Goal: Task Accomplishment & Management: Complete application form

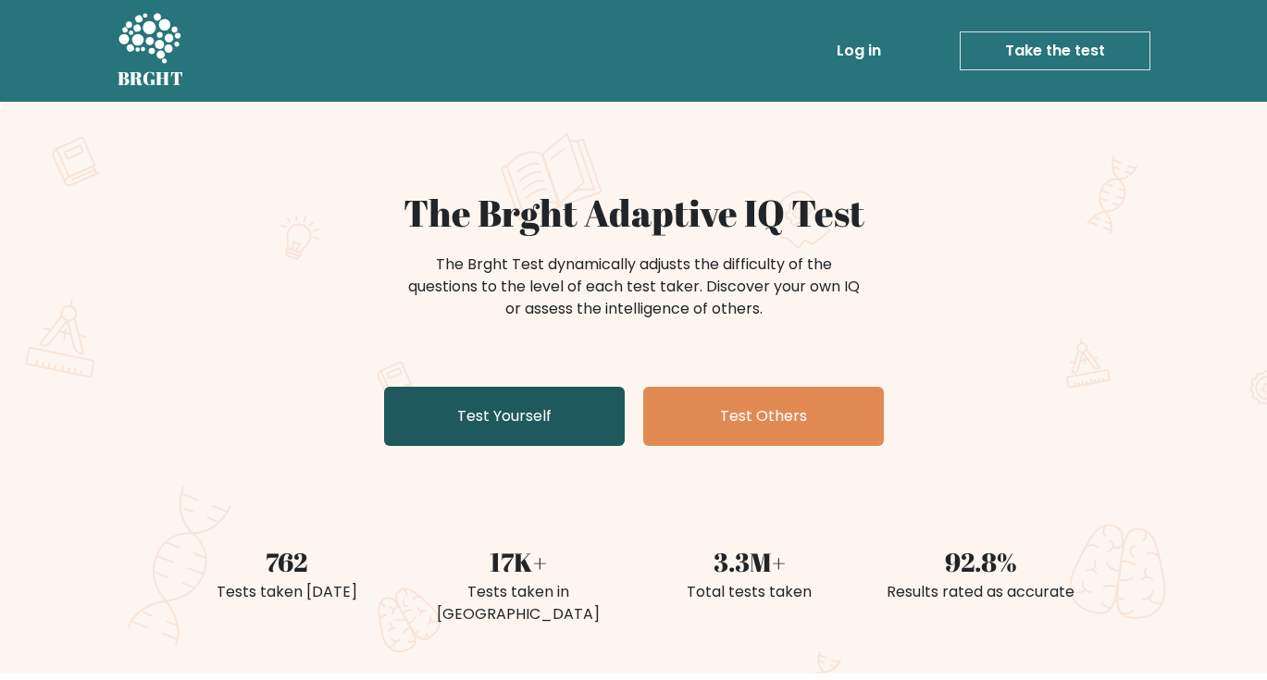
click at [395, 397] on link "Test Yourself" at bounding box center [504, 416] width 241 height 59
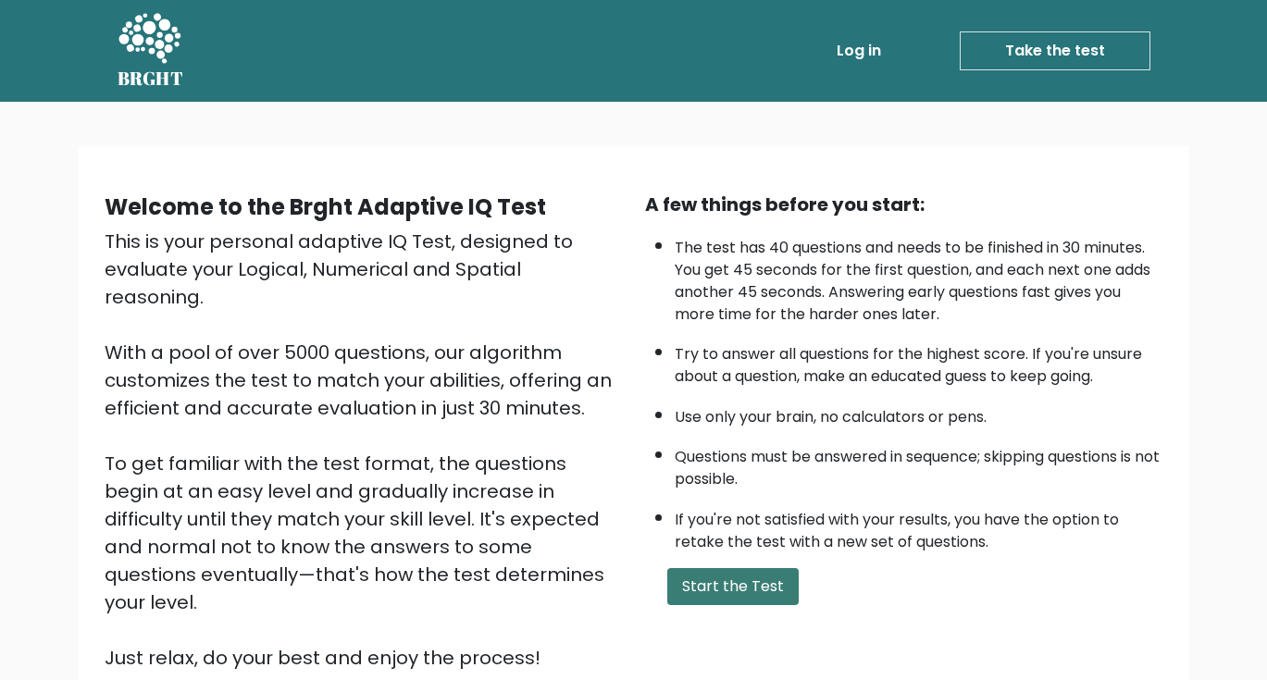
click at [718, 590] on button "Start the Test" at bounding box center [732, 586] width 131 height 37
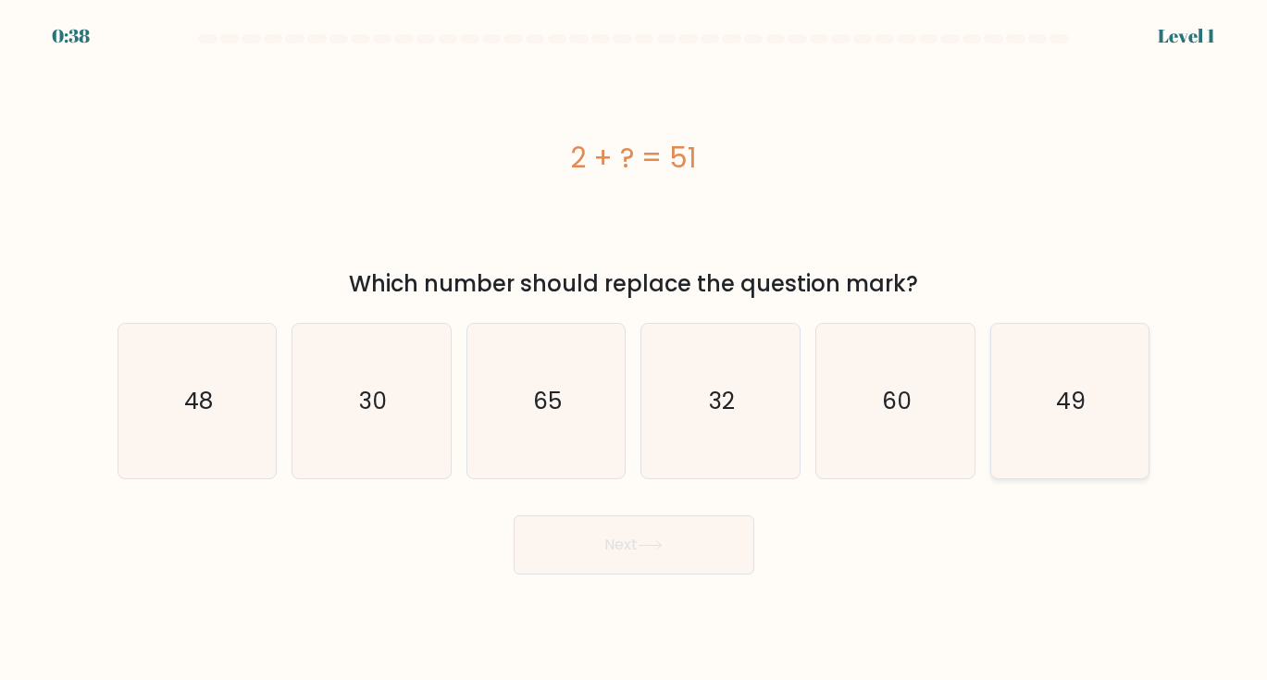
click at [1006, 432] on icon "49" at bounding box center [1069, 401] width 155 height 155
click at [635, 350] on input "f. 49" at bounding box center [634, 345] width 1 height 9
radio input "true"
click at [604, 559] on button "Next" at bounding box center [634, 544] width 241 height 59
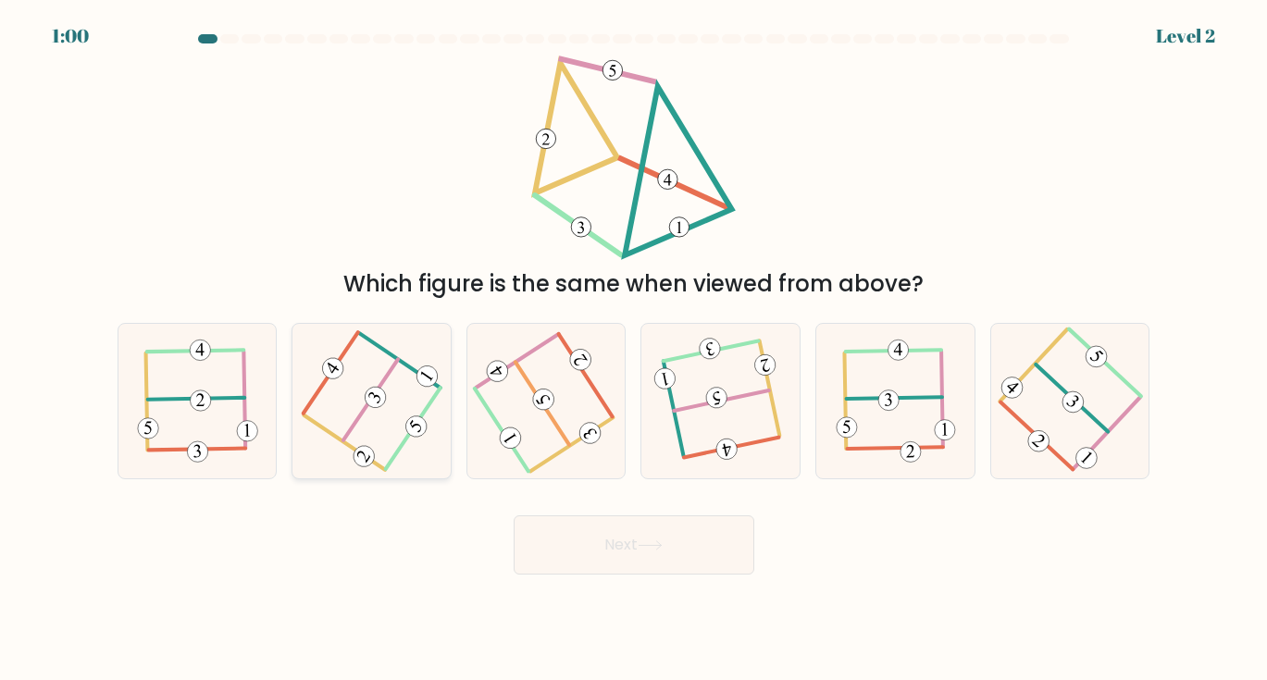
click at [357, 413] on icon at bounding box center [371, 401] width 123 height 124
click at [634, 350] on input "b." at bounding box center [634, 345] width 1 height 9
radio input "true"
click at [617, 543] on button "Next" at bounding box center [634, 544] width 241 height 59
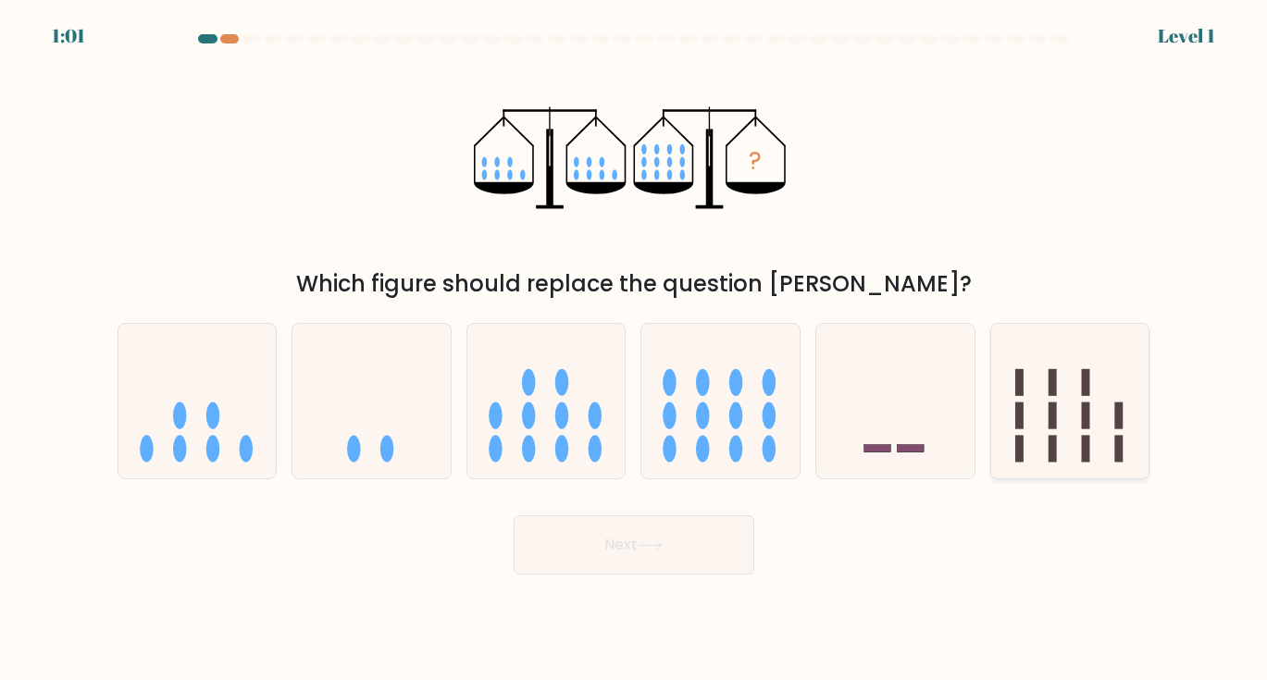
click at [1083, 393] on rect at bounding box center [1086, 382] width 8 height 27
click at [635, 350] on input "f." at bounding box center [634, 345] width 1 height 9
radio input "true"
click at [701, 536] on button "Next" at bounding box center [634, 544] width 241 height 59
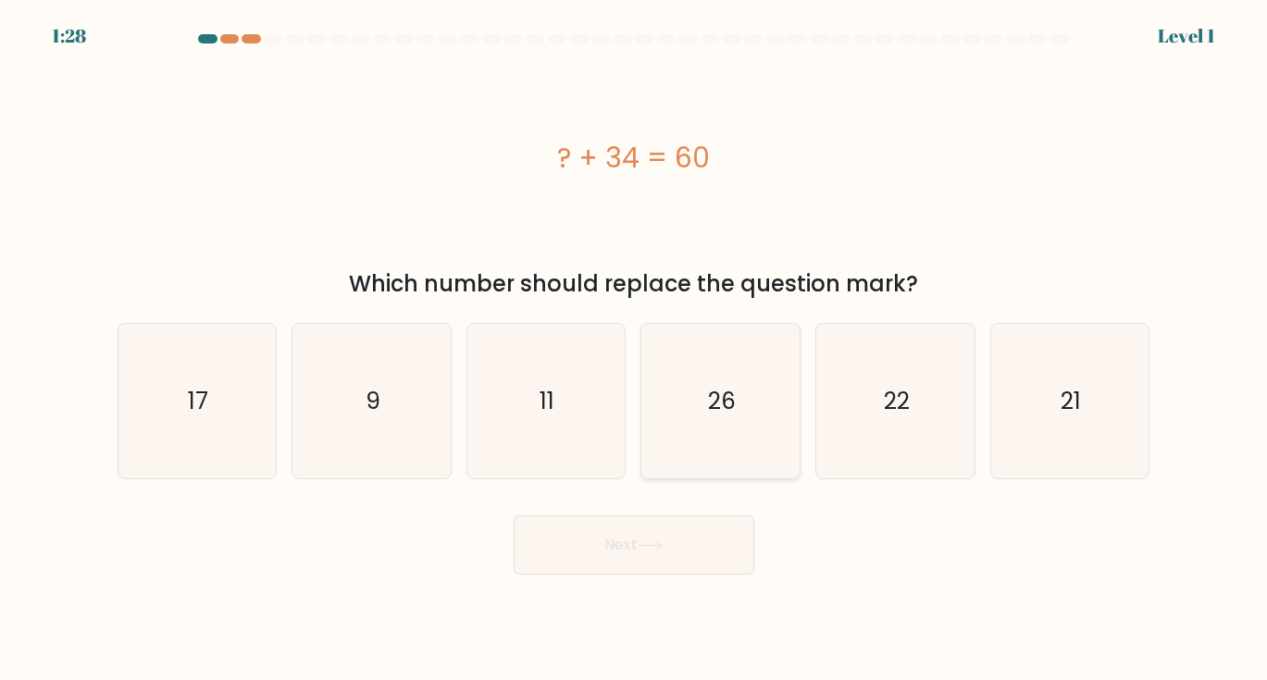
click at [760, 423] on icon "26" at bounding box center [720, 401] width 155 height 155
click at [635, 350] on input "d. 26" at bounding box center [634, 345] width 1 height 9
radio input "true"
click at [606, 568] on button "Next" at bounding box center [634, 544] width 241 height 59
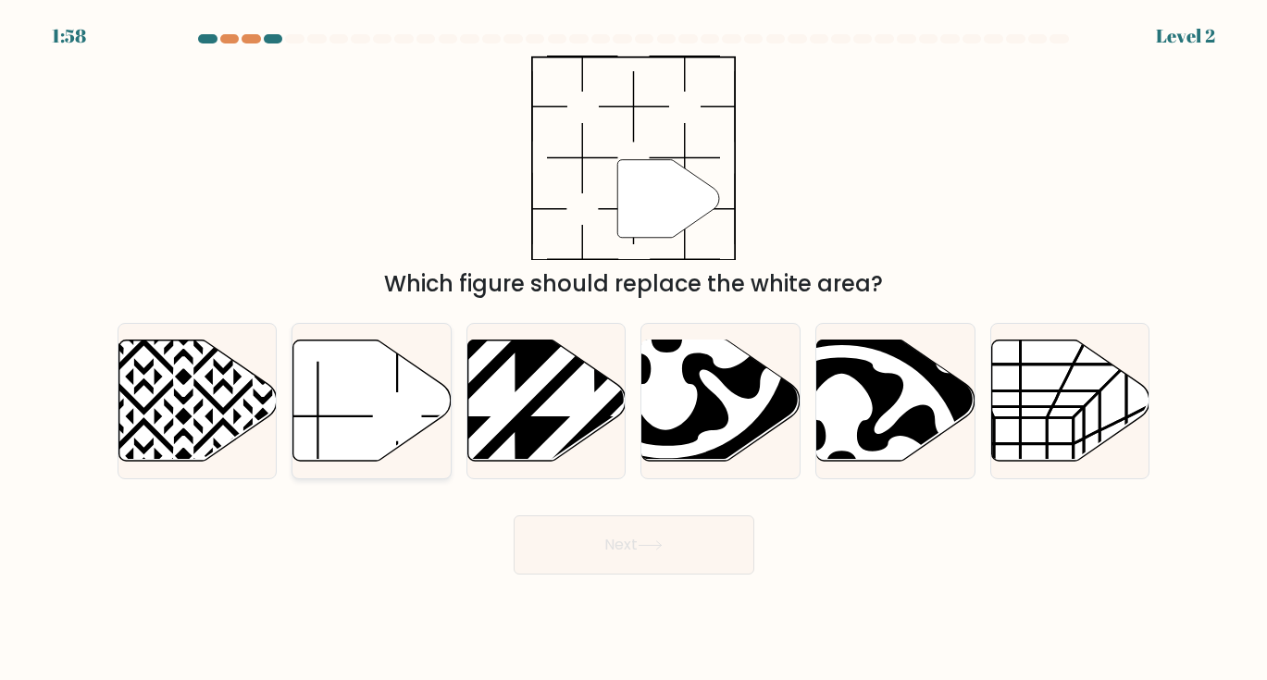
click at [352, 418] on icon at bounding box center [372, 400] width 158 height 121
click at [634, 350] on input "b." at bounding box center [634, 345] width 1 height 9
radio input "true"
click at [643, 545] on icon at bounding box center [650, 545] width 25 height 10
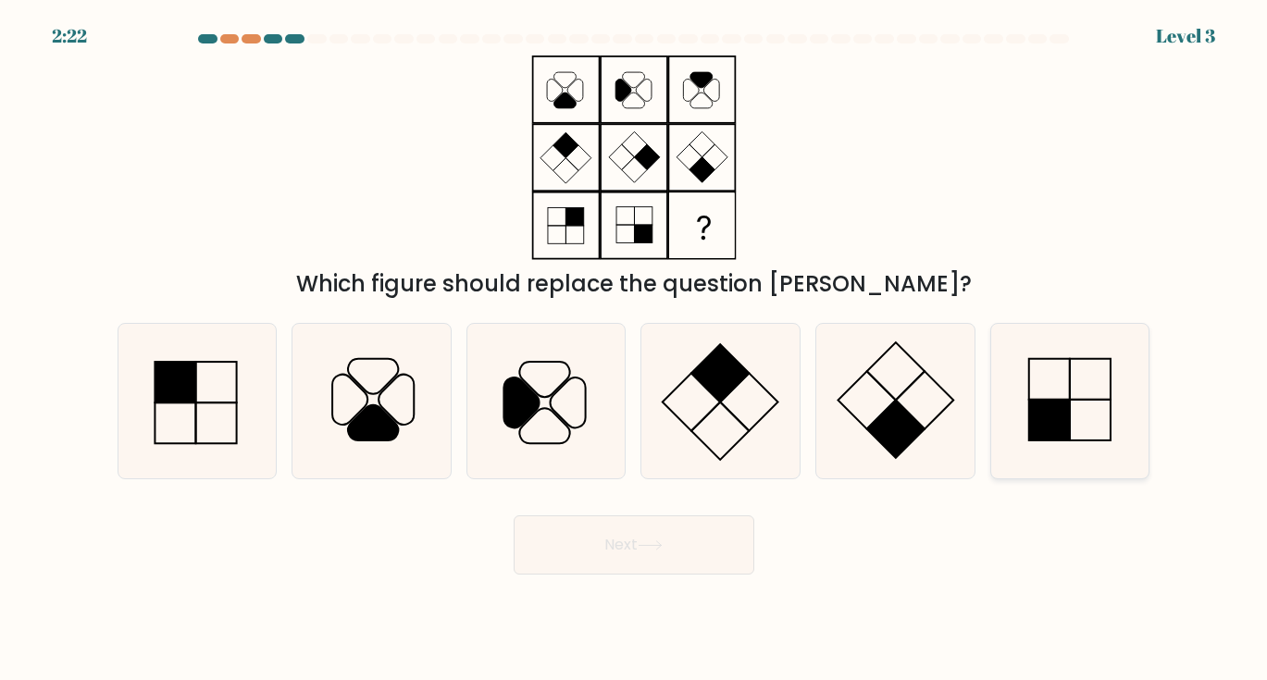
click at [1087, 366] on icon at bounding box center [1069, 401] width 155 height 155
click at [635, 350] on input "f." at bounding box center [634, 345] width 1 height 9
radio input "true"
click at [552, 537] on button "Next" at bounding box center [634, 544] width 241 height 59
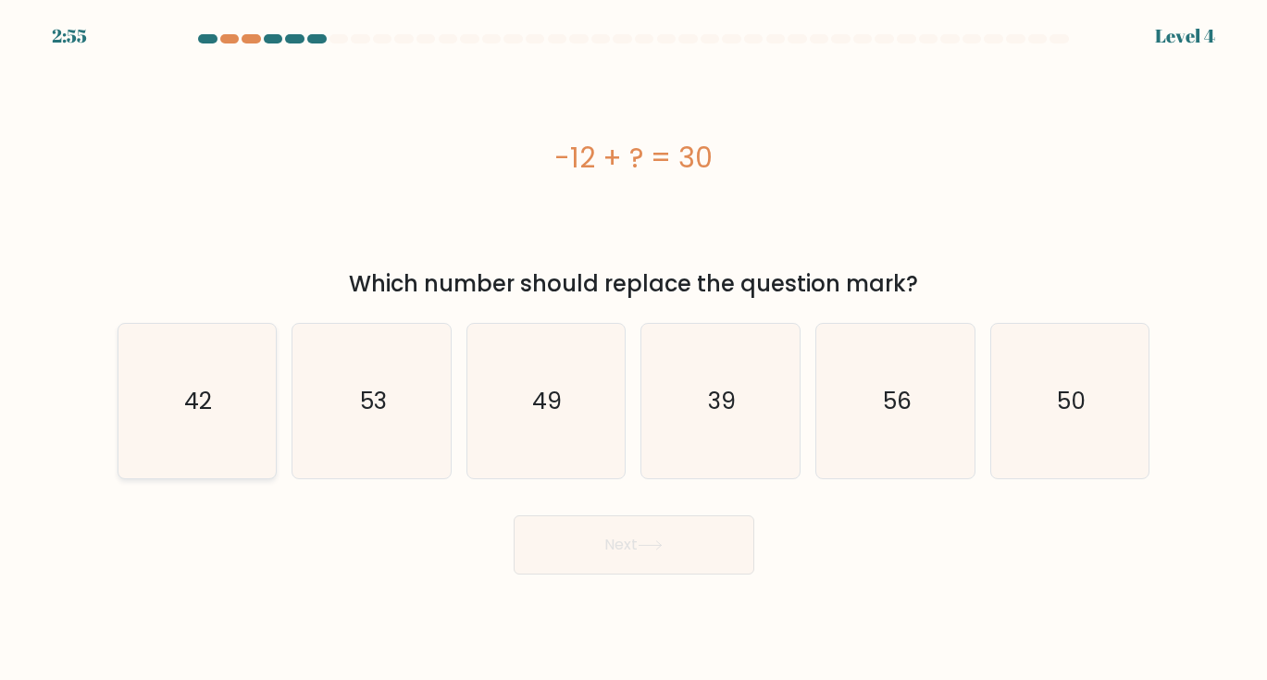
click at [242, 419] on icon "42" at bounding box center [196, 401] width 155 height 155
click at [634, 350] on input "a. 42" at bounding box center [634, 345] width 1 height 9
radio input "true"
click at [627, 577] on body "2:55 Level 4 a." at bounding box center [633, 340] width 1267 height 680
click at [617, 540] on button "Next" at bounding box center [634, 544] width 241 height 59
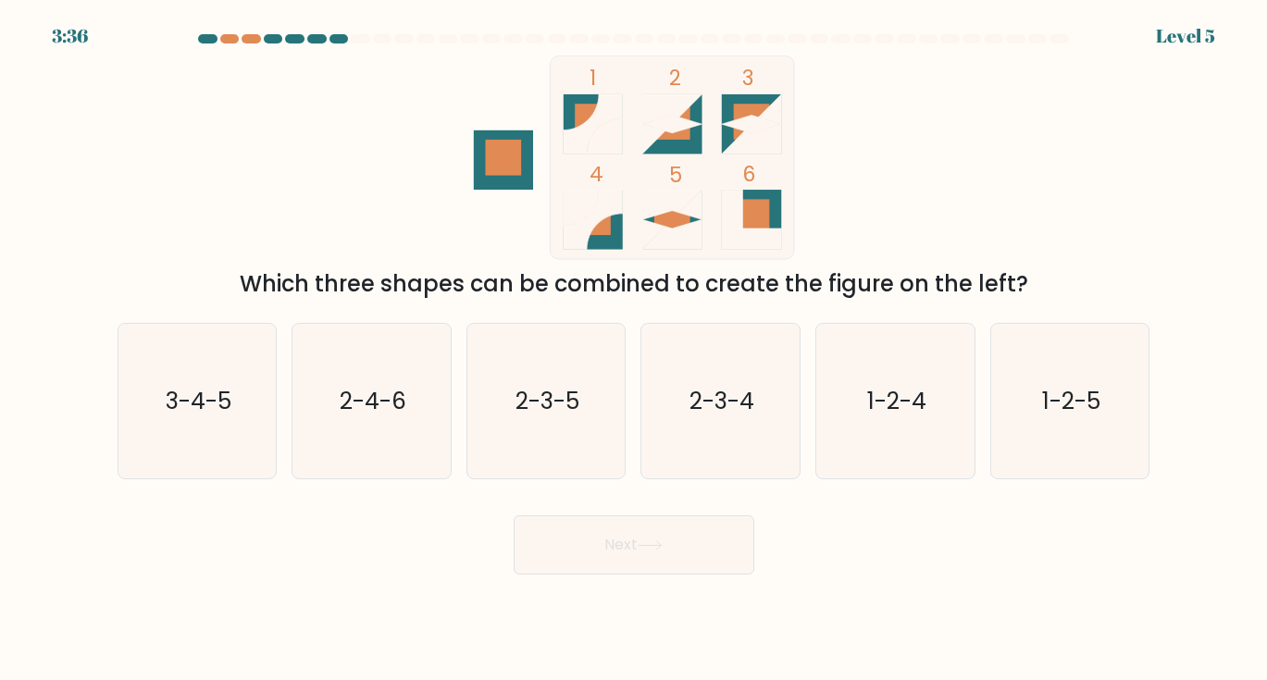
click at [575, 88] on rect at bounding box center [672, 158] width 244 height 204
click at [193, 401] on text "3-4-5" at bounding box center [199, 401] width 66 height 32
click at [634, 350] on input "a. 3-4-5" at bounding box center [634, 345] width 1 height 9
radio input "true"
click at [648, 551] on icon at bounding box center [650, 545] width 25 height 10
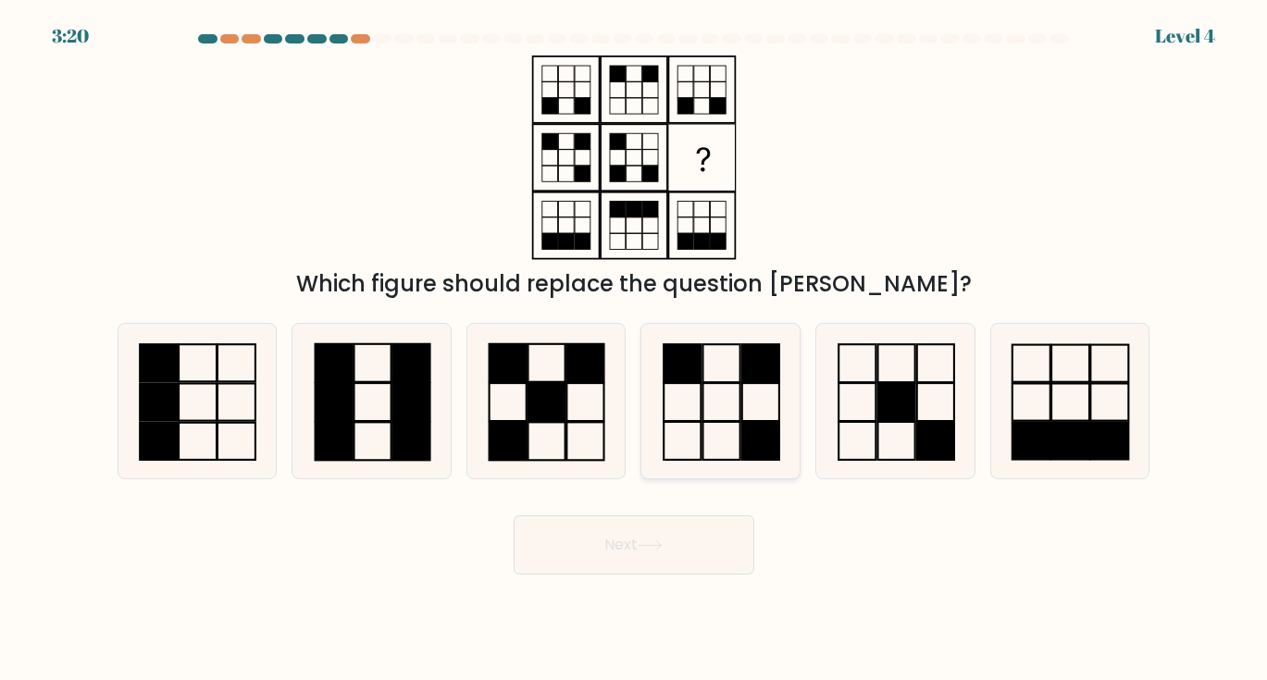
click at [697, 390] on icon at bounding box center [720, 401] width 155 height 155
click at [635, 350] on input "d." at bounding box center [634, 345] width 1 height 9
radio input "true"
click at [644, 547] on icon at bounding box center [650, 545] width 25 height 10
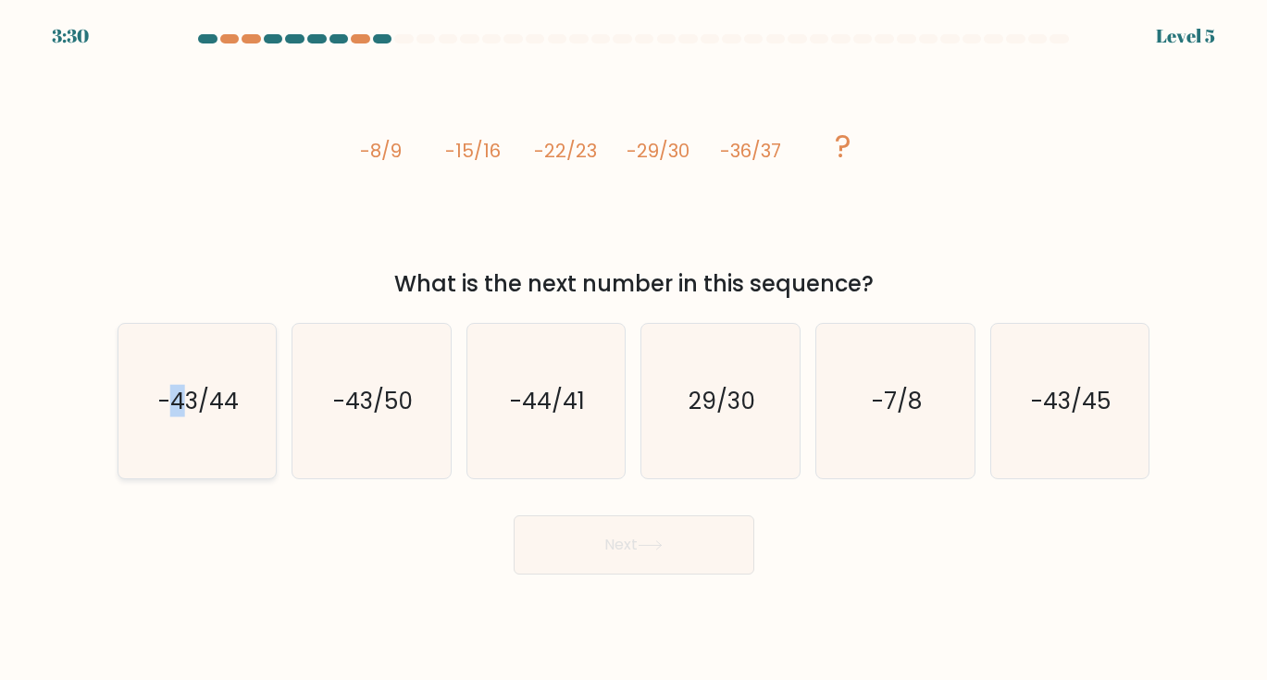
click at [178, 430] on icon "-43/44" at bounding box center [196, 401] width 155 height 155
click at [649, 554] on button "Next" at bounding box center [634, 544] width 241 height 59
click at [187, 363] on icon "-43/44" at bounding box center [196, 401] width 155 height 155
click at [634, 350] on input "a. -43/44" at bounding box center [634, 345] width 1 height 9
radio input "true"
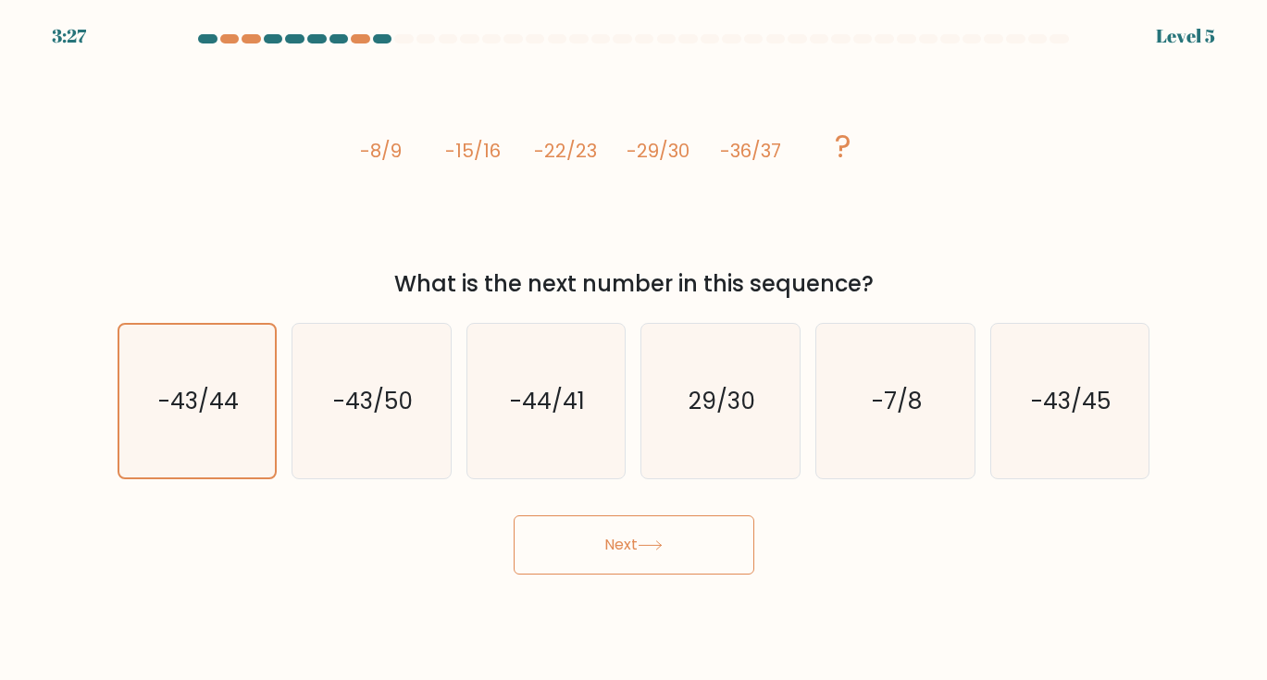
click at [597, 514] on div "Next" at bounding box center [633, 538] width 1055 height 73
click at [607, 542] on button "Next" at bounding box center [634, 544] width 241 height 59
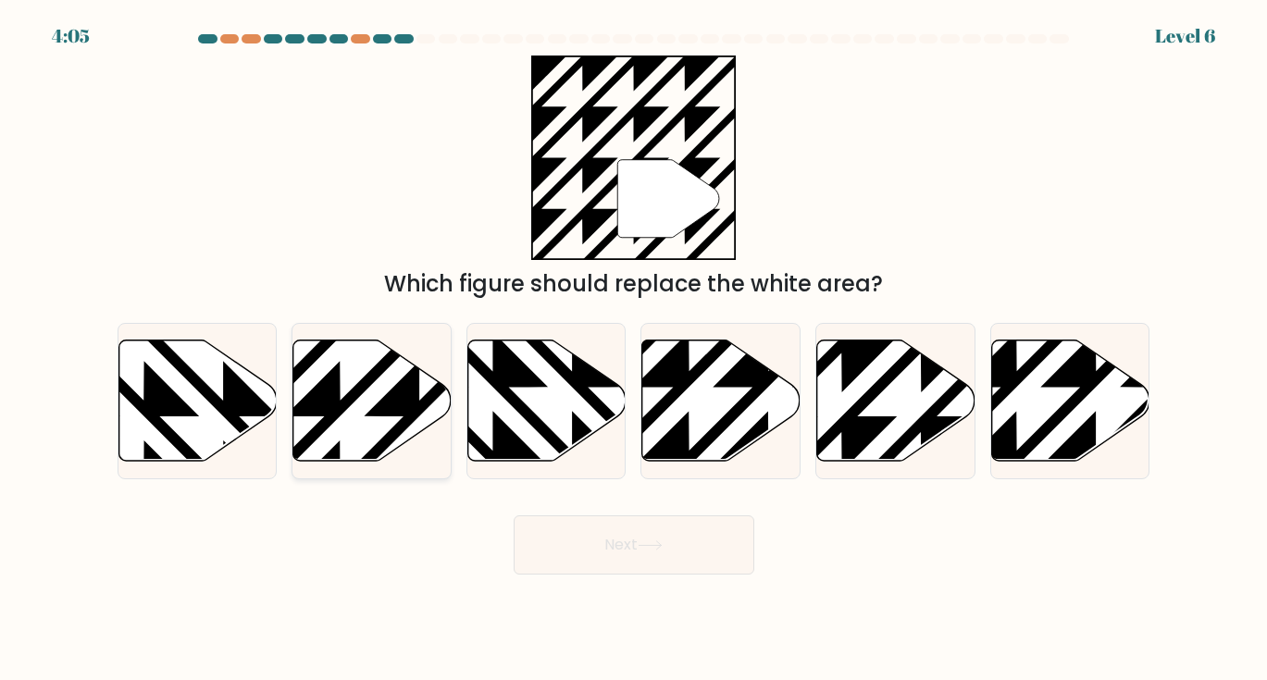
click at [381, 417] on icon at bounding box center [372, 400] width 158 height 121
click at [634, 350] on input "b." at bounding box center [634, 345] width 1 height 9
radio input "true"
click at [644, 554] on button "Next" at bounding box center [634, 544] width 241 height 59
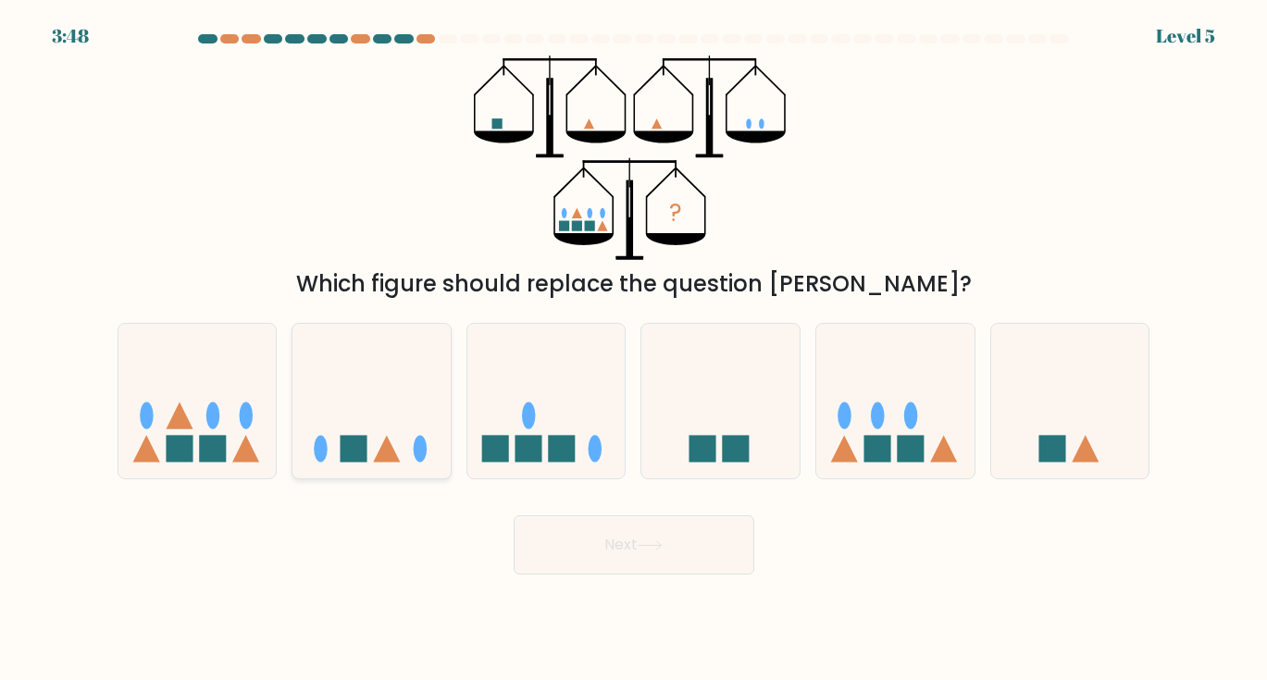
click at [346, 437] on rect at bounding box center [354, 448] width 27 height 27
click at [634, 350] on input "b." at bounding box center [634, 345] width 1 height 9
radio input "true"
click at [202, 430] on icon at bounding box center [197, 401] width 158 height 130
click at [634, 350] on input "a." at bounding box center [634, 345] width 1 height 9
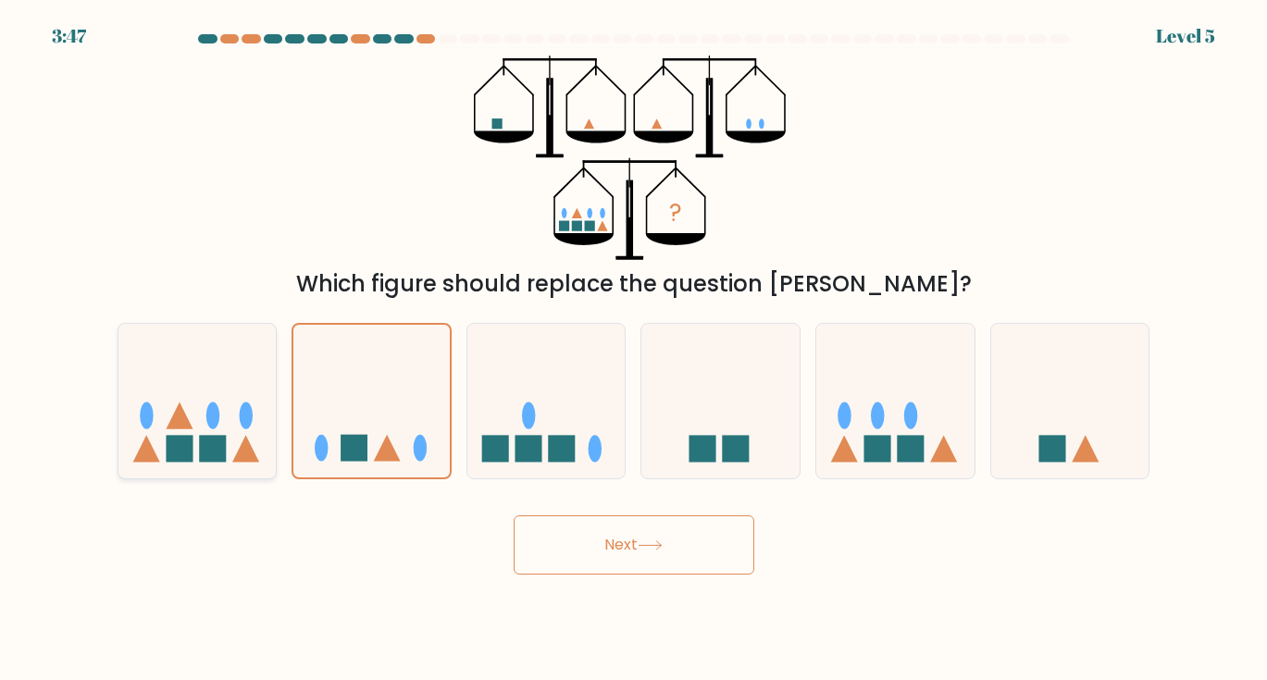
radio input "true"
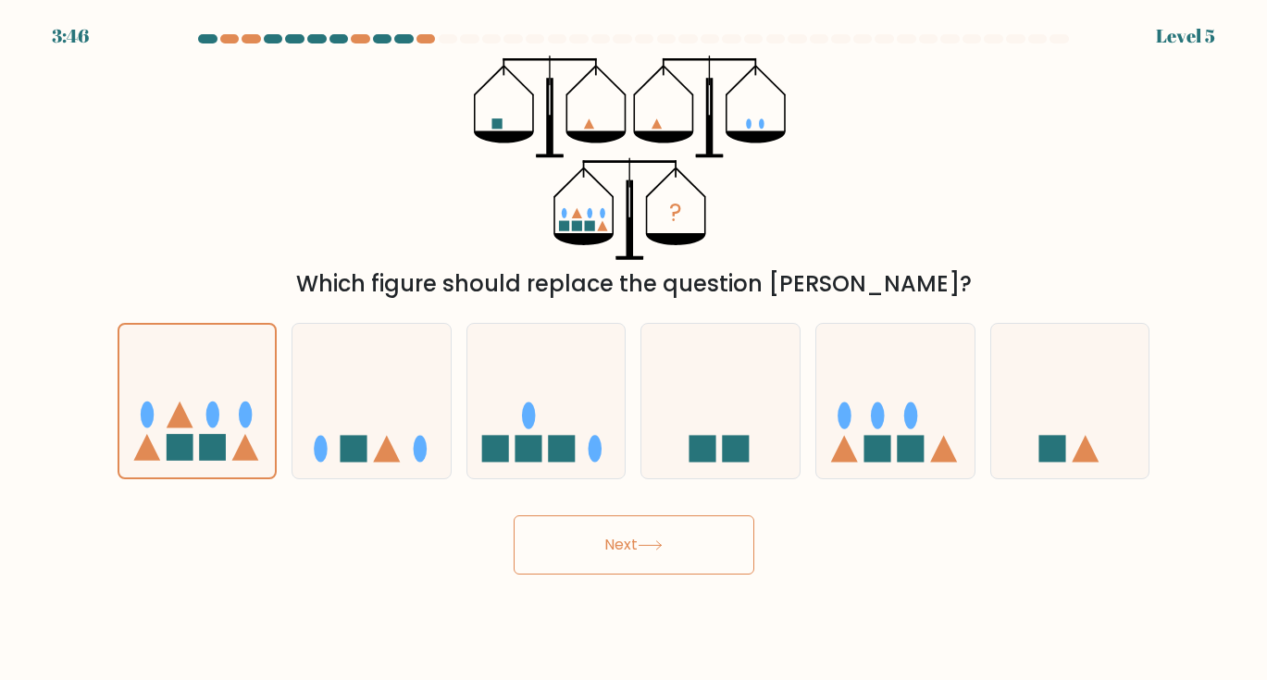
click at [637, 552] on button "Next" at bounding box center [634, 544] width 241 height 59
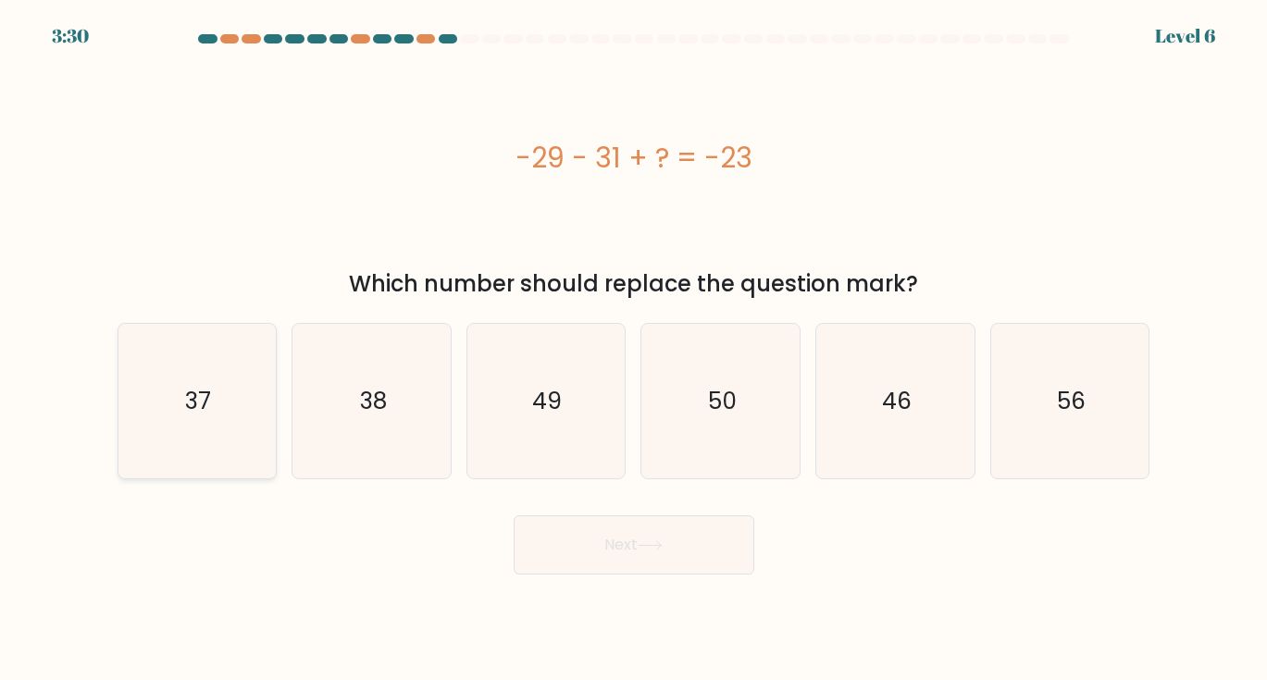
click at [240, 382] on icon "37" at bounding box center [196, 401] width 155 height 155
click at [634, 350] on input "a. 37" at bounding box center [634, 345] width 1 height 9
radio input "true"
click at [658, 511] on div "Next" at bounding box center [633, 538] width 1055 height 73
click at [641, 569] on button "Next" at bounding box center [634, 544] width 241 height 59
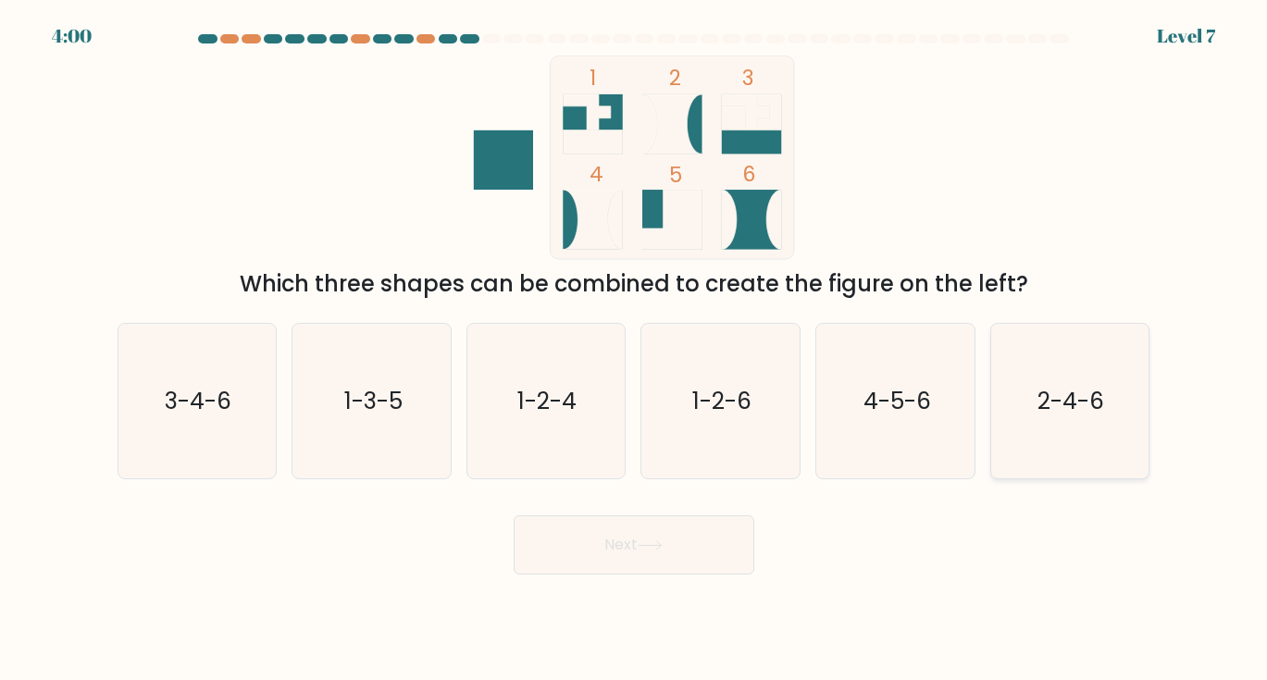
click at [1064, 435] on icon "2-4-6" at bounding box center [1069, 401] width 155 height 155
click at [635, 350] on input "f. 2-4-6" at bounding box center [634, 345] width 1 height 9
radio input "true"
click at [651, 558] on button "Next" at bounding box center [634, 544] width 241 height 59
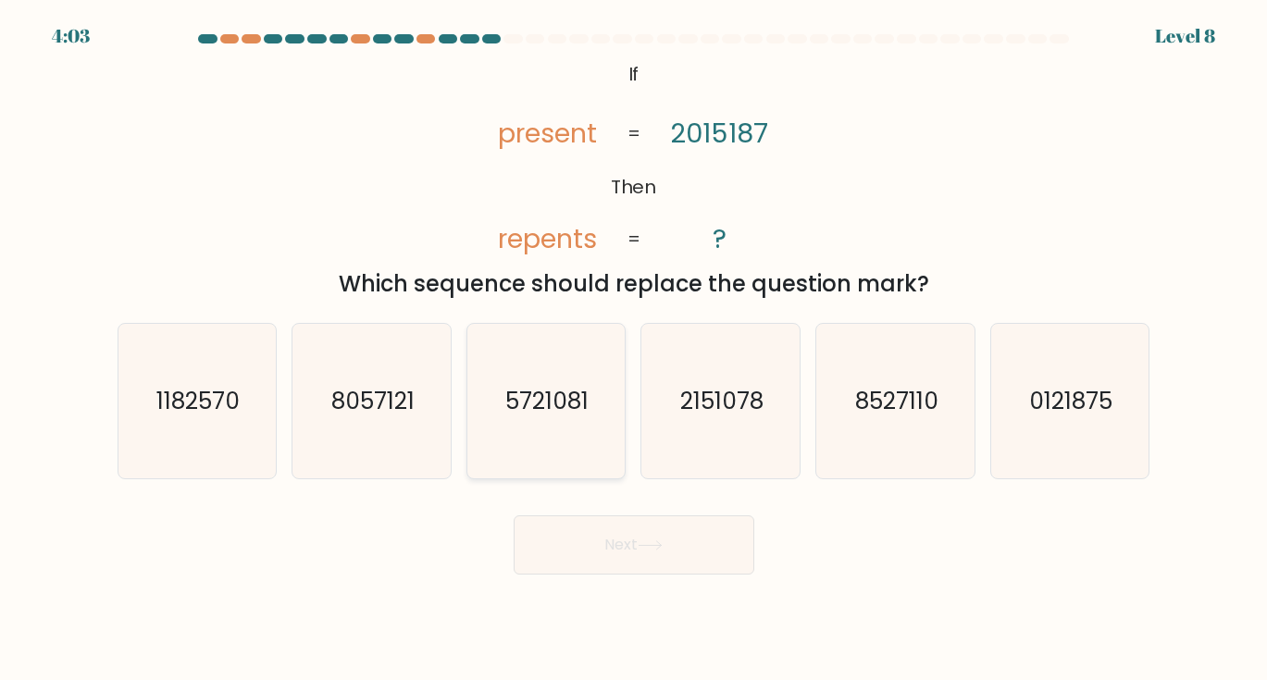
click at [565, 410] on text "5721081" at bounding box center [547, 401] width 83 height 32
click at [634, 350] on input "c. 5721081" at bounding box center [634, 345] width 1 height 9
radio input "true"
click at [616, 553] on button "Next" at bounding box center [634, 544] width 241 height 59
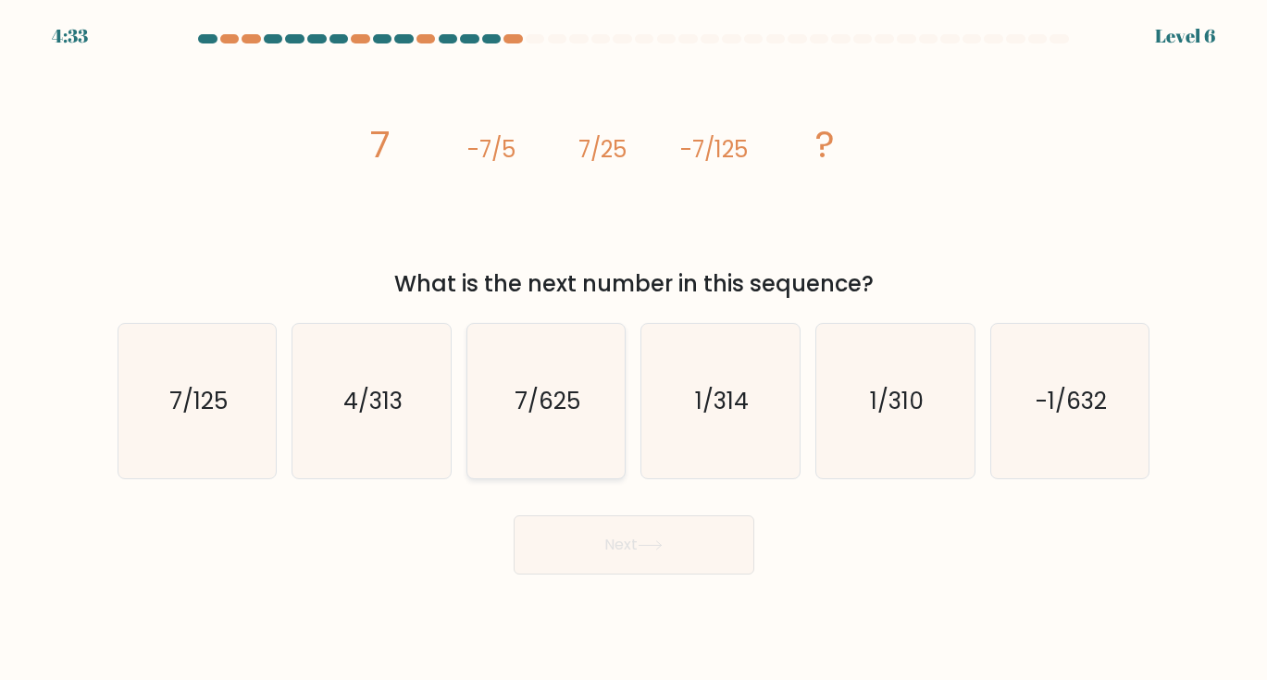
click at [538, 423] on icon "7/625" at bounding box center [545, 401] width 155 height 155
click at [634, 350] on input "c. 7/625" at bounding box center [634, 345] width 1 height 9
radio input "true"
click at [624, 528] on button "Next" at bounding box center [634, 544] width 241 height 59
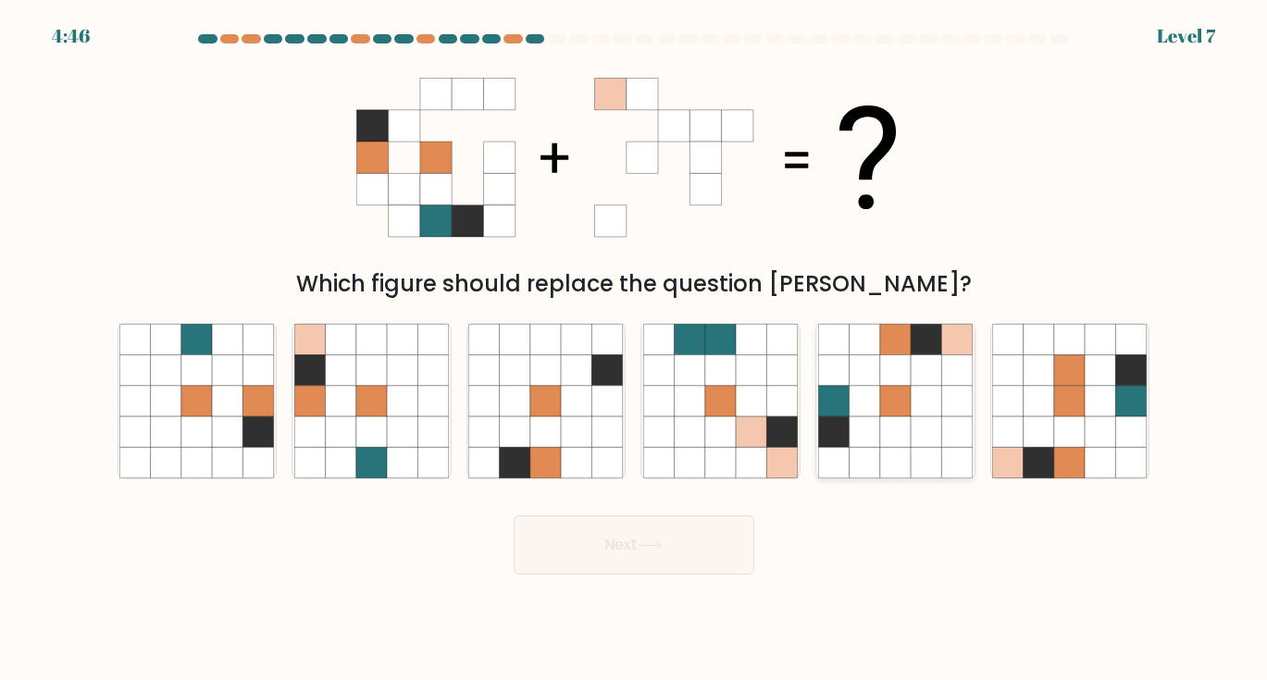
click at [918, 403] on icon at bounding box center [926, 401] width 31 height 31
click at [635, 350] on input "e." at bounding box center [634, 345] width 1 height 9
radio input "true"
click at [652, 557] on button "Next" at bounding box center [634, 544] width 241 height 59
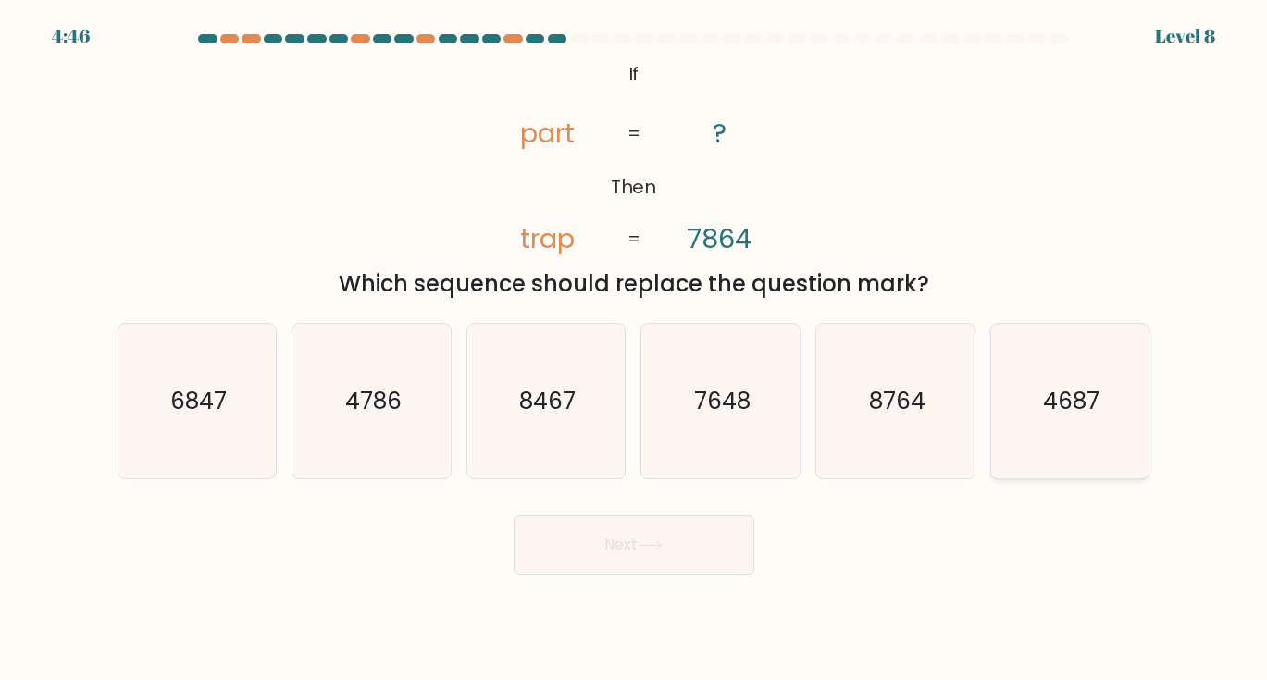
click at [1083, 411] on text "4687" at bounding box center [1071, 401] width 56 height 32
click at [635, 350] on input "f. 4687" at bounding box center [634, 345] width 1 height 9
radio input "true"
click at [681, 546] on button "Next" at bounding box center [634, 544] width 241 height 59
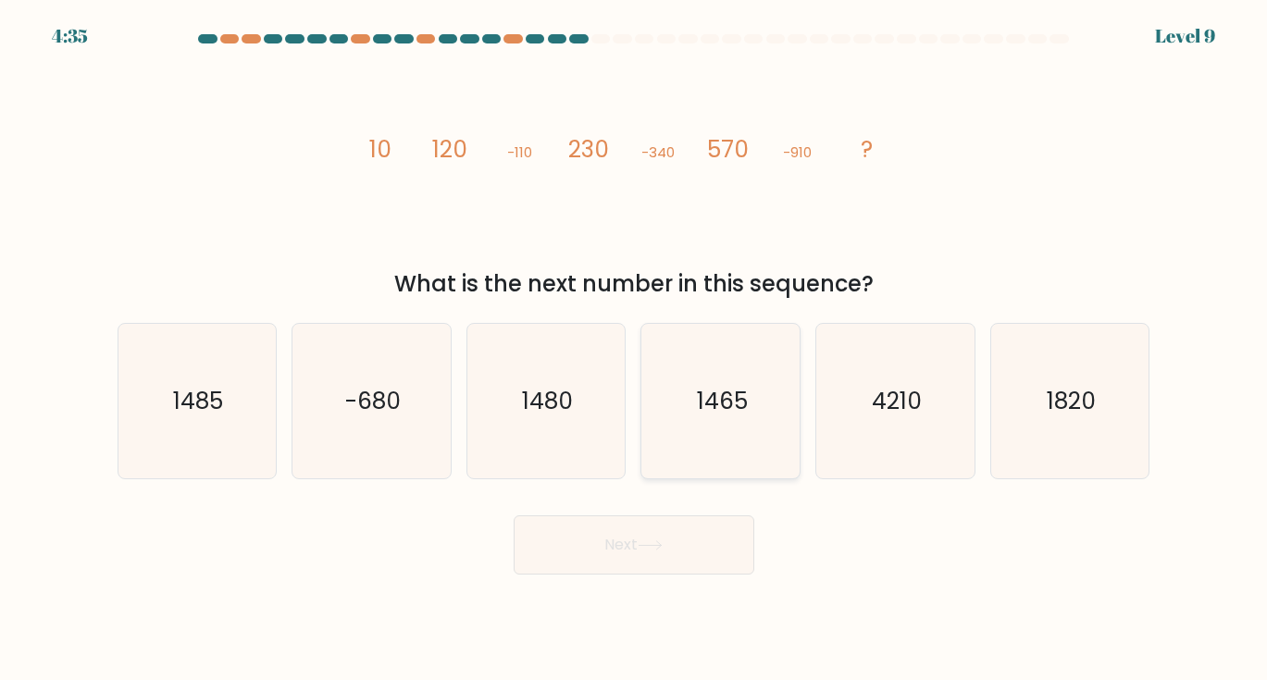
click at [674, 426] on icon "1465" at bounding box center [720, 401] width 155 height 155
click at [635, 350] on input "d. 1465" at bounding box center [634, 345] width 1 height 9
radio input "true"
click at [665, 575] on body "4:35 Level 9" at bounding box center [633, 340] width 1267 height 680
click at [648, 546] on icon at bounding box center [650, 545] width 22 height 8
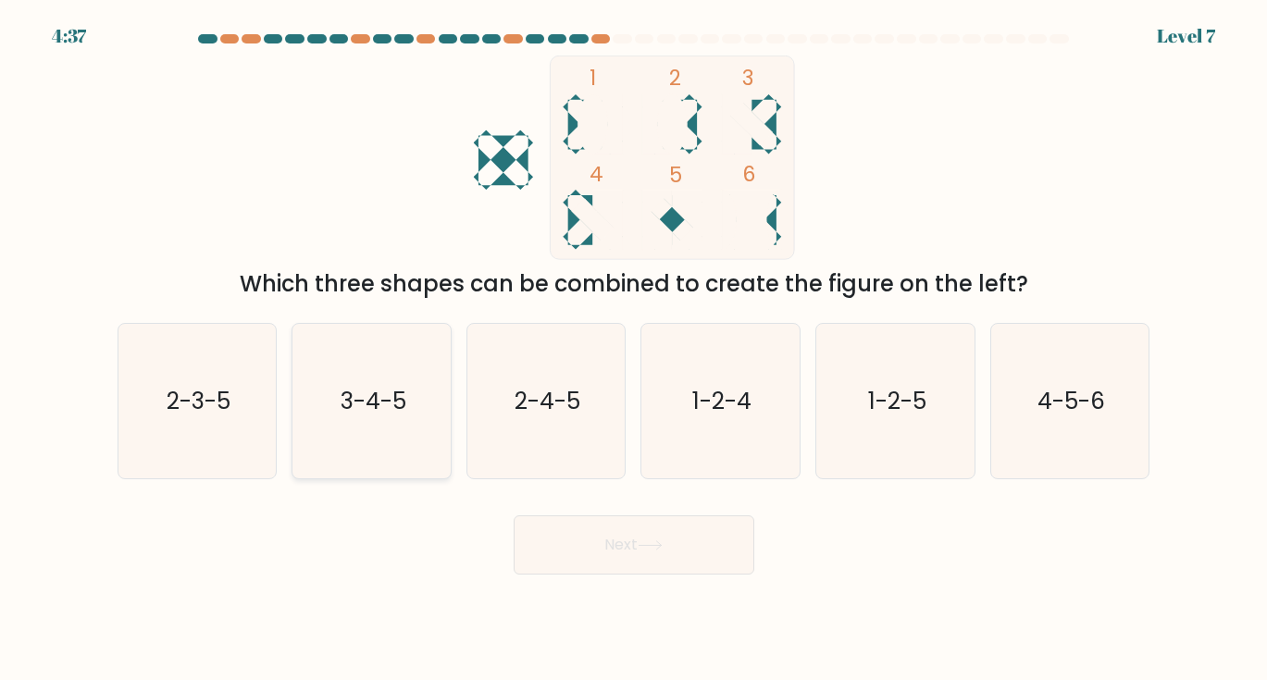
click at [402, 400] on text "3-4-5" at bounding box center [374, 401] width 66 height 32
click at [634, 350] on input "b. 3-4-5" at bounding box center [634, 345] width 1 height 9
radio input "true"
click at [641, 540] on button "Next" at bounding box center [634, 544] width 241 height 59
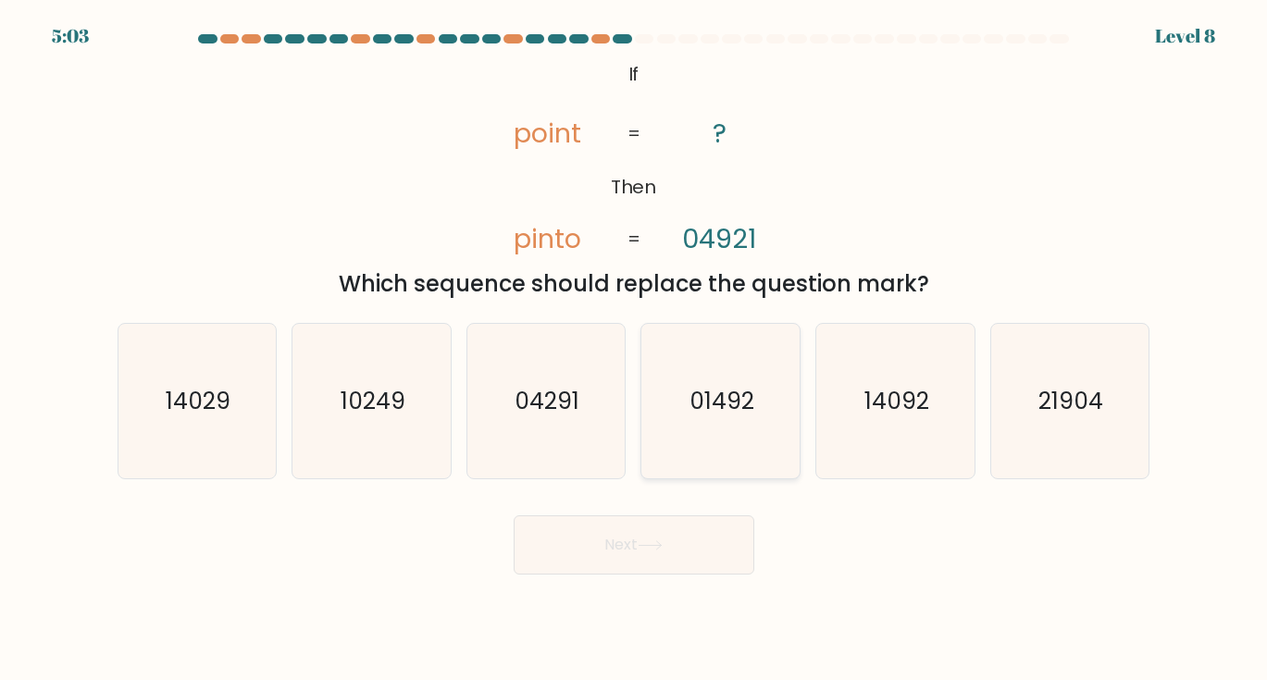
click at [727, 415] on text "01492" at bounding box center [721, 401] width 65 height 32
click at [635, 350] on input "d. 01492" at bounding box center [634, 345] width 1 height 9
radio input "true"
click at [643, 545] on icon at bounding box center [650, 545] width 25 height 10
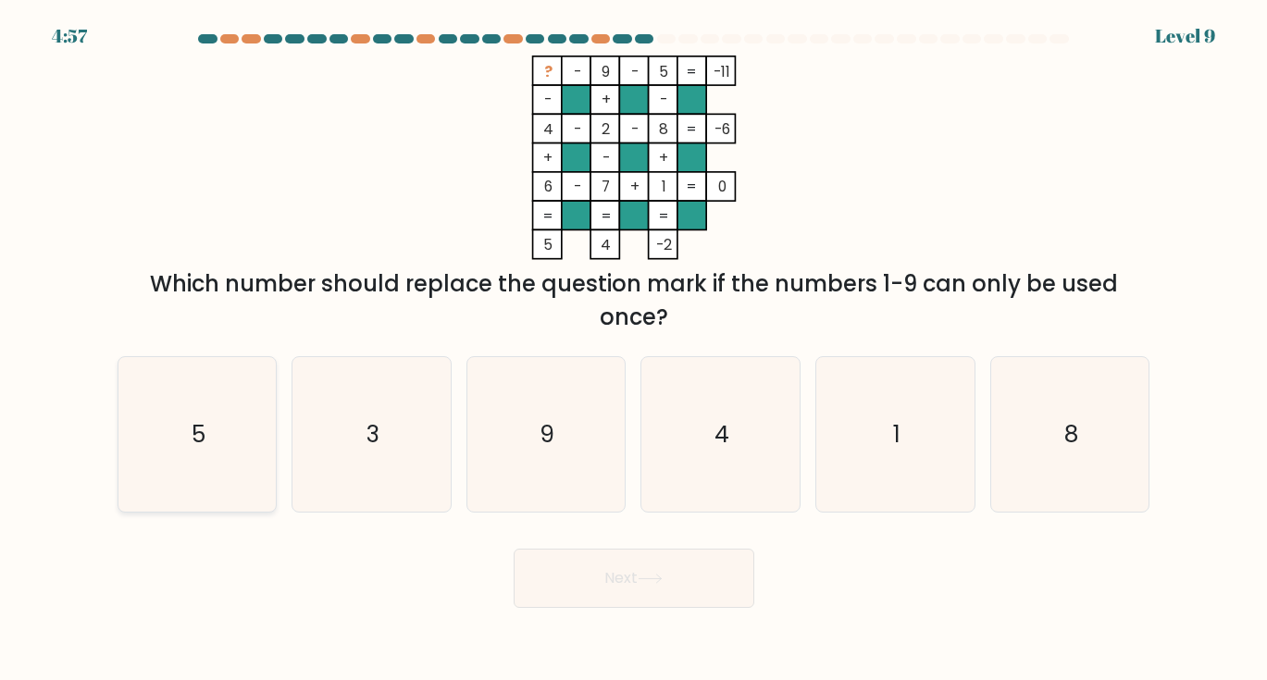
click at [197, 434] on text "5" at bounding box center [199, 434] width 14 height 32
click at [634, 350] on input "a. 5" at bounding box center [634, 345] width 1 height 9
radio input "true"
click at [577, 585] on button "Next" at bounding box center [634, 578] width 241 height 59
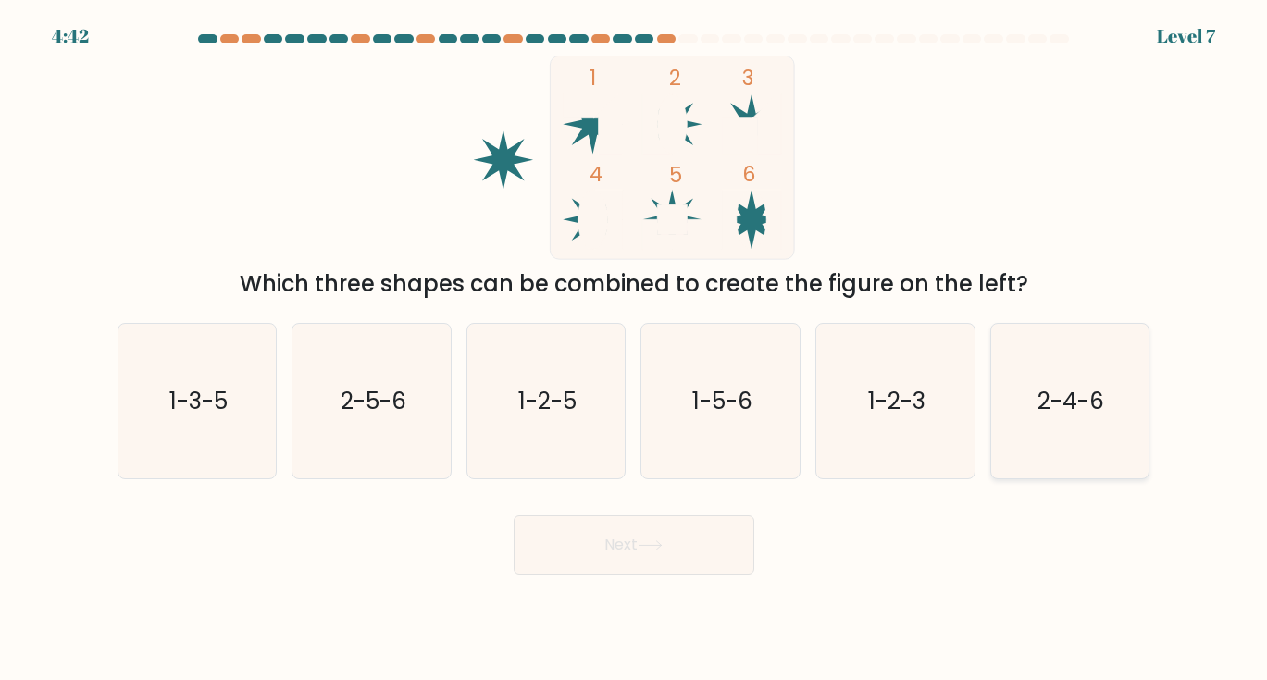
click at [1060, 404] on text "2-4-6" at bounding box center [1071, 401] width 67 height 32
click at [635, 350] on input "f. 2-4-6" at bounding box center [634, 345] width 1 height 9
radio input "true"
click at [705, 541] on button "Next" at bounding box center [634, 544] width 241 height 59
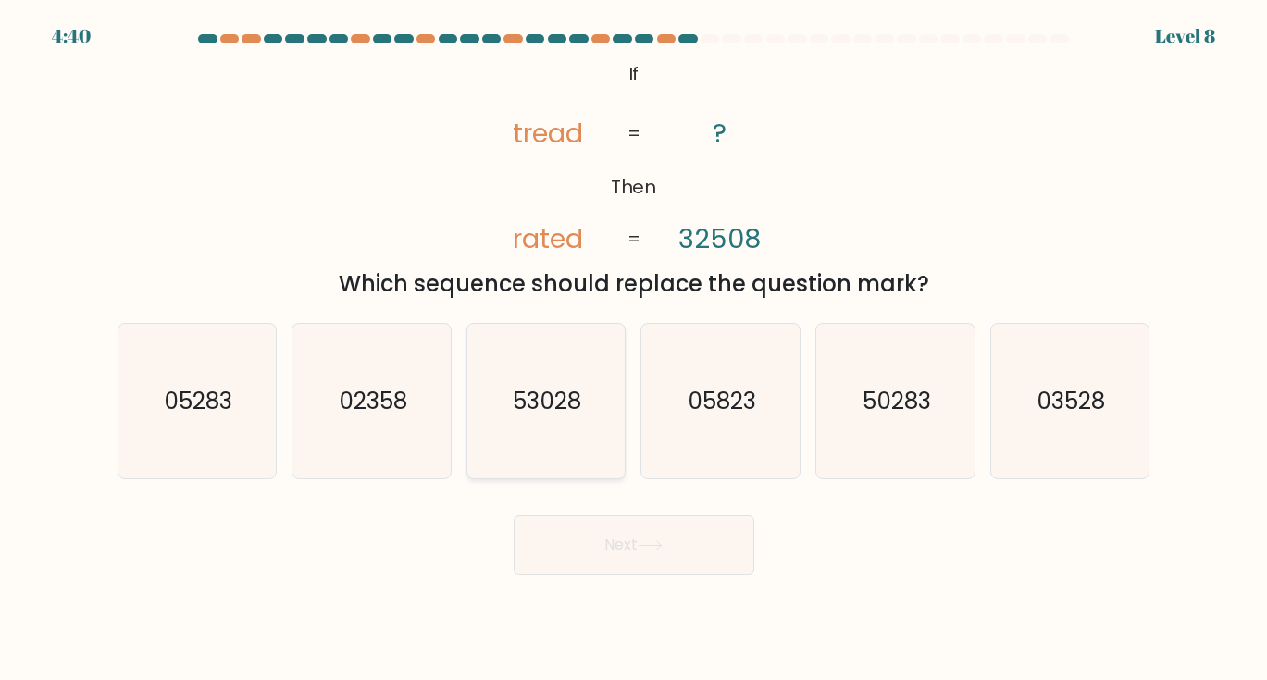
click at [557, 416] on text "53028" at bounding box center [548, 401] width 68 height 32
click at [634, 350] on input "c. 53028" at bounding box center [634, 345] width 1 height 9
radio input "true"
click at [621, 541] on button "Next" at bounding box center [634, 544] width 241 height 59
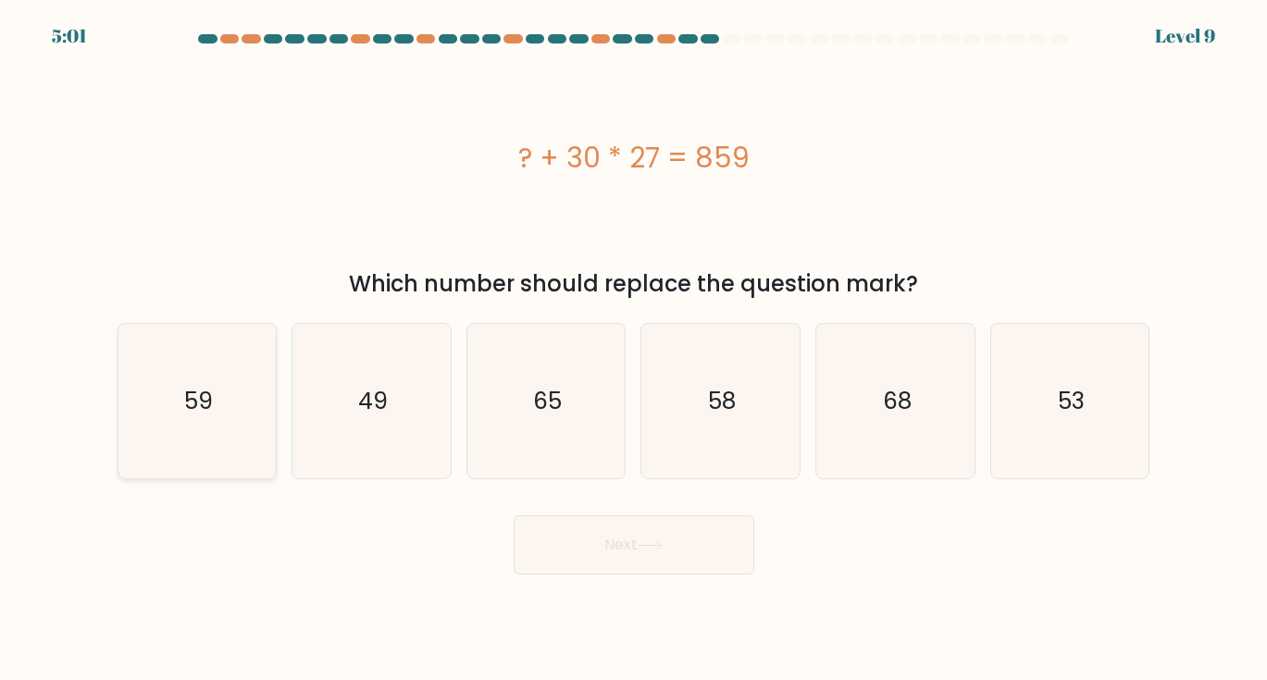
click at [189, 393] on text "59" at bounding box center [198, 401] width 29 height 32
click at [634, 350] on input "a. 59" at bounding box center [634, 345] width 1 height 9
radio input "true"
click at [585, 537] on button "Next" at bounding box center [634, 544] width 241 height 59
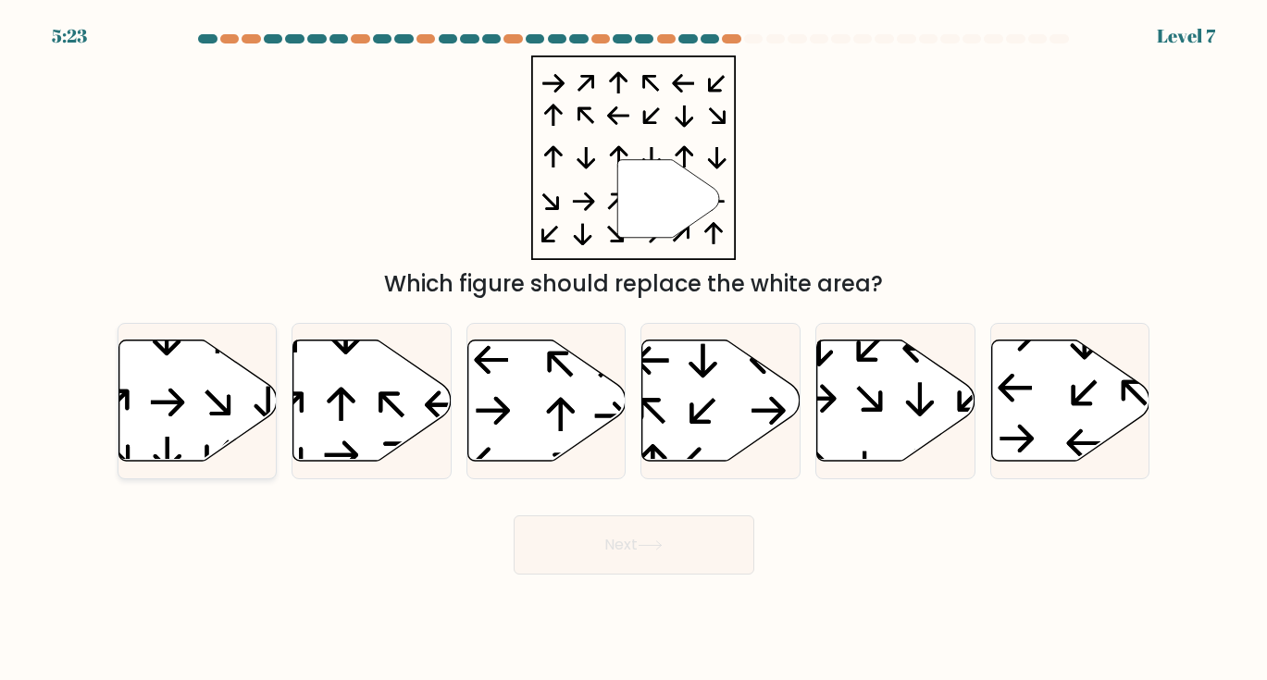
click at [182, 406] on icon at bounding box center [197, 400] width 158 height 121
click at [634, 350] on input "a." at bounding box center [634, 345] width 1 height 9
radio input "true"
click at [711, 546] on button "Next" at bounding box center [634, 544] width 241 height 59
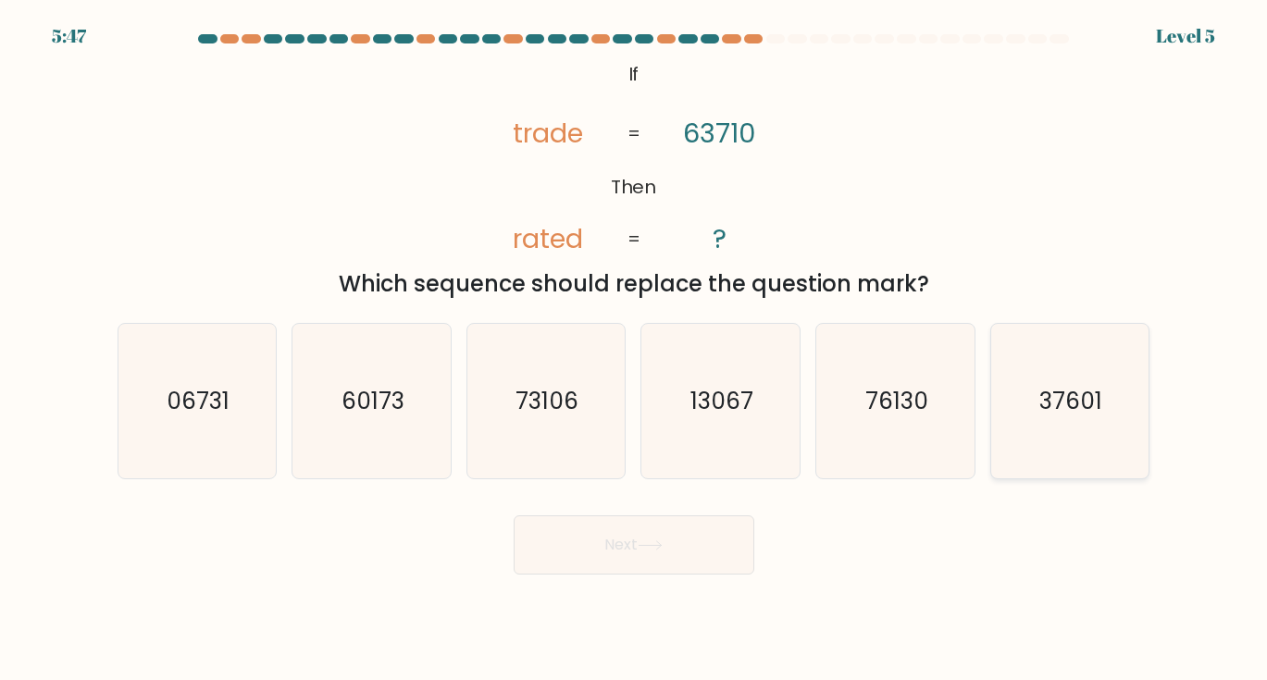
click at [1049, 405] on text "37601" at bounding box center [1071, 401] width 63 height 32
click at [635, 350] on input "f. 37601" at bounding box center [634, 345] width 1 height 9
radio input "true"
click at [663, 550] on icon at bounding box center [650, 545] width 25 height 10
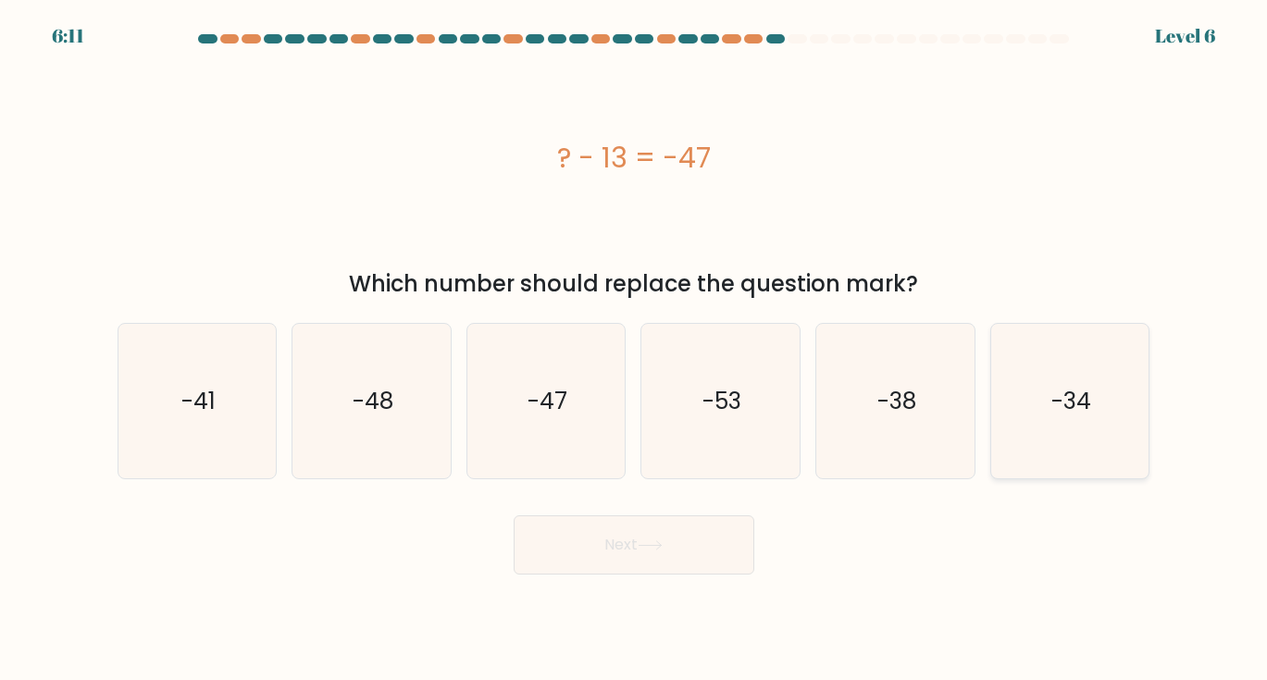
click at [1104, 385] on icon "-34" at bounding box center [1069, 401] width 155 height 155
click at [635, 350] on input "f. -34" at bounding box center [634, 345] width 1 height 9
radio input "true"
click at [603, 560] on button "Next" at bounding box center [634, 544] width 241 height 59
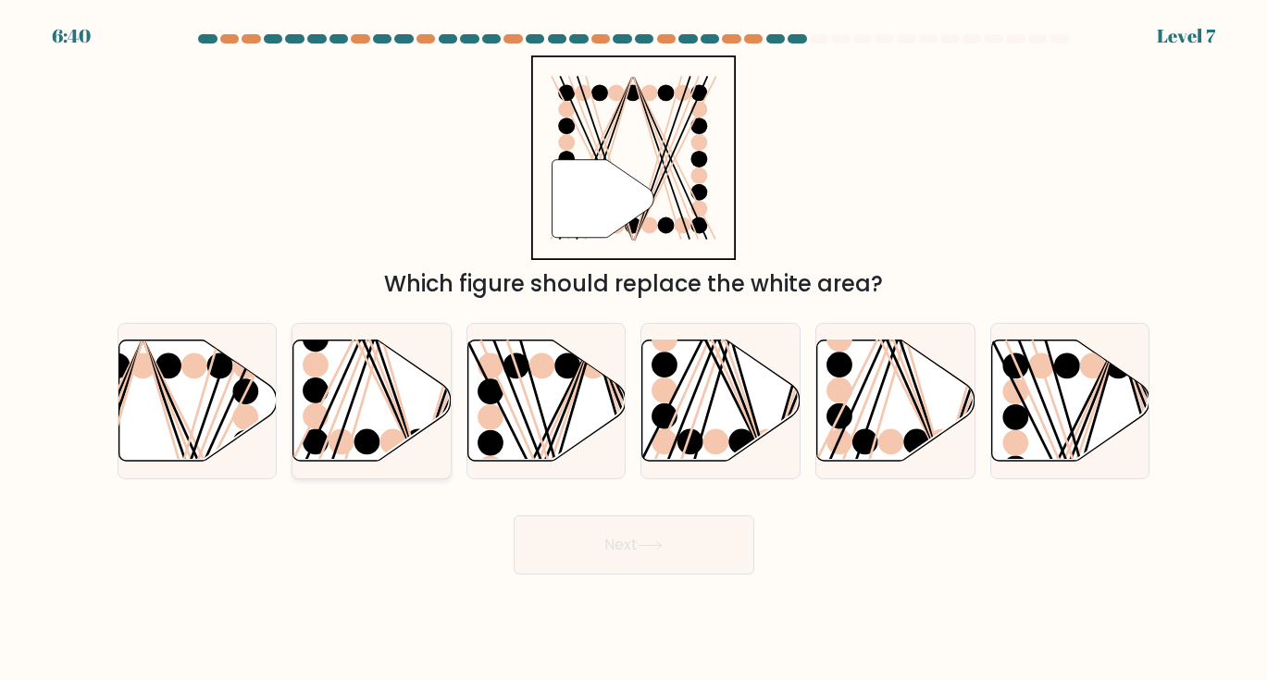
click at [360, 426] on icon at bounding box center [372, 400] width 158 height 121
click at [634, 350] on input "b." at bounding box center [634, 345] width 1 height 9
radio input "true"
click at [607, 559] on button "Next" at bounding box center [634, 544] width 241 height 59
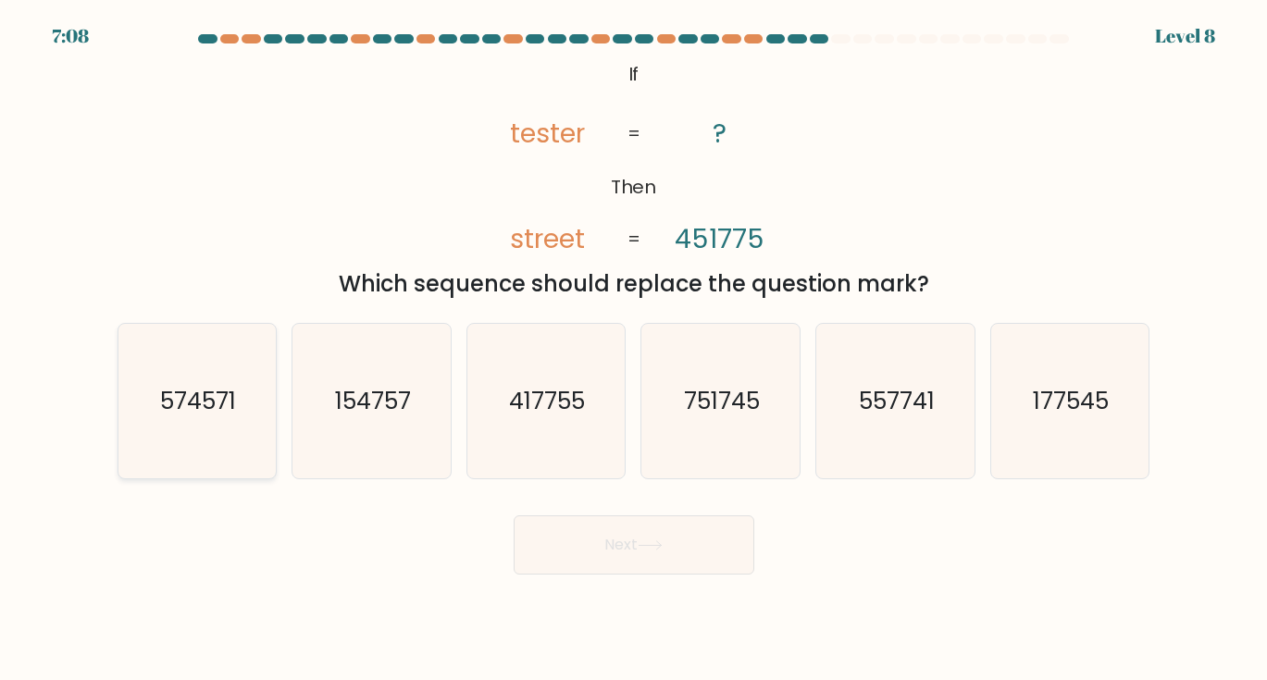
click at [218, 414] on text "574571" at bounding box center [198, 401] width 76 height 32
click at [634, 350] on input "a. 574571" at bounding box center [634, 345] width 1 height 9
radio input "true"
click at [663, 553] on button "Next" at bounding box center [634, 544] width 241 height 59
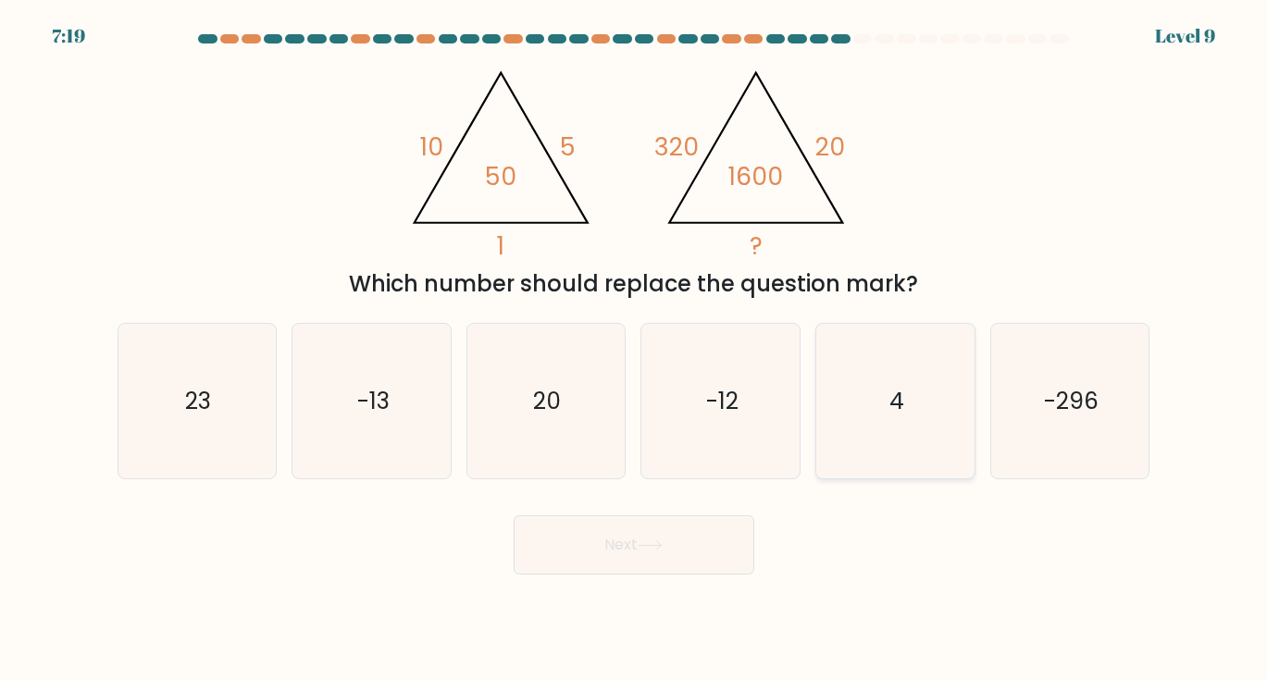
click at [870, 407] on icon "4" at bounding box center [895, 401] width 155 height 155
click at [635, 350] on input "e. 4" at bounding box center [634, 345] width 1 height 9
radio input "true"
click at [664, 537] on button "Next" at bounding box center [634, 544] width 241 height 59
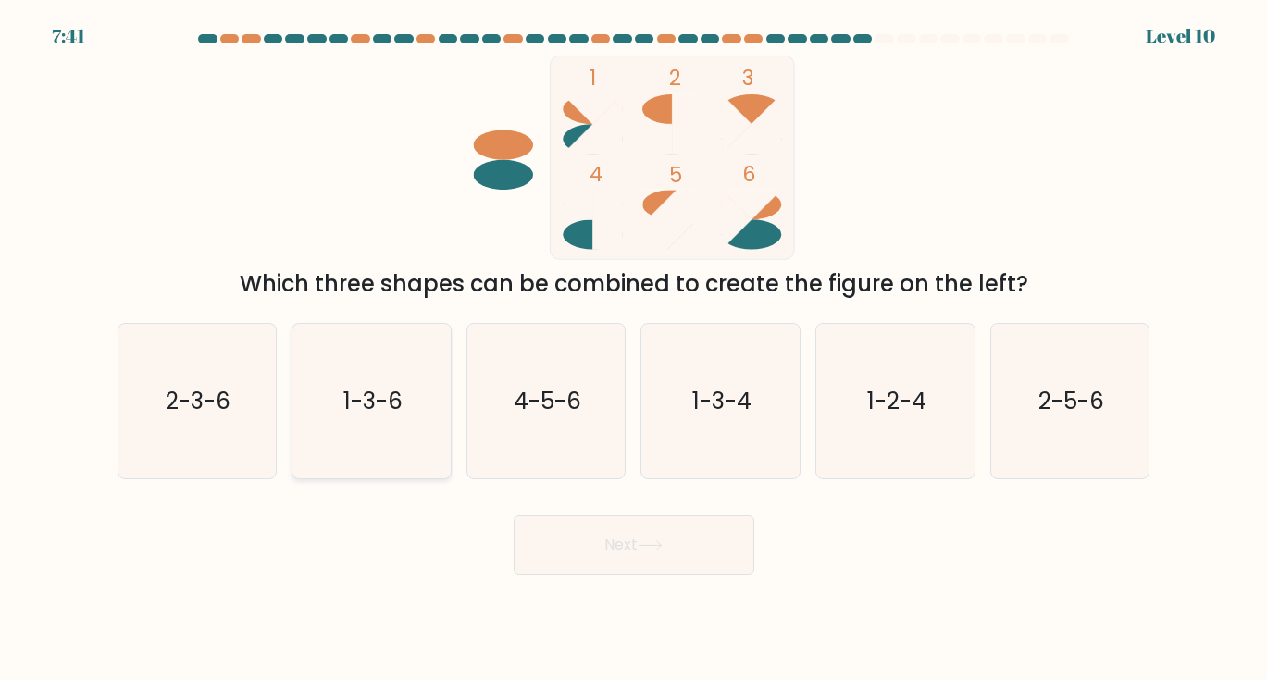
click at [386, 413] on text "1-3-6" at bounding box center [372, 401] width 59 height 32
click at [634, 350] on input "b. 1-3-6" at bounding box center [634, 345] width 1 height 9
radio input "true"
click at [565, 527] on button "Next" at bounding box center [634, 544] width 241 height 59
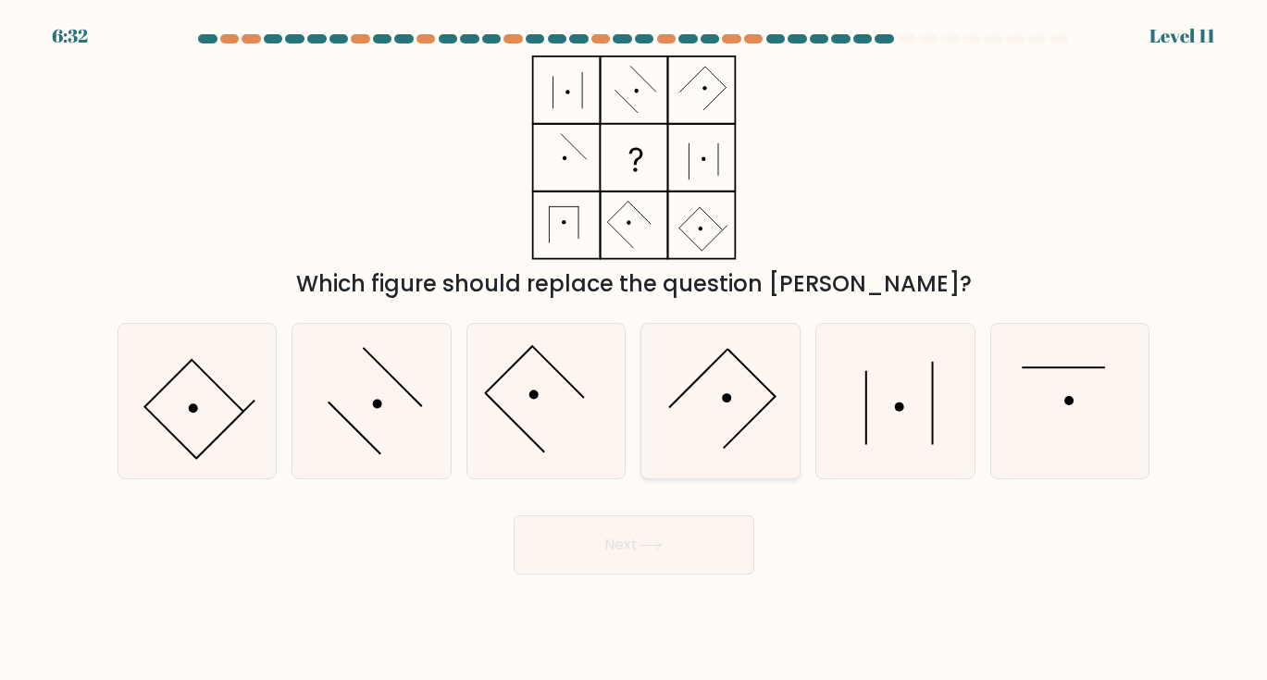
click at [704, 392] on icon at bounding box center [720, 401] width 155 height 155
click at [635, 350] on input "d." at bounding box center [634, 345] width 1 height 9
radio input "true"
click at [641, 550] on button "Next" at bounding box center [634, 544] width 241 height 59
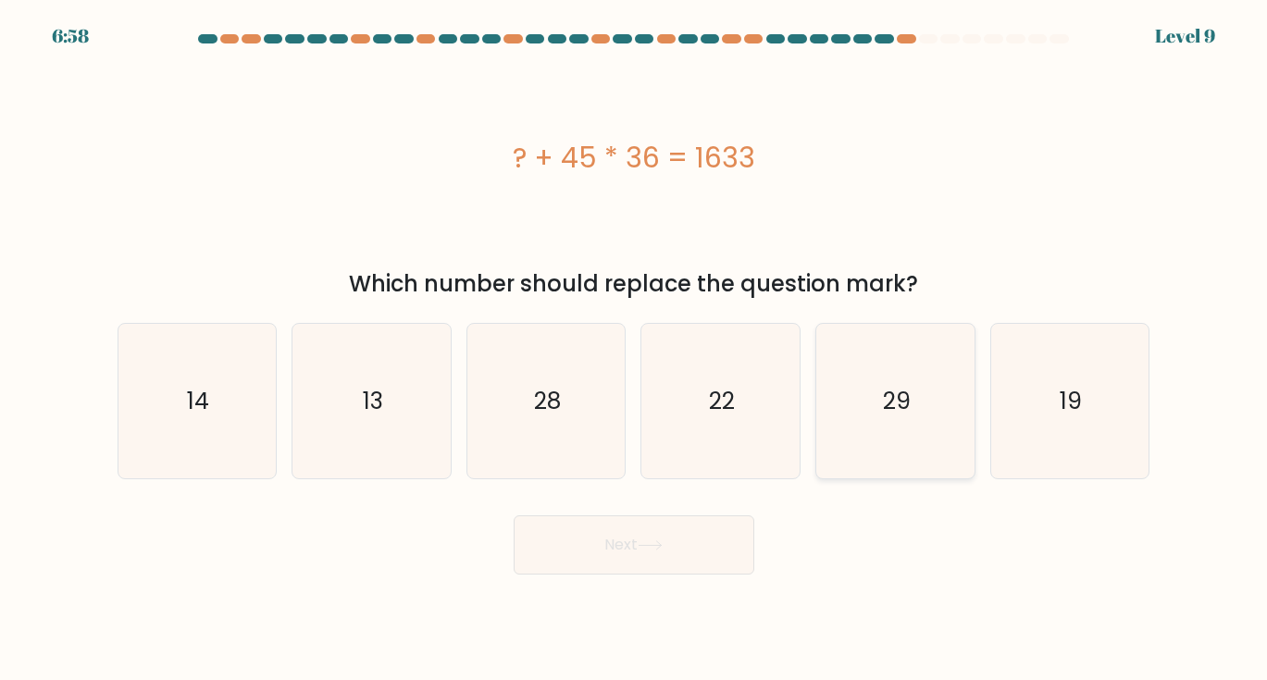
click at [839, 433] on icon "29" at bounding box center [895, 401] width 155 height 155
click at [635, 350] on input "e. 29" at bounding box center [634, 345] width 1 height 9
radio input "true"
click at [630, 552] on button "Next" at bounding box center [634, 544] width 241 height 59
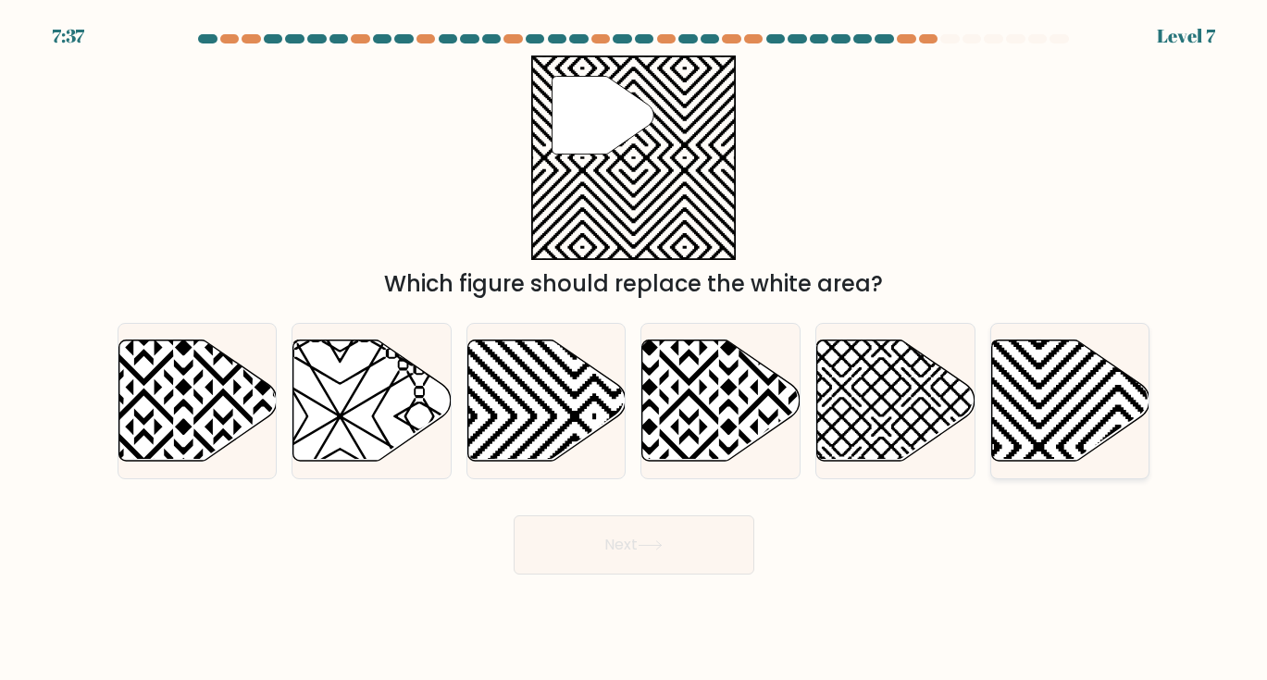
click at [1028, 401] on icon at bounding box center [1118, 466] width 318 height 318
click at [635, 350] on input "f." at bounding box center [634, 345] width 1 height 9
radio input "true"
click at [639, 555] on button "Next" at bounding box center [634, 544] width 241 height 59
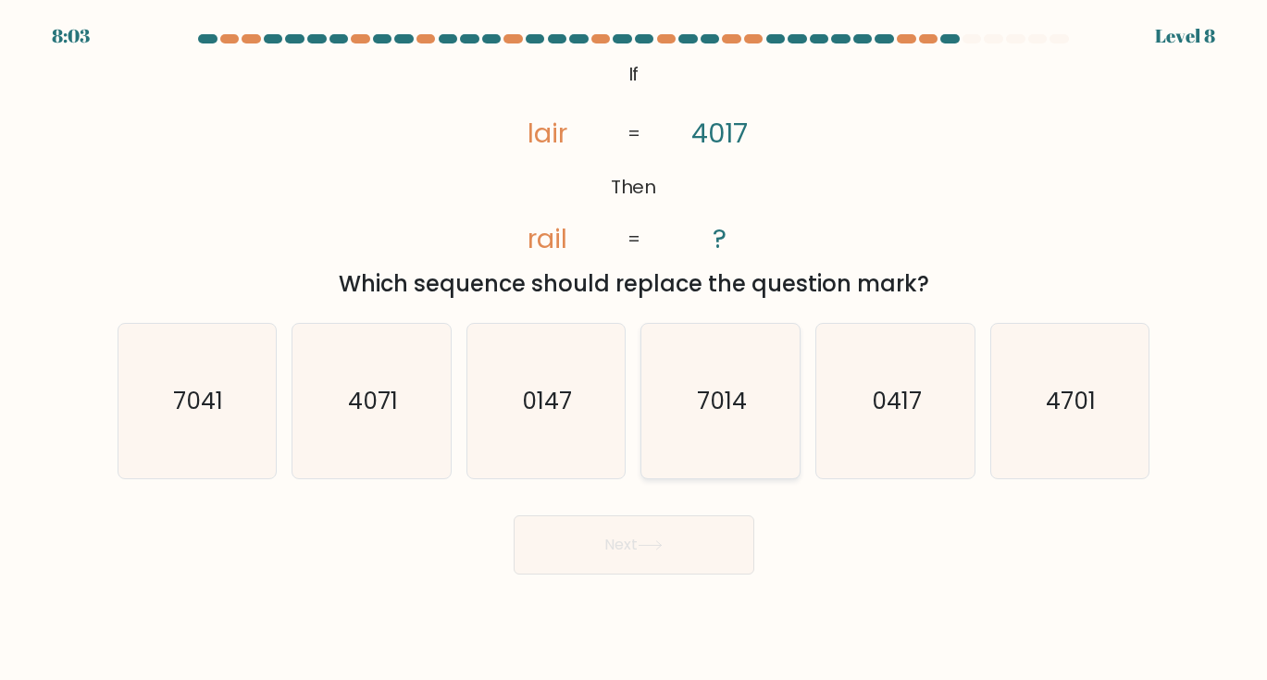
click at [699, 430] on icon "7014" at bounding box center [720, 401] width 155 height 155
click at [635, 350] on input "d. 7014" at bounding box center [634, 345] width 1 height 9
radio input "true"
click at [670, 539] on button "Next" at bounding box center [634, 544] width 241 height 59
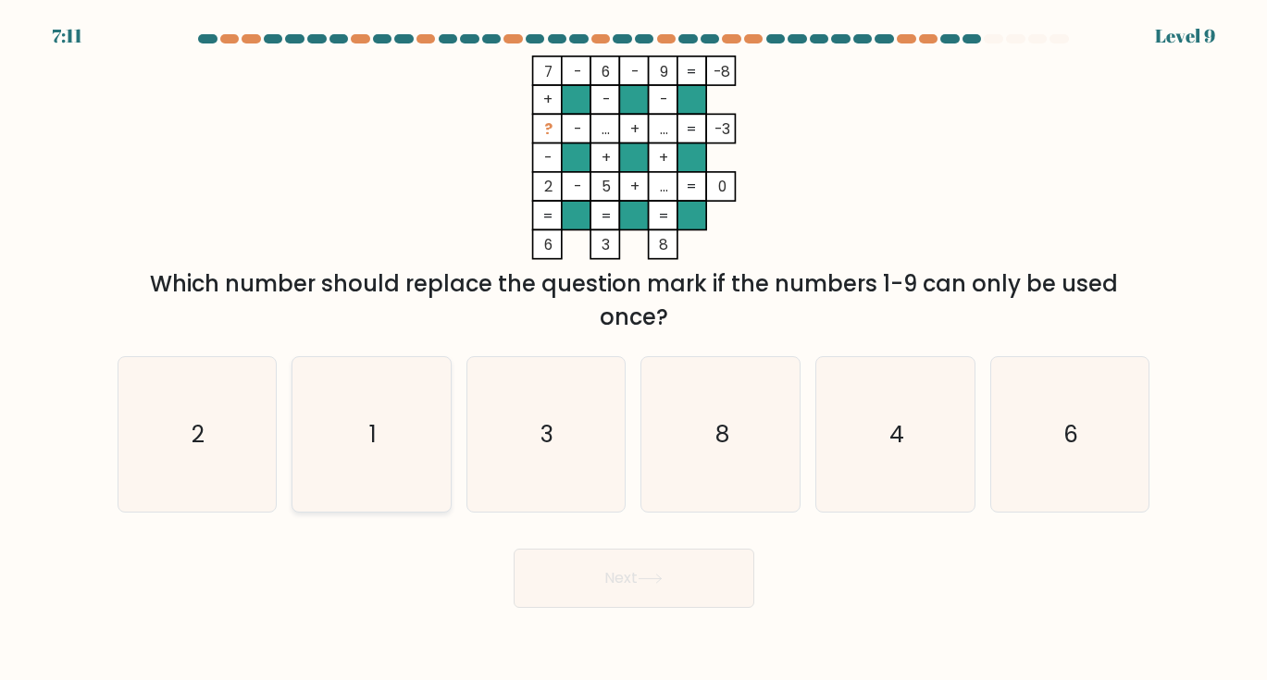
click at [345, 422] on icon "1" at bounding box center [371, 434] width 155 height 155
click at [634, 350] on input "b. 1" at bounding box center [634, 345] width 1 height 9
radio input "true"
click at [646, 602] on button "Next" at bounding box center [634, 578] width 241 height 59
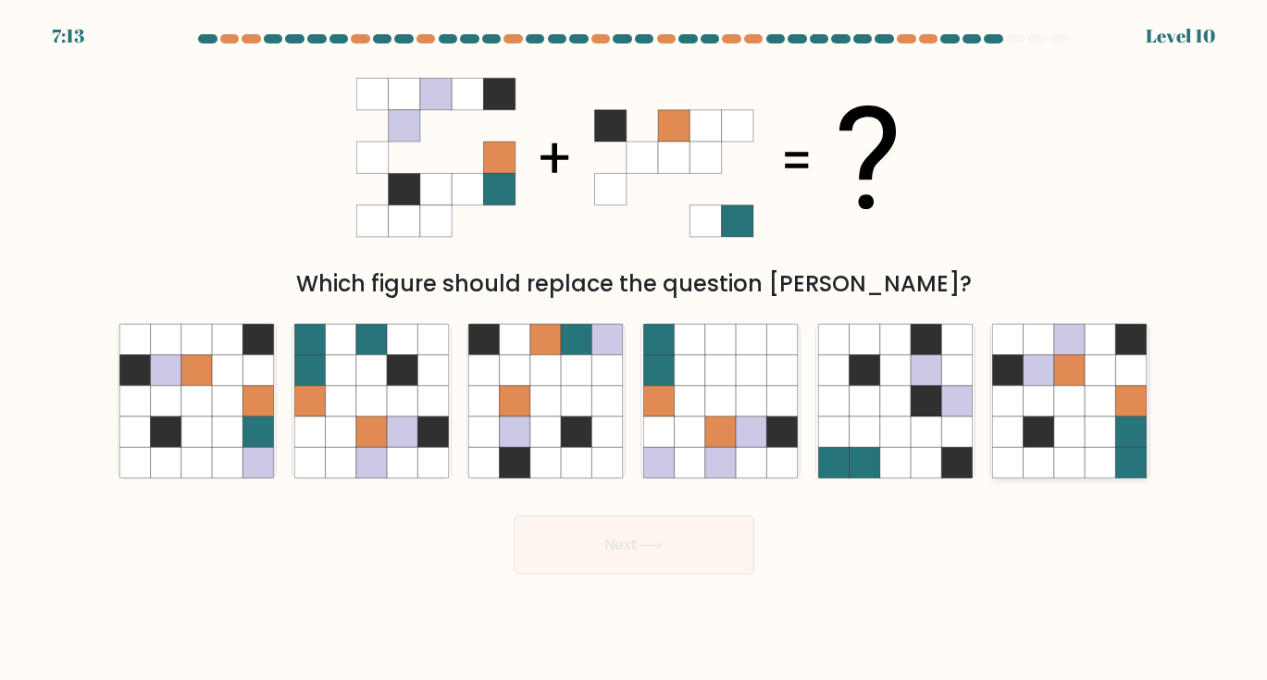
click at [1090, 400] on icon at bounding box center [1101, 401] width 31 height 31
click at [635, 350] on input "f." at bounding box center [634, 345] width 1 height 9
radio input "true"
click at [701, 516] on button "Next" at bounding box center [634, 544] width 241 height 59
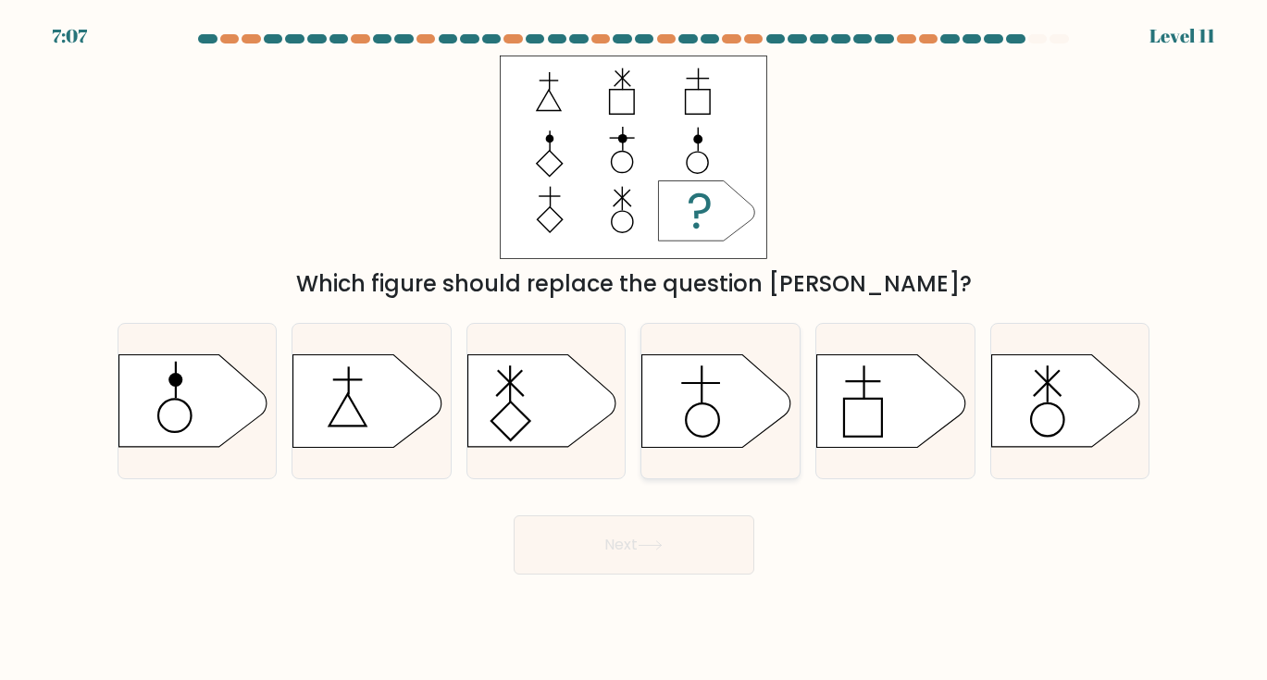
click at [688, 420] on icon at bounding box center [716, 401] width 148 height 93
click at [635, 350] on input "d." at bounding box center [634, 345] width 1 height 9
radio input "true"
click at [701, 554] on button "Next" at bounding box center [634, 544] width 241 height 59
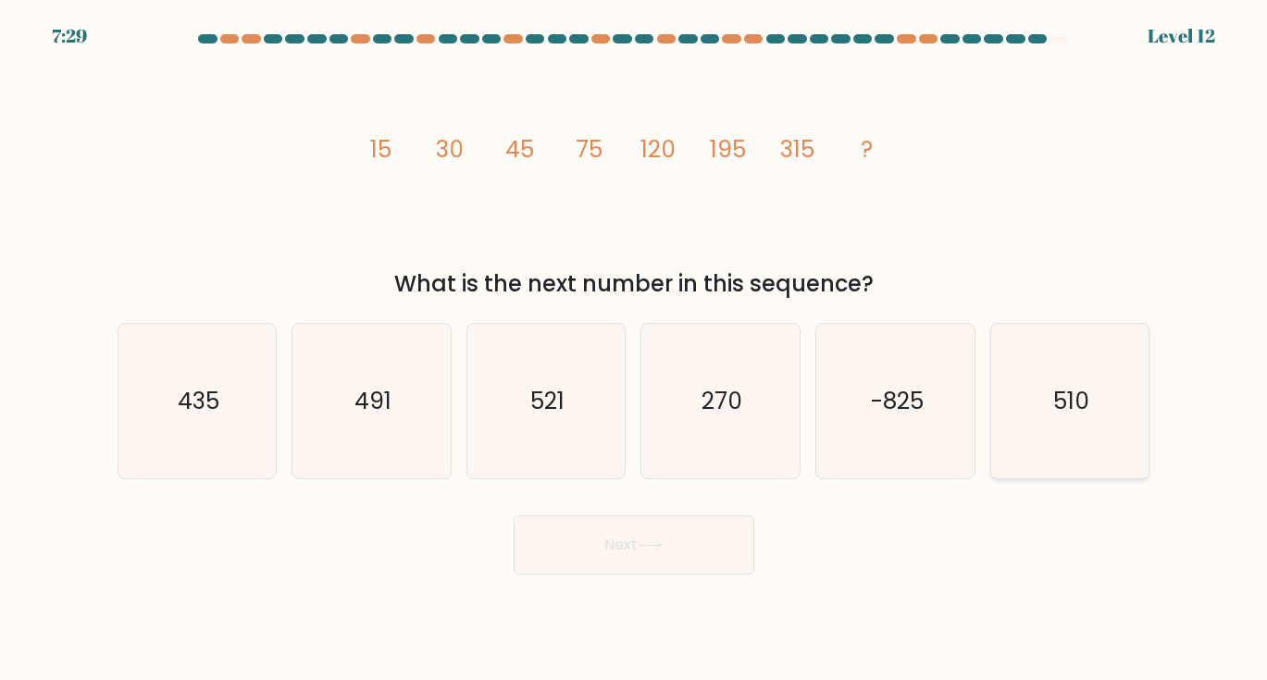
click at [1049, 421] on icon "510" at bounding box center [1069, 401] width 155 height 155
click at [635, 350] on input "f. 510" at bounding box center [634, 345] width 1 height 9
radio input "true"
click at [676, 549] on button "Next" at bounding box center [634, 544] width 241 height 59
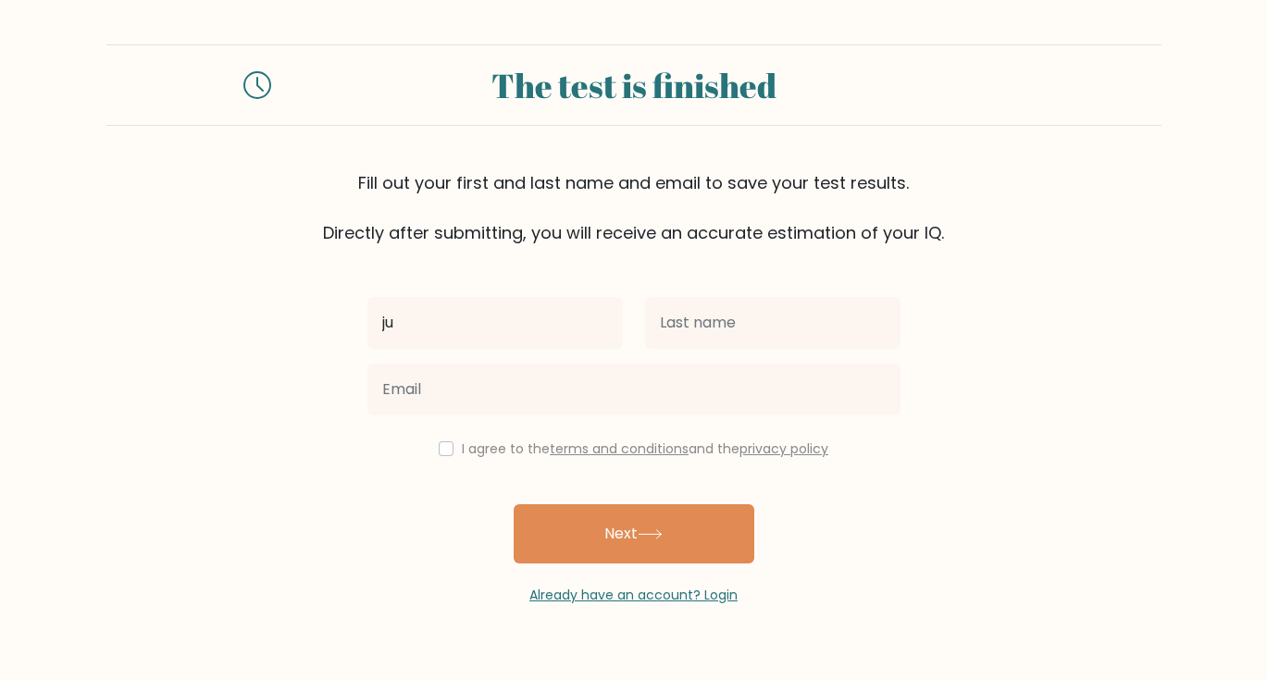
type input "[PERSON_NAME]"
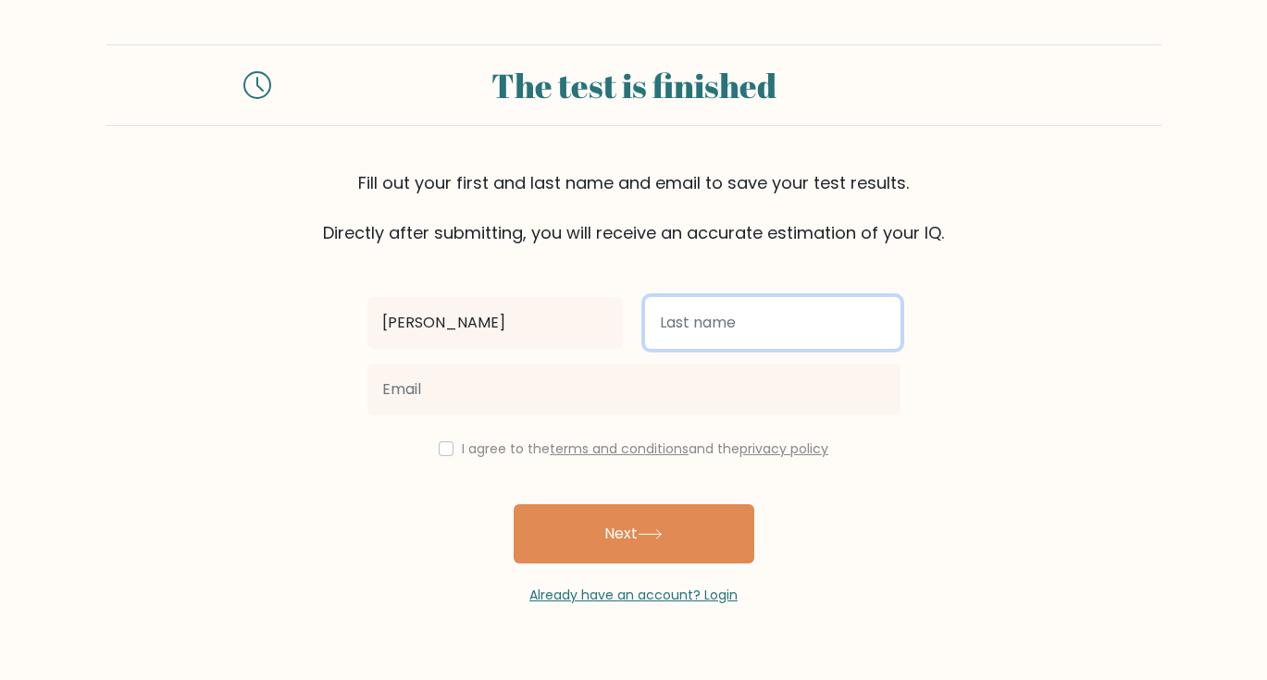
click at [659, 323] on input "text" at bounding box center [772, 323] width 255 height 52
type input "Miguéis"
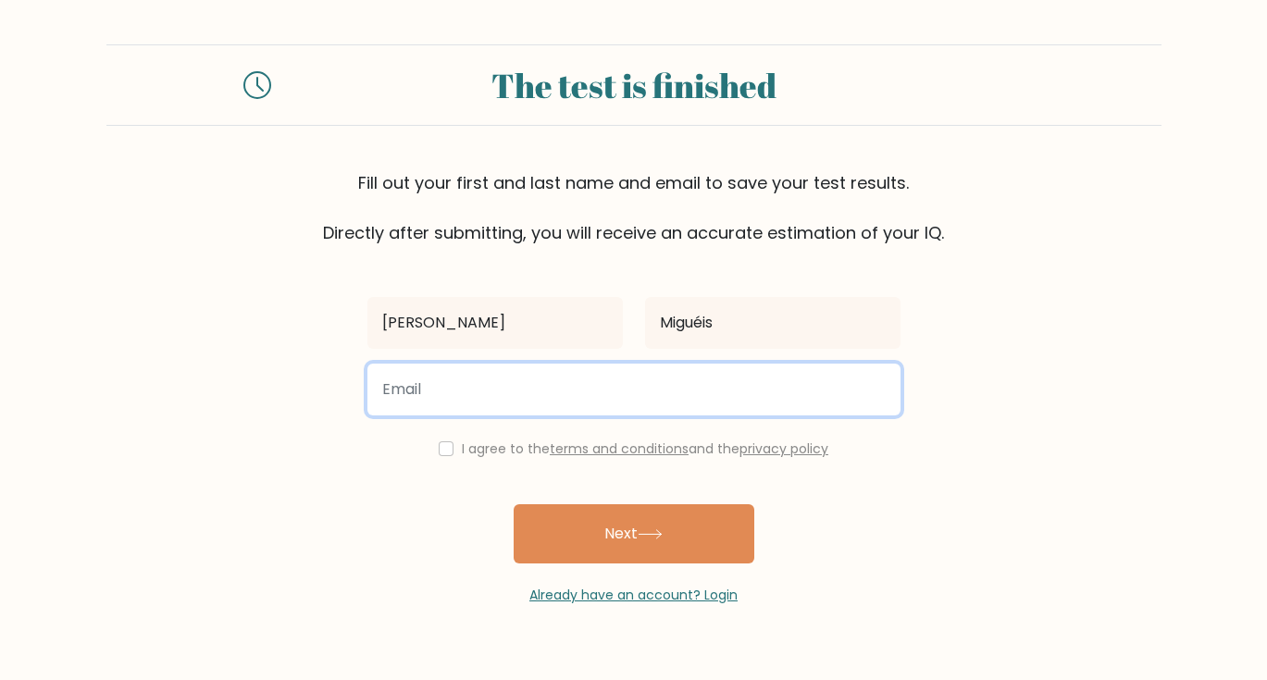
click at [516, 379] on input "email" at bounding box center [633, 390] width 533 height 52
type input "migueisjuliana@gmail.com"
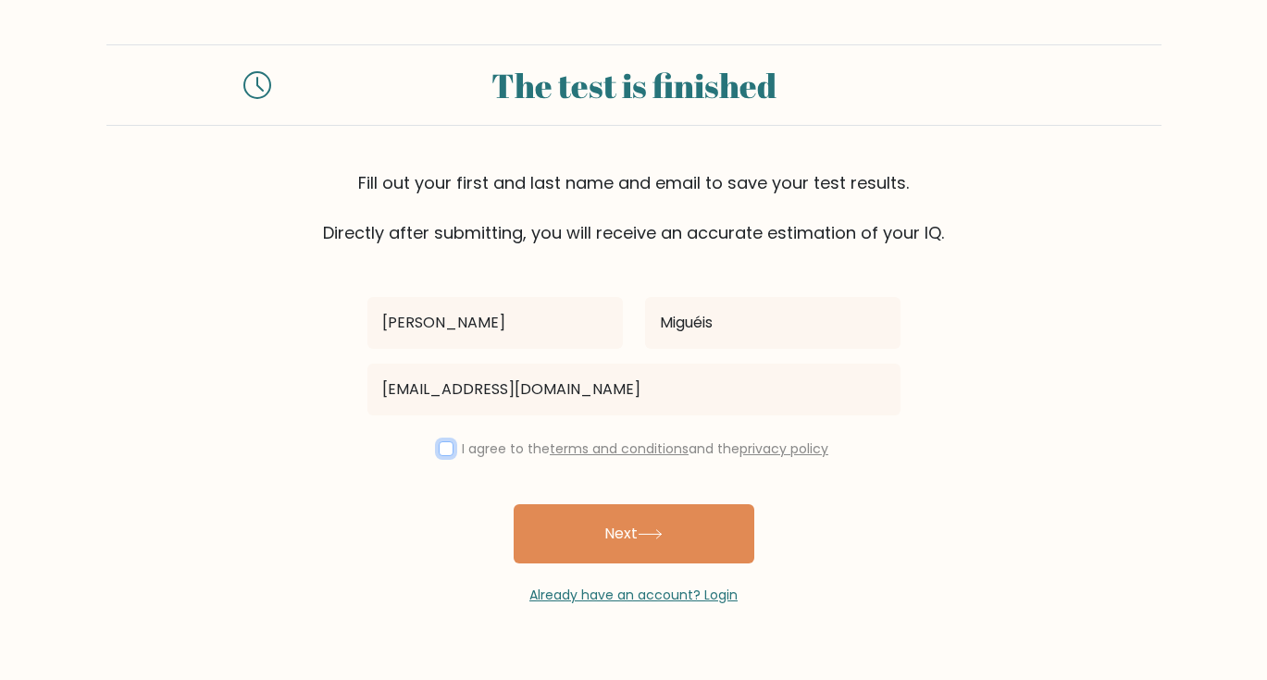
click at [439, 448] on input "checkbox" at bounding box center [446, 448] width 15 height 15
checkbox input "true"
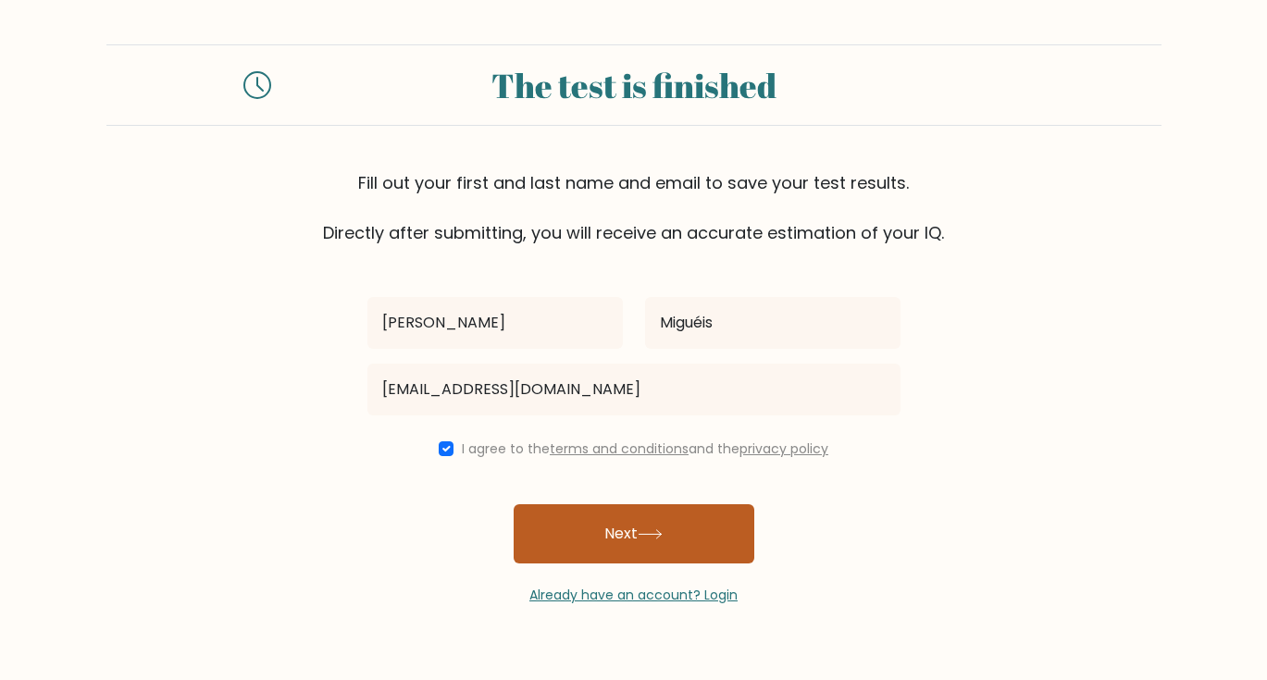
click at [579, 550] on button "Next" at bounding box center [634, 533] width 241 height 59
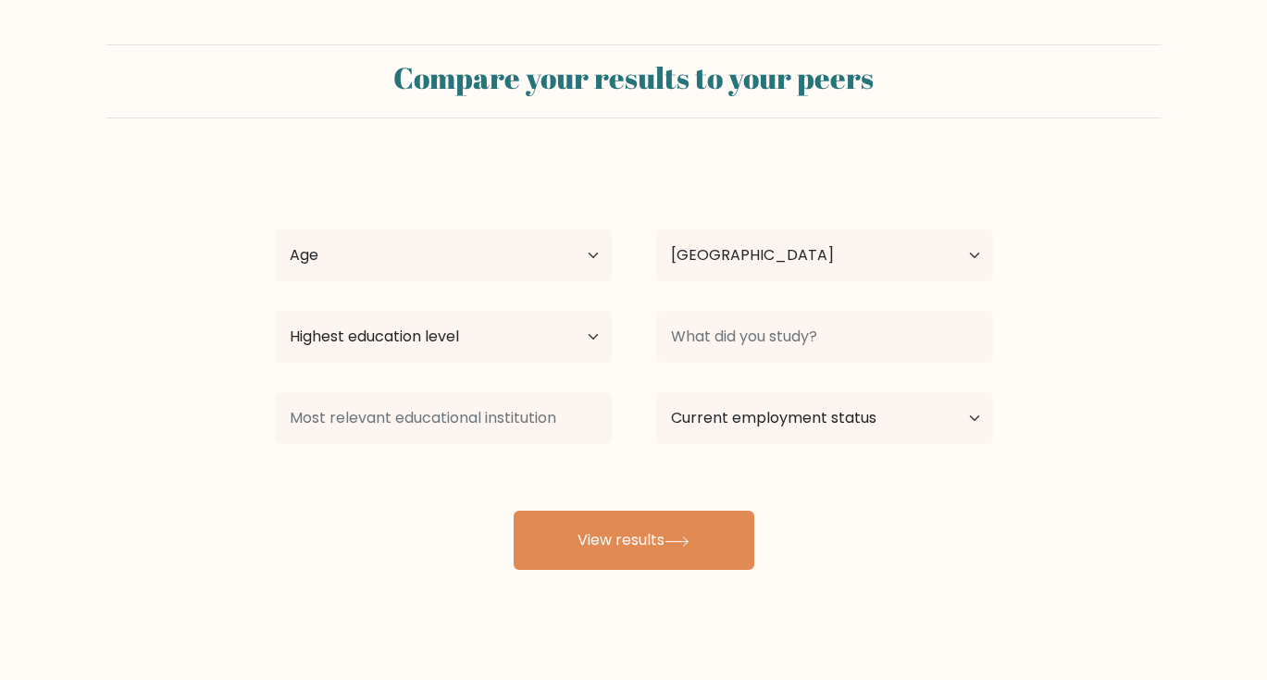
select select "NL"
click at [507, 235] on select "Age Under 18 years old 18-24 years old 25-34 years old 35-44 years old 45-54 ye…" at bounding box center [443, 256] width 337 height 52
select select "25_34"
click at [275, 230] on select "Age Under 18 years old 18-24 years old 25-34 years old 35-44 years old 45-54 ye…" at bounding box center [443, 256] width 337 height 52
click at [557, 341] on select "Highest education level No schooling Primary Lower Secondary Upper Secondary Oc…" at bounding box center [443, 337] width 337 height 52
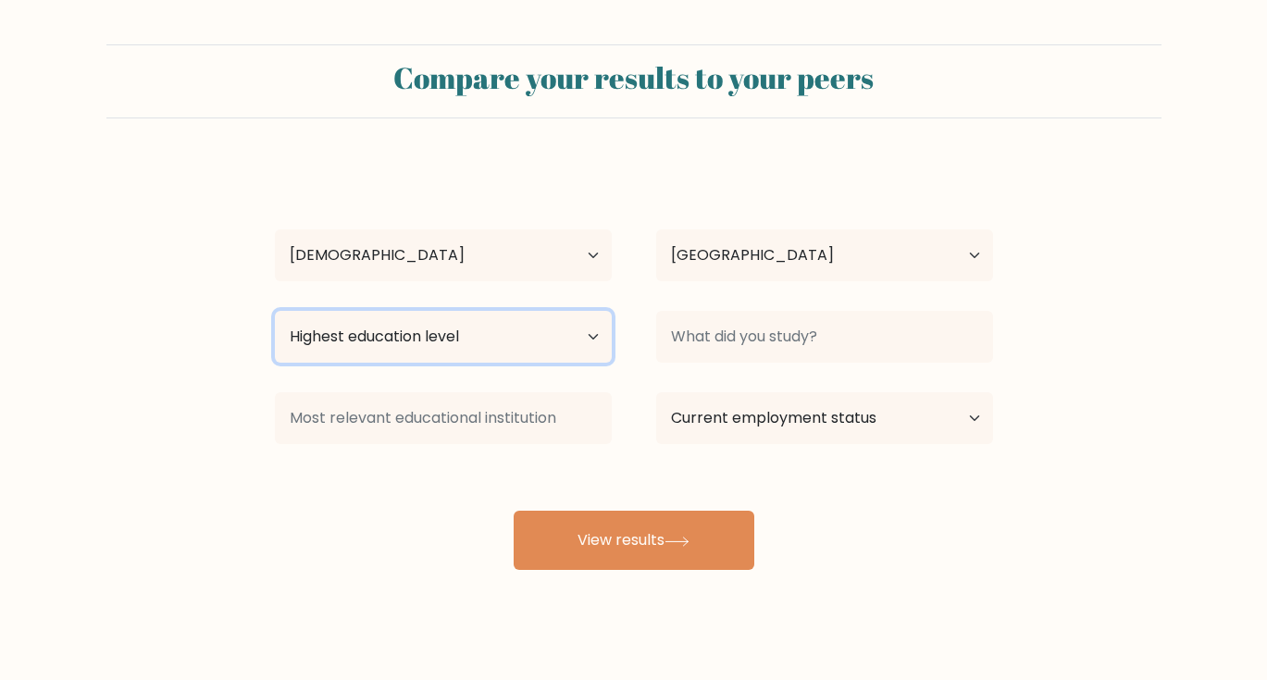
select select "bachelors_degree"
click at [275, 311] on select "Highest education level No schooling Primary Lower Secondary Upper Secondary Oc…" at bounding box center [443, 337] width 337 height 52
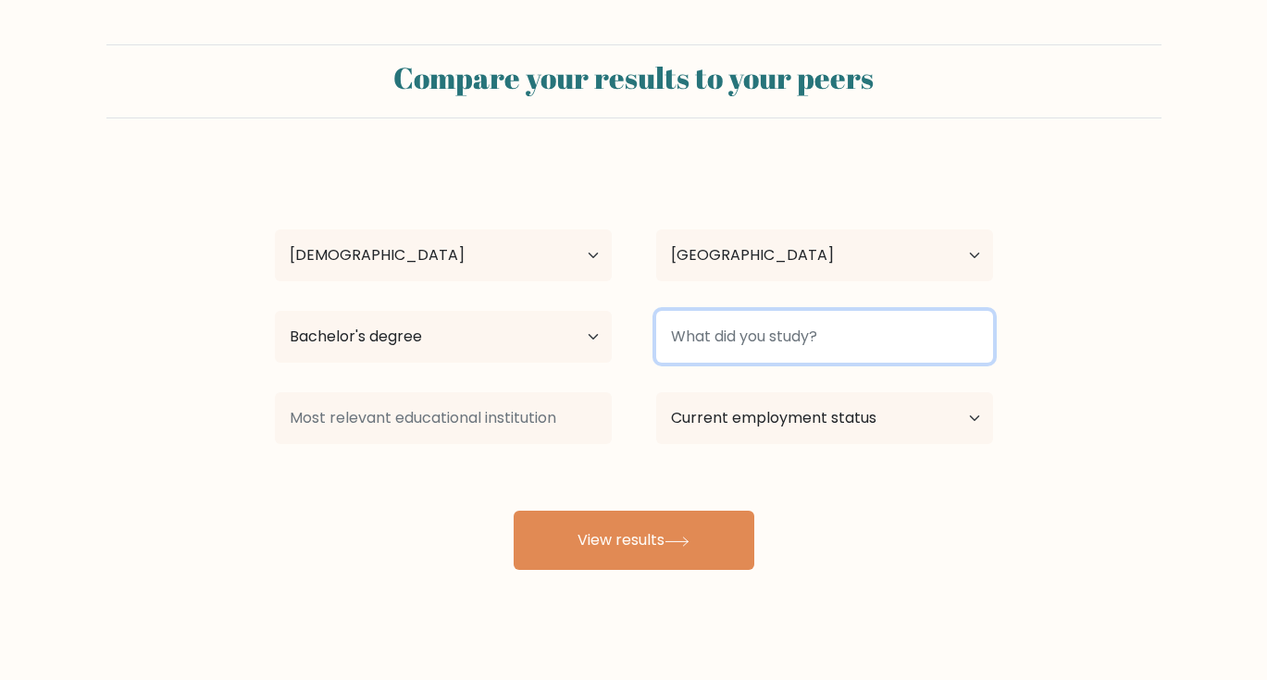
click at [732, 337] on input at bounding box center [824, 337] width 337 height 52
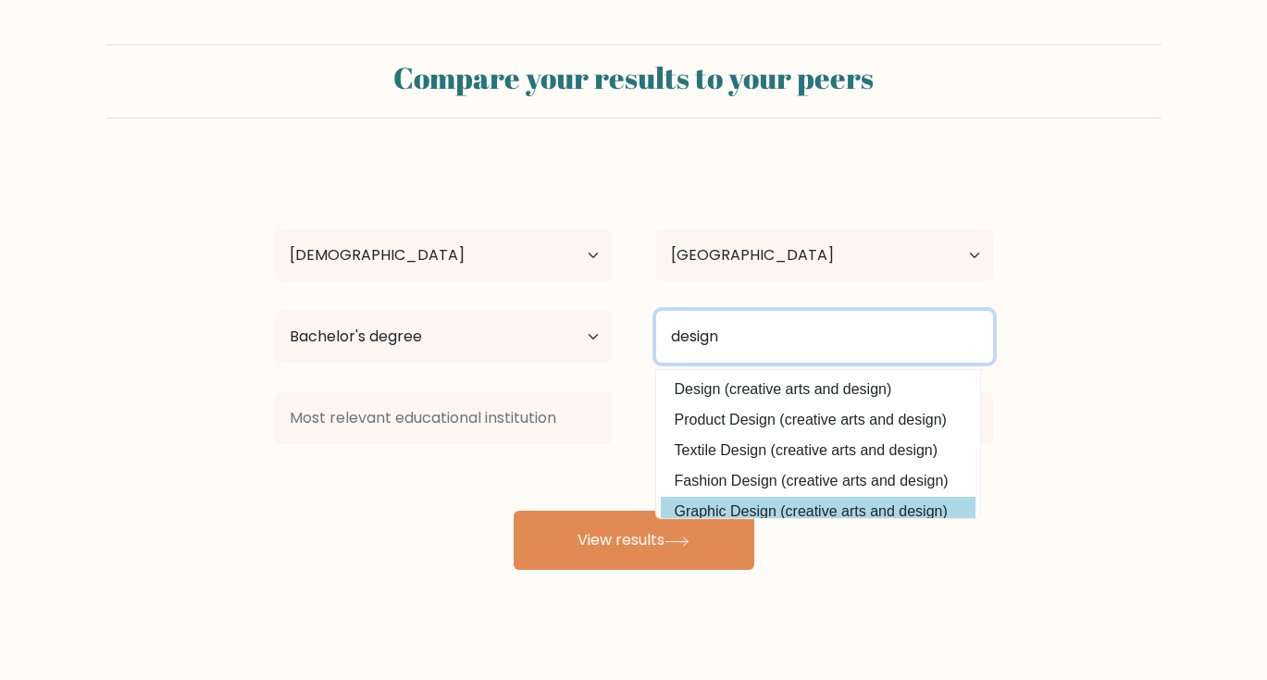
type input "design"
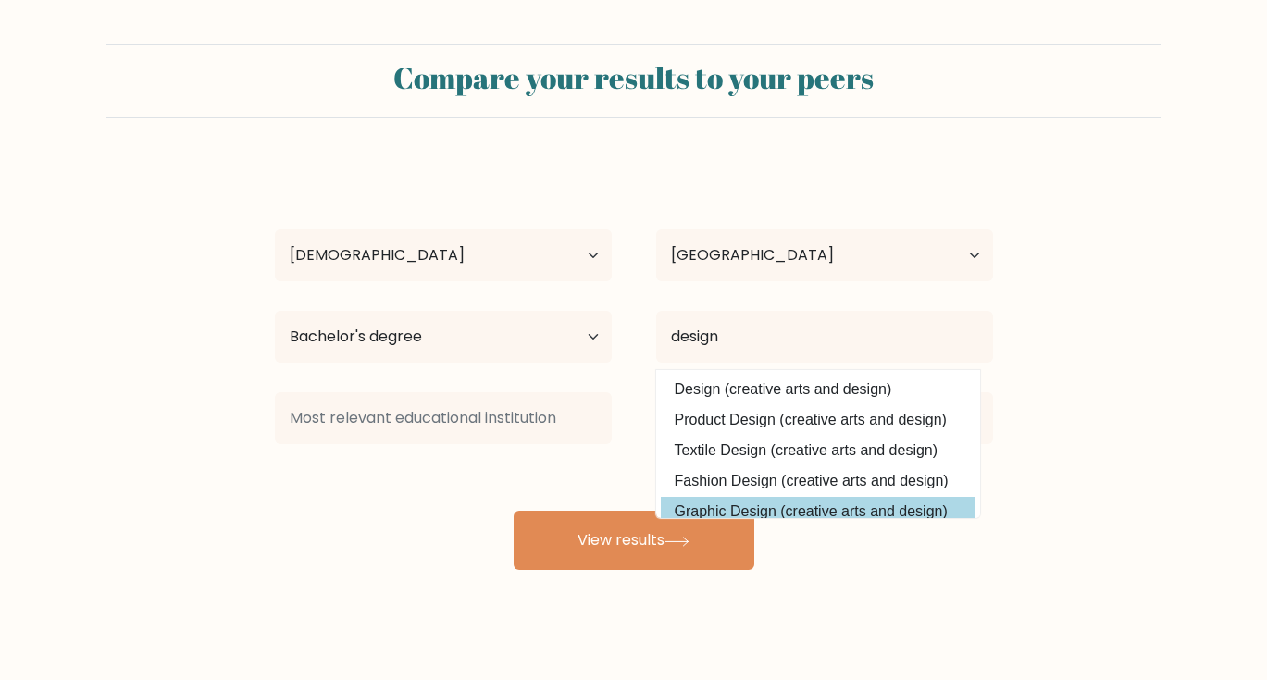
click at [785, 517] on div "Juliana Miguéis Age Under 18 years old 18-24 years old 25-34 years old 35-44 ye…" at bounding box center [634, 366] width 740 height 407
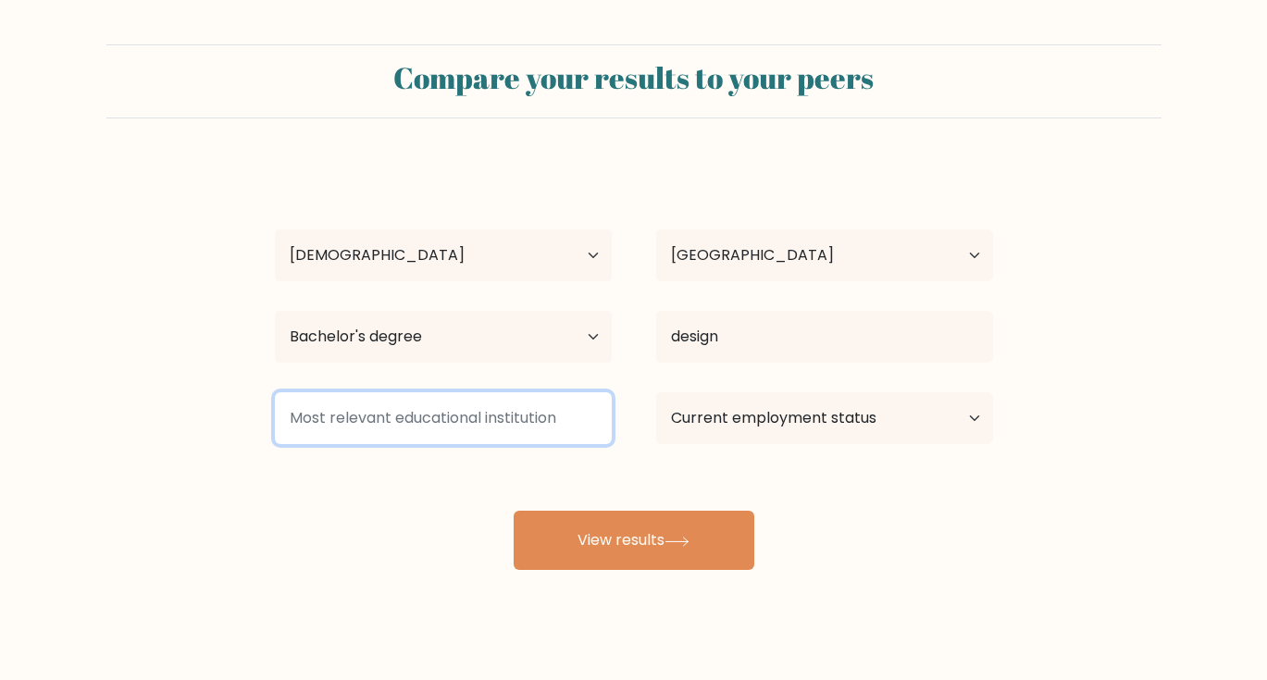
click at [521, 410] on input at bounding box center [443, 418] width 337 height 52
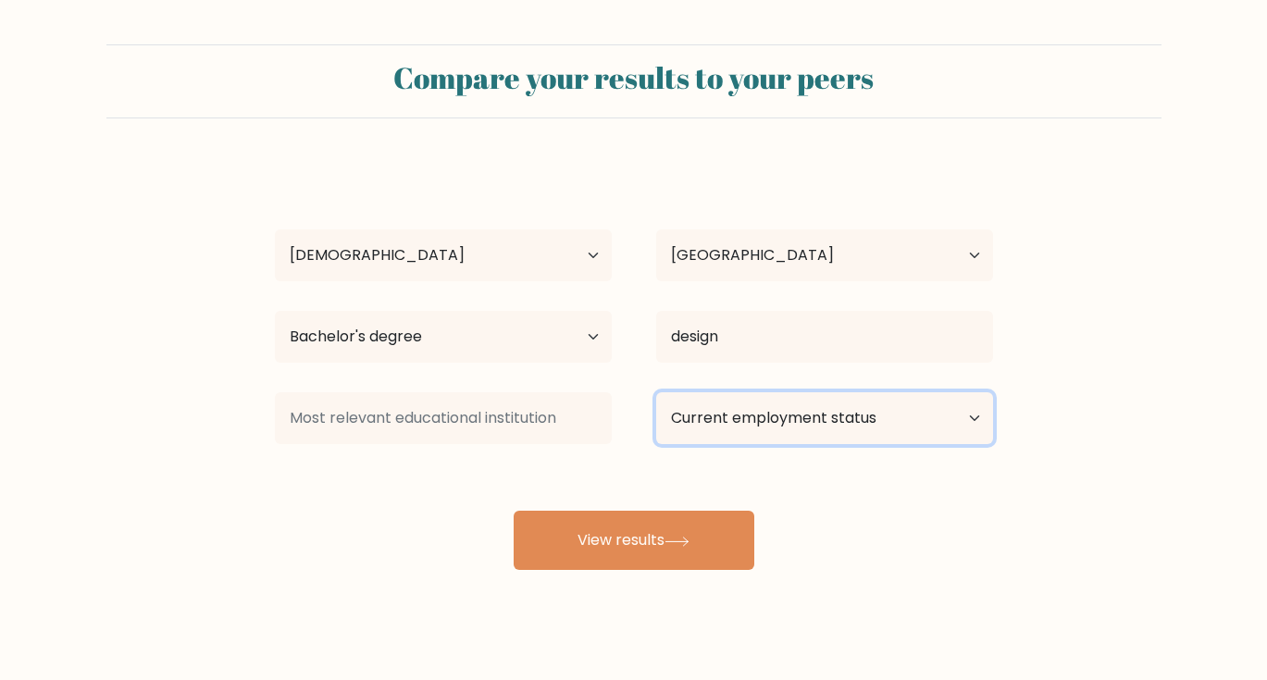
click at [675, 427] on select "Current employment status Employed Student Retired Other / prefer not to answer" at bounding box center [824, 418] width 337 height 52
select select "employed"
click at [656, 392] on select "Current employment status Employed Student Retired Other / prefer not to answer" at bounding box center [824, 418] width 337 height 52
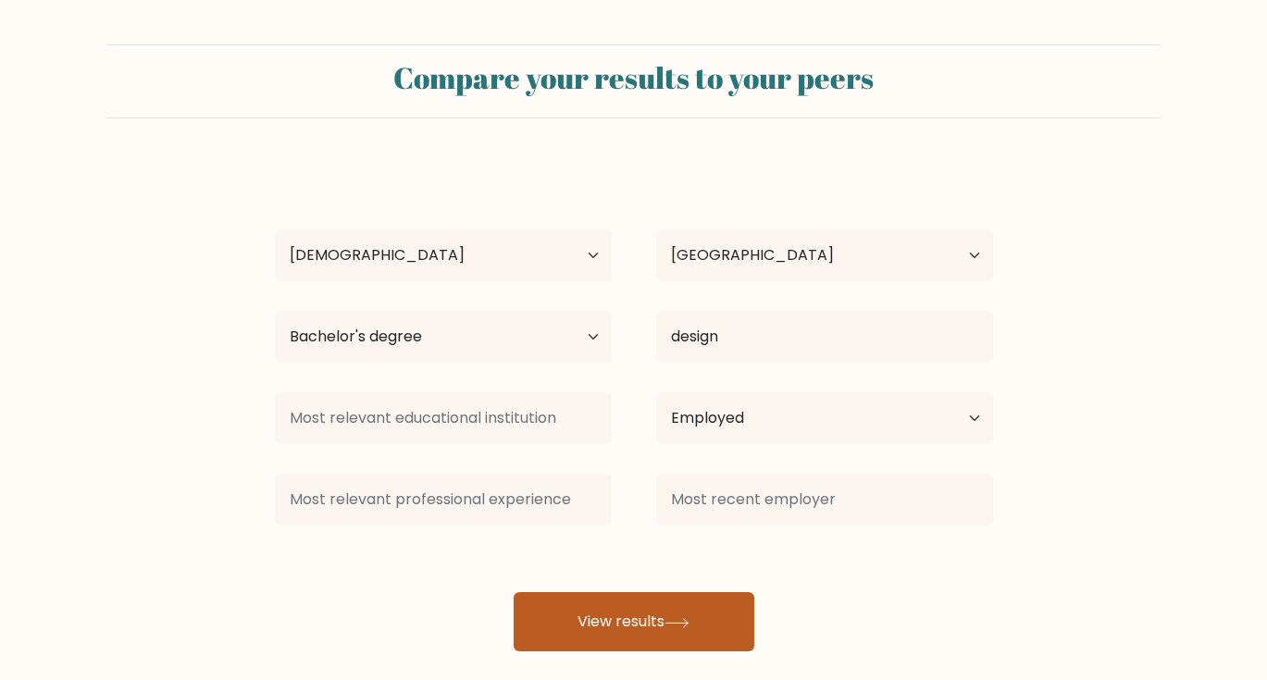
click at [638, 551] on div "Juliana Miguéis Age Under 18 years old 18-24 years old 25-34 years old 35-44 ye…" at bounding box center [634, 407] width 740 height 489
click at [582, 626] on button "View results" at bounding box center [634, 621] width 241 height 59
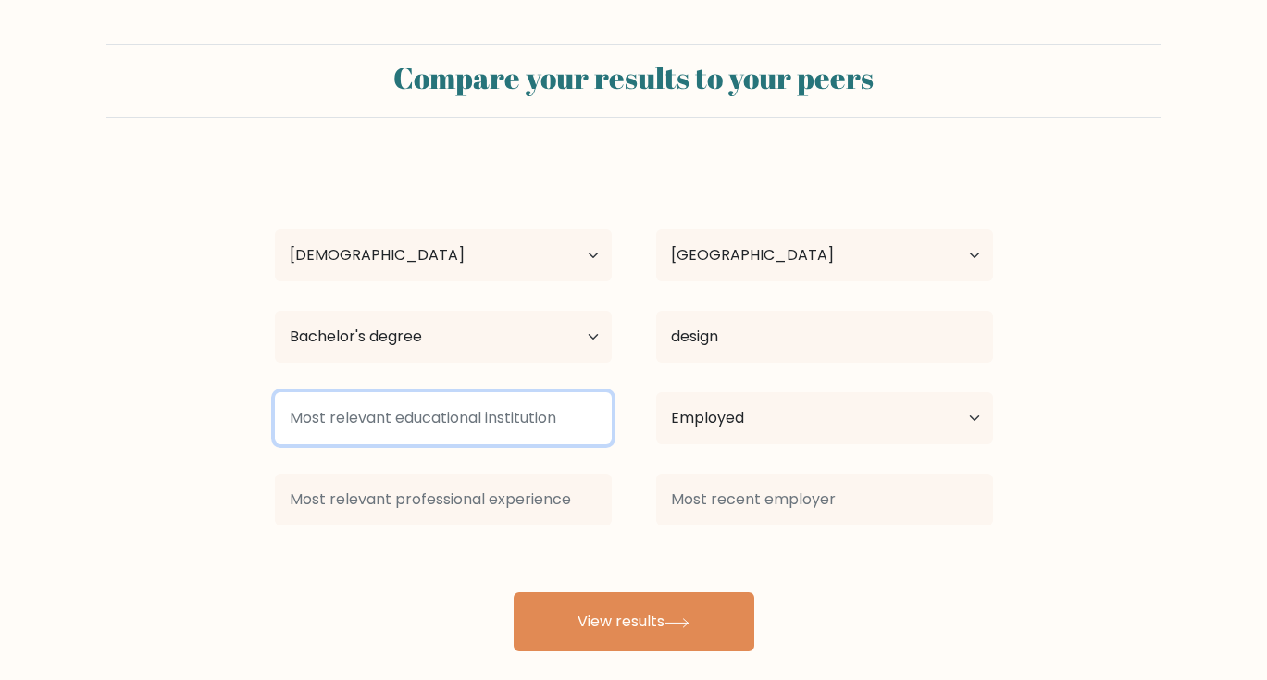
click at [500, 416] on input at bounding box center [443, 418] width 337 height 52
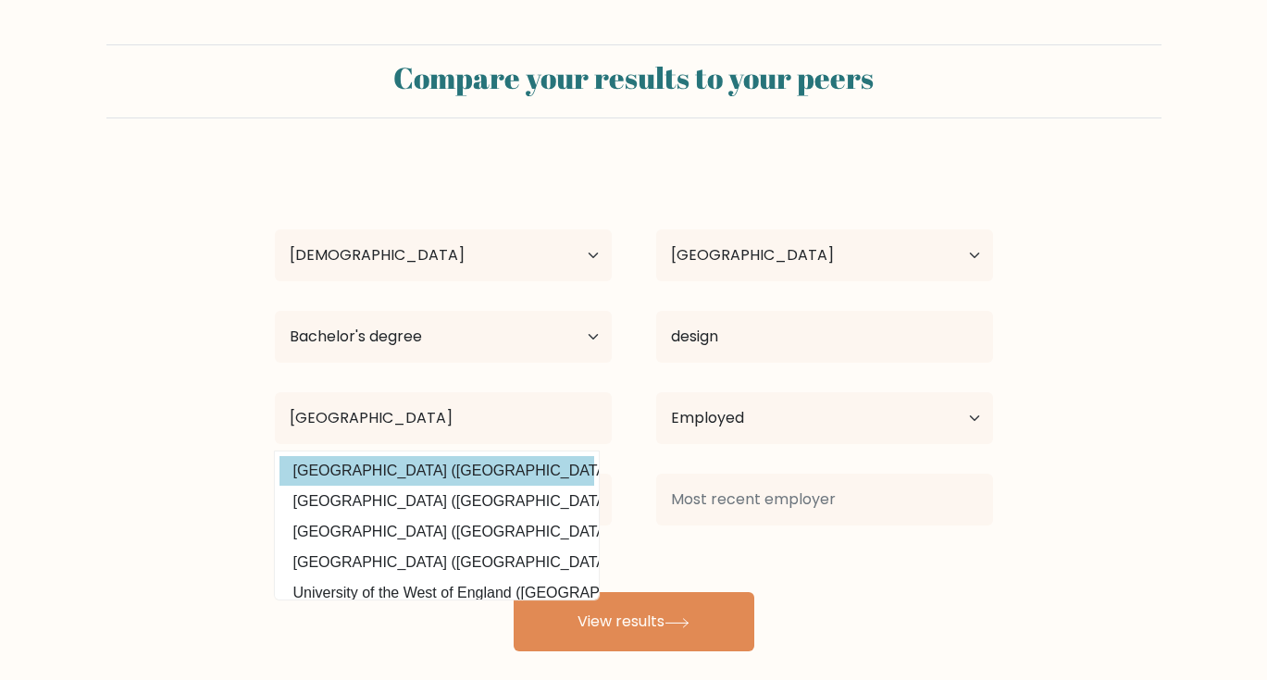
click at [535, 476] on option "University of Westminster (United Kingdom)" at bounding box center [436, 471] width 315 height 30
type input "University of Westminster"
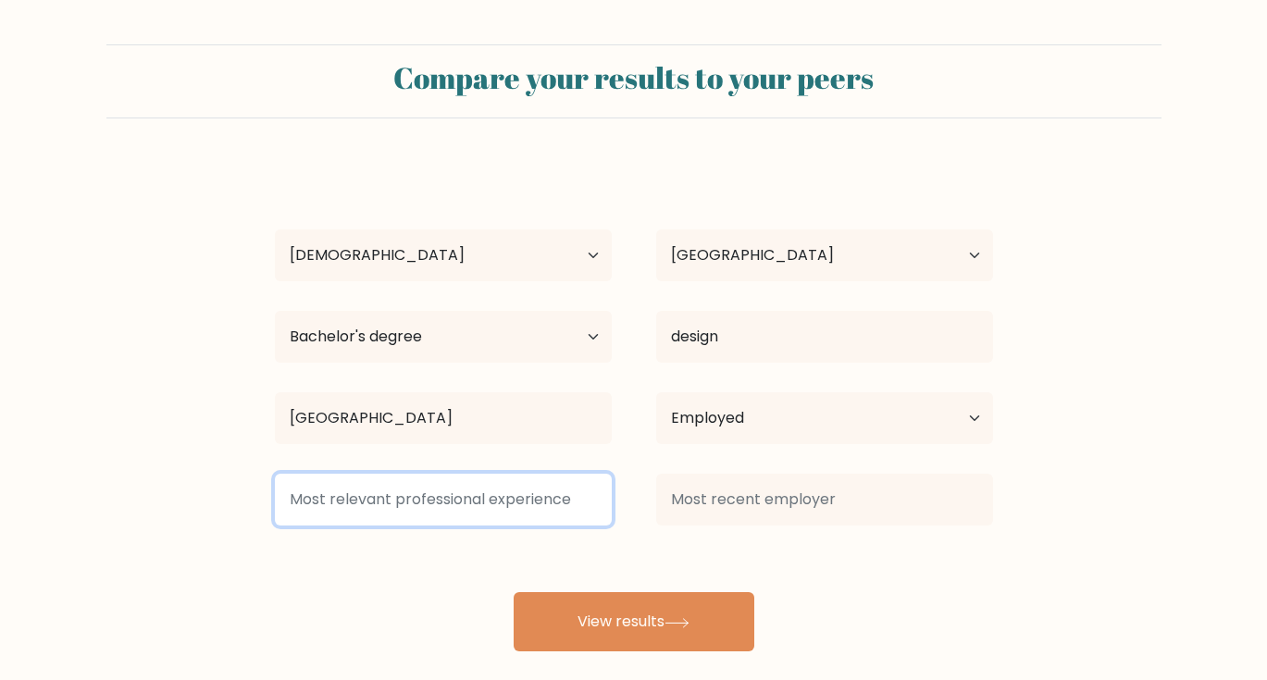
click at [464, 499] on input at bounding box center [443, 500] width 337 height 52
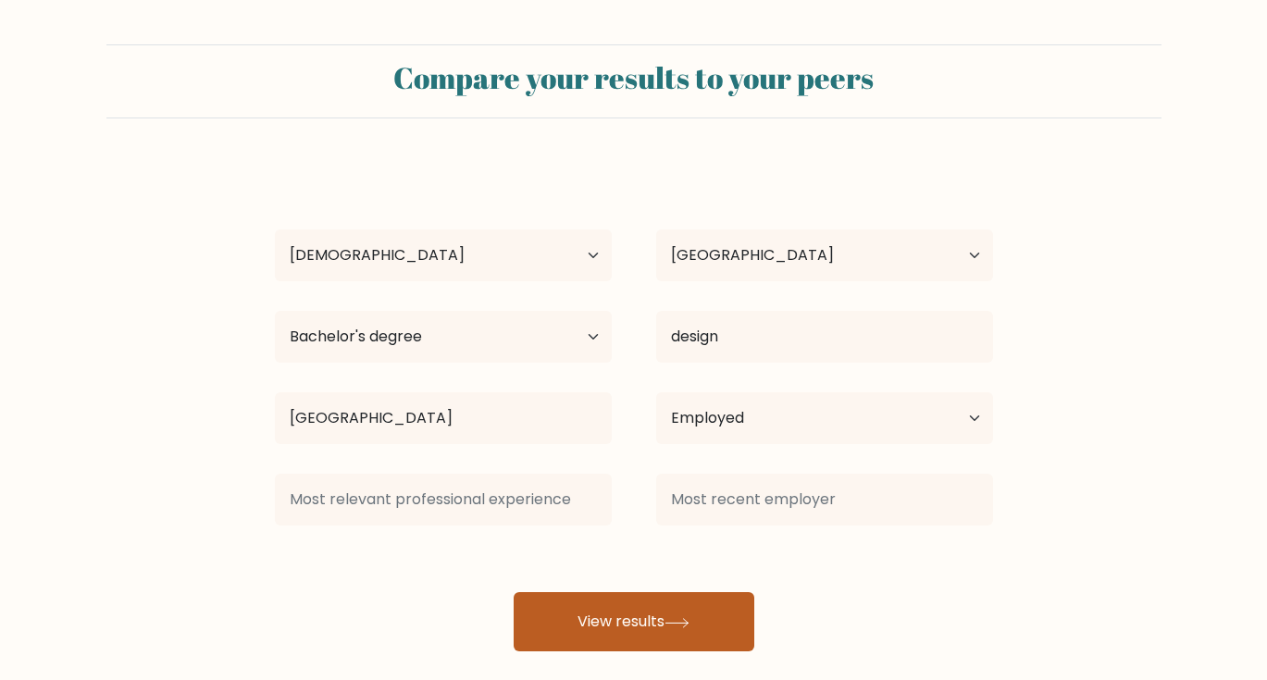
click at [539, 615] on button "View results" at bounding box center [634, 621] width 241 height 59
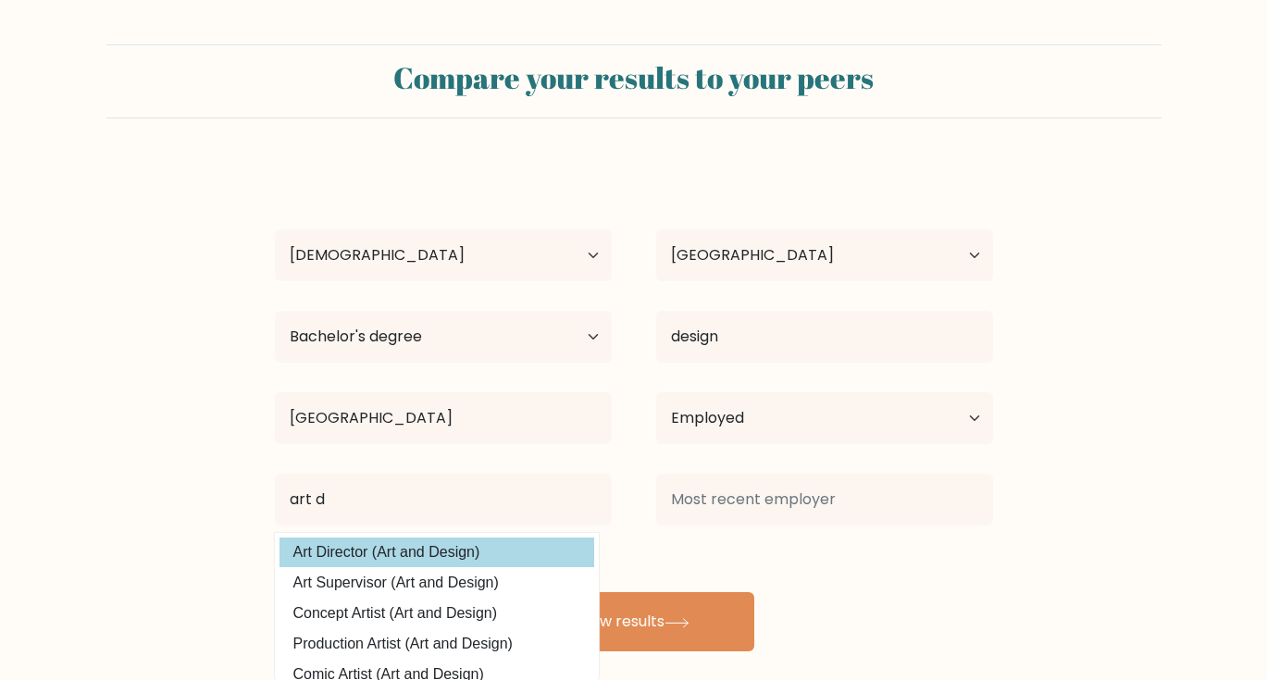
click at [531, 540] on option "Art Director (Art and Design)" at bounding box center [436, 553] width 315 height 30
type input "Art Director"
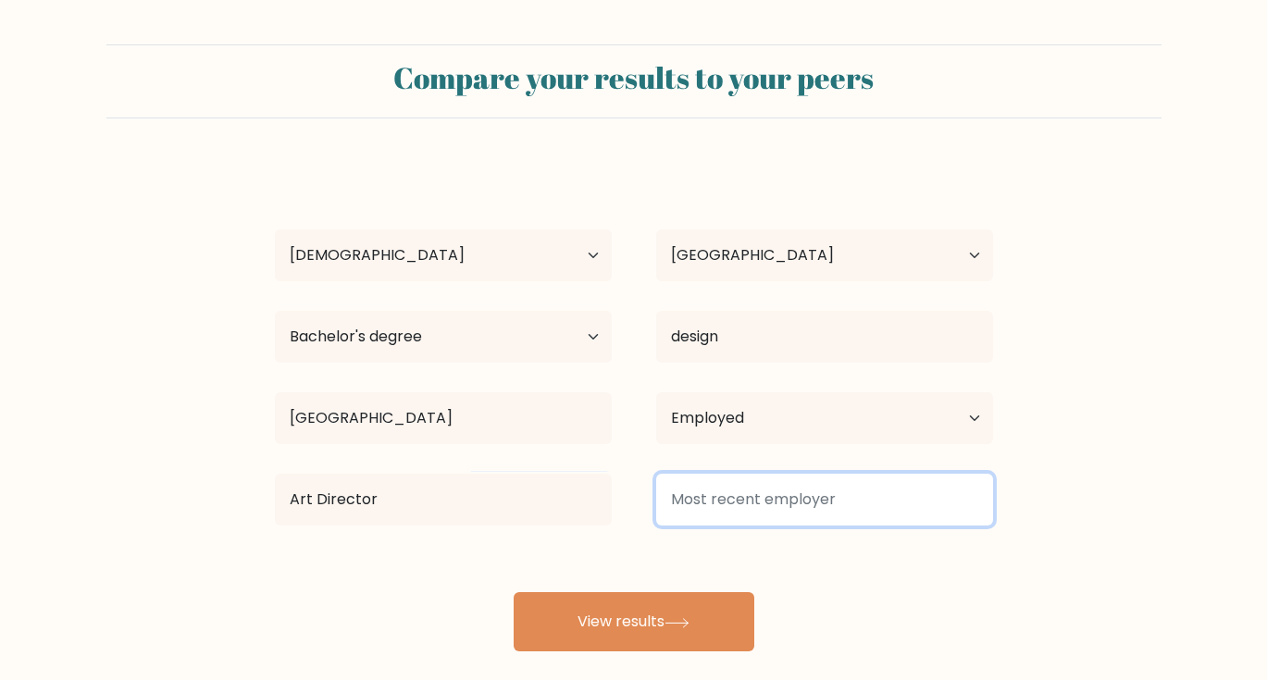
click at [712, 512] on input at bounding box center [824, 500] width 337 height 52
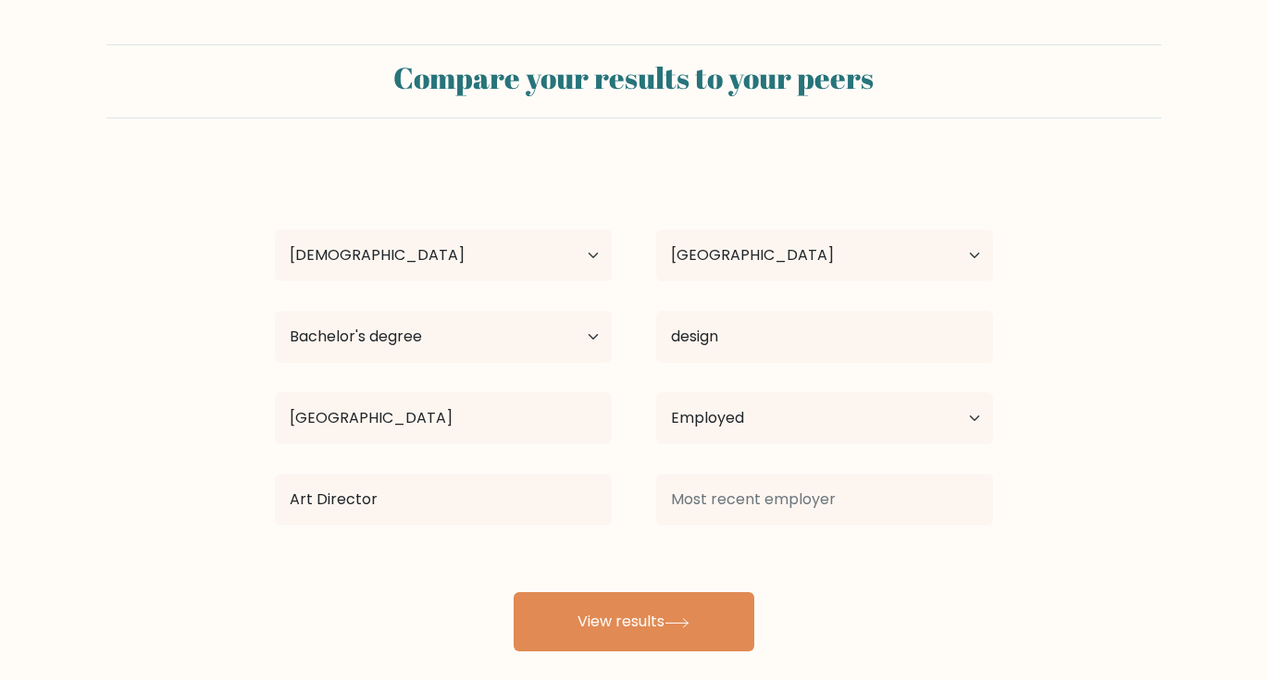
click at [696, 584] on div "Juliana Miguéis Age Under 18 years old 18-24 years old 25-34 years old 35-44 ye…" at bounding box center [634, 407] width 740 height 489
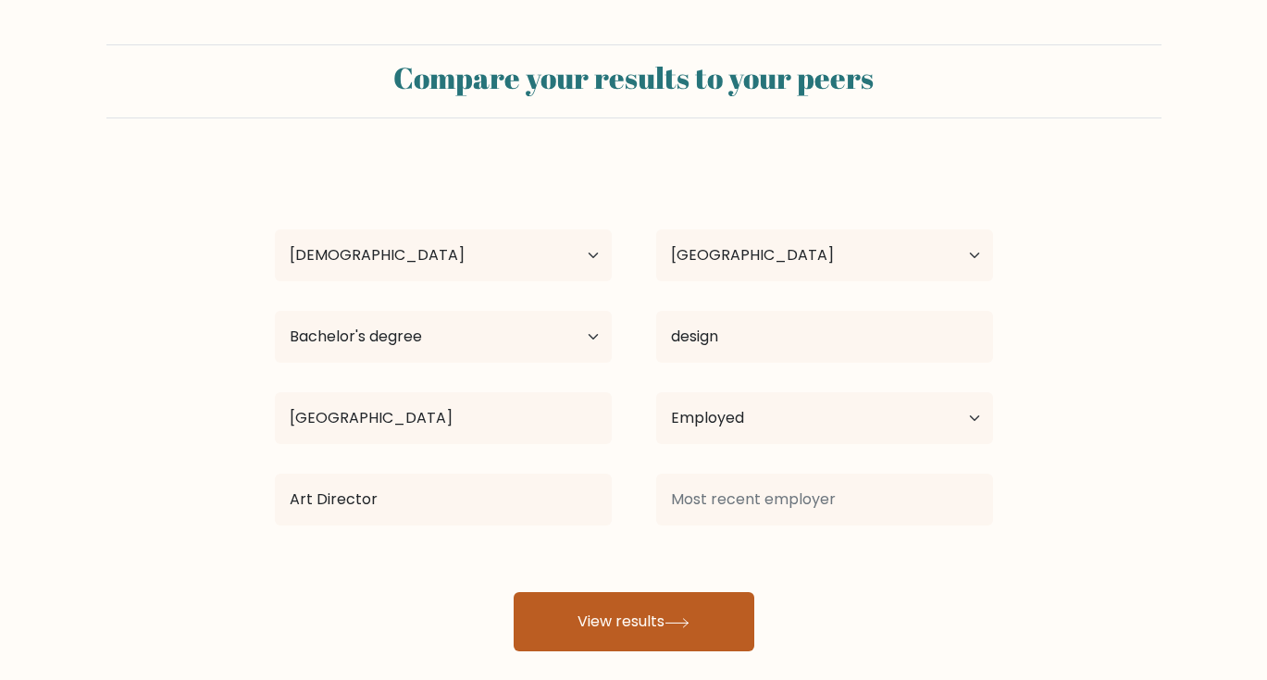
click at [687, 618] on icon at bounding box center [676, 623] width 25 height 10
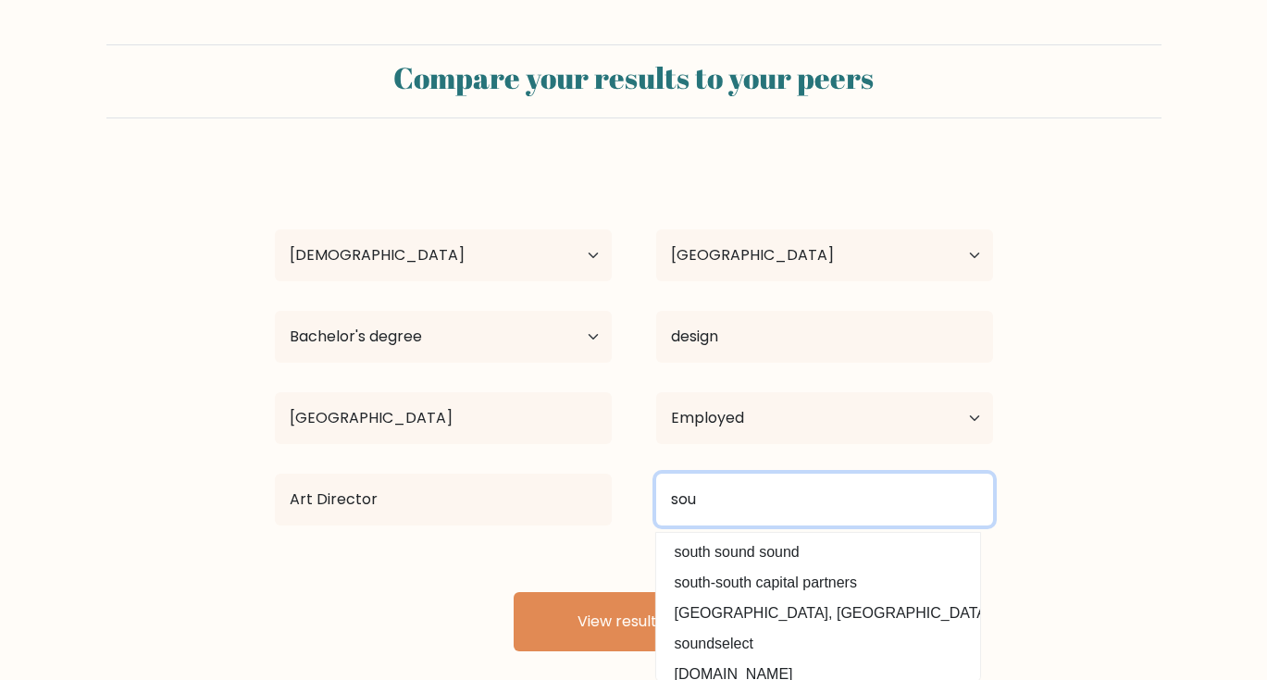
type input "sou"
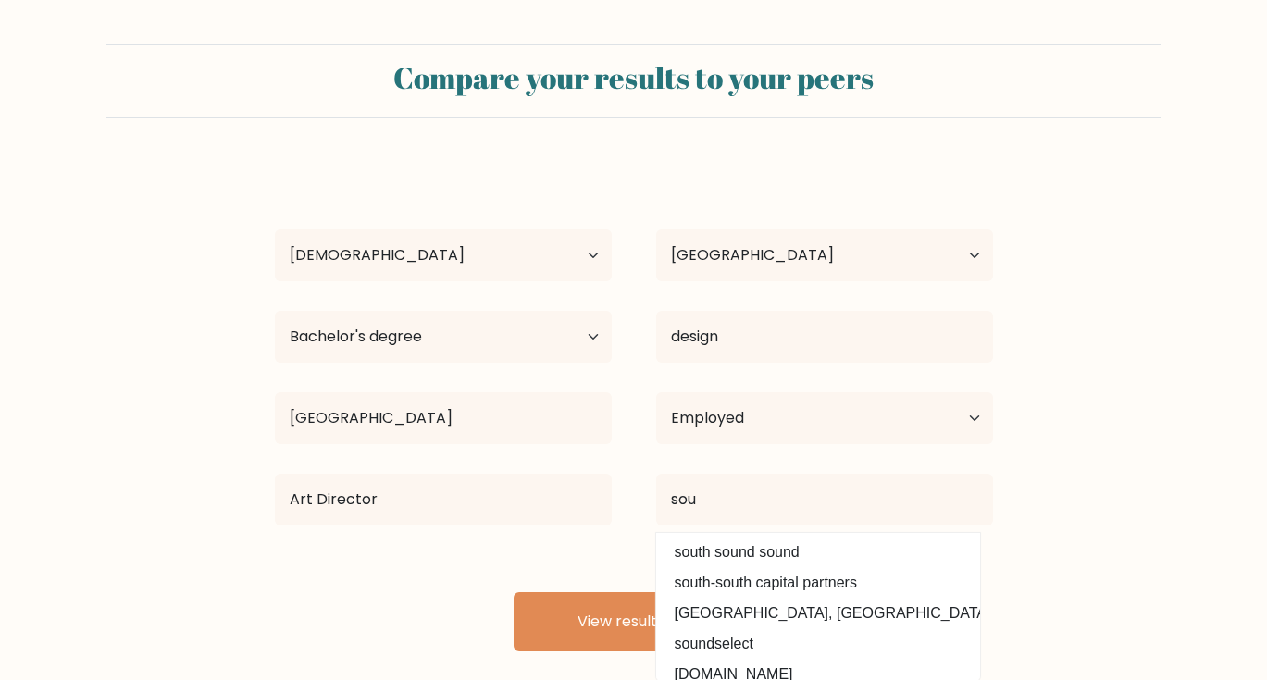
click at [453, 592] on div "Juliana Miguéis Age Under 18 years old 18-24 years old 25-34 years old 35-44 ye…" at bounding box center [634, 407] width 740 height 489
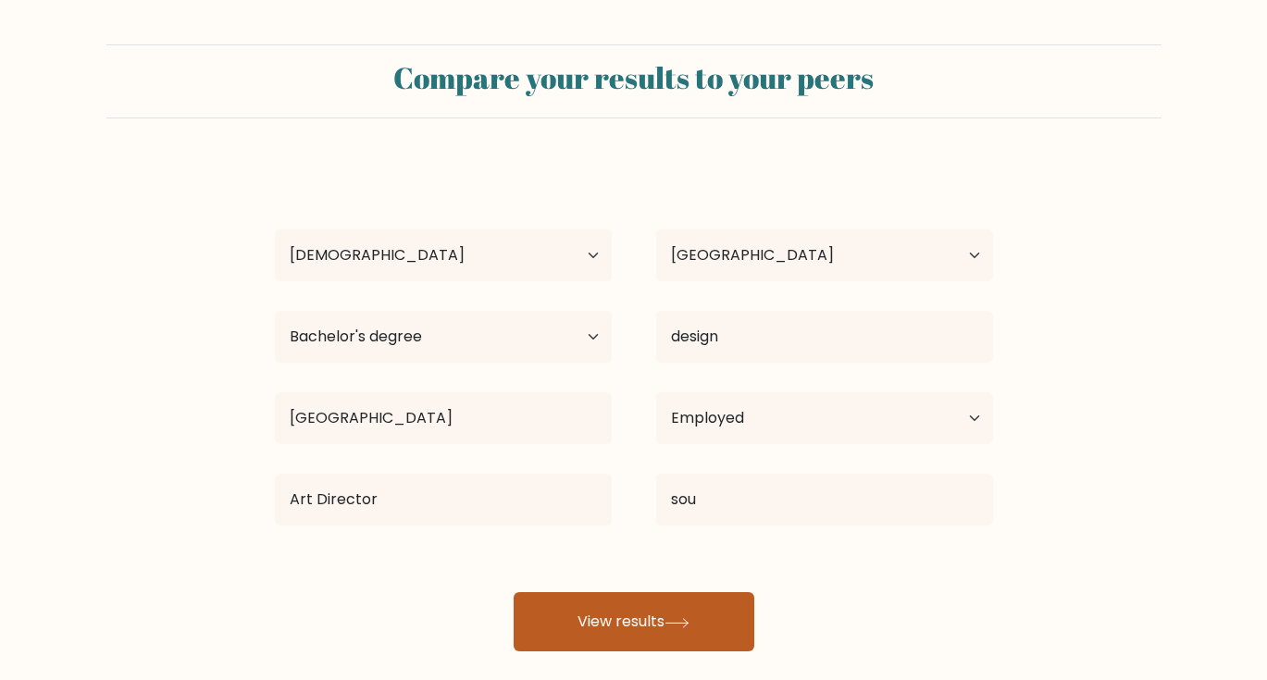
click at [583, 602] on button "View results" at bounding box center [634, 621] width 241 height 59
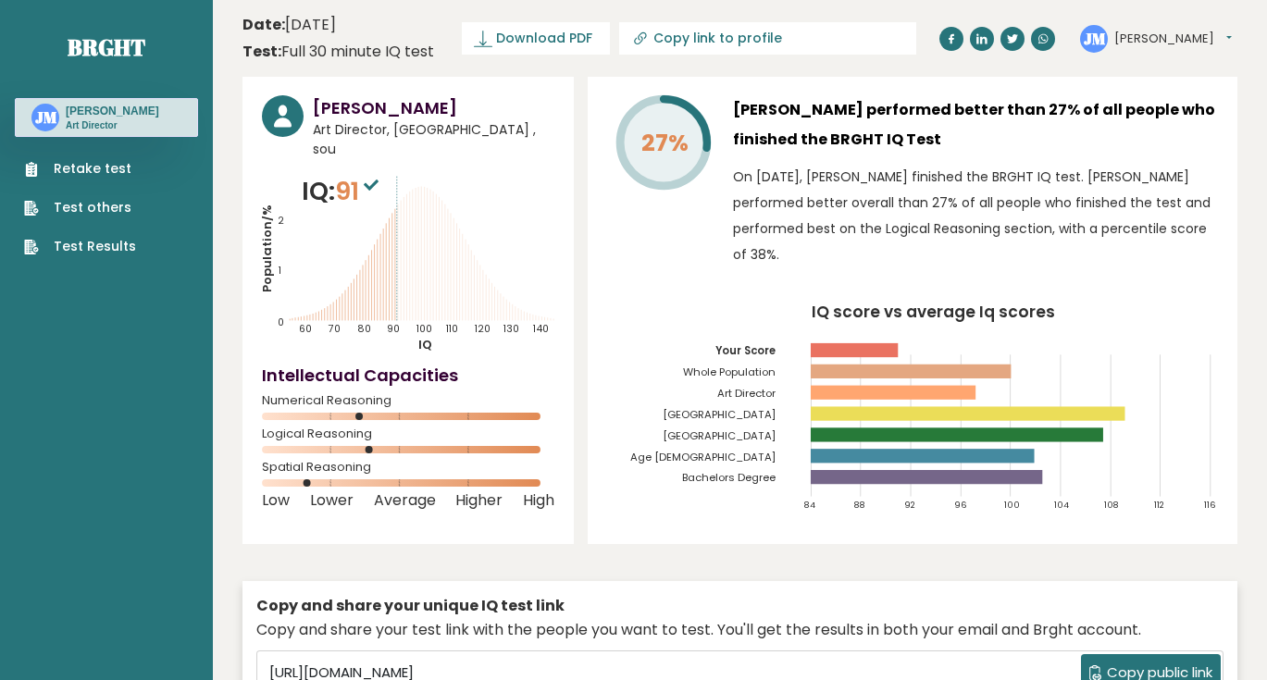
drag, startPoint x: 358, startPoint y: 394, endPoint x: 369, endPoint y: 398, distance: 11.7
click at [369, 413] on rect at bounding box center [408, 416] width 292 height 7
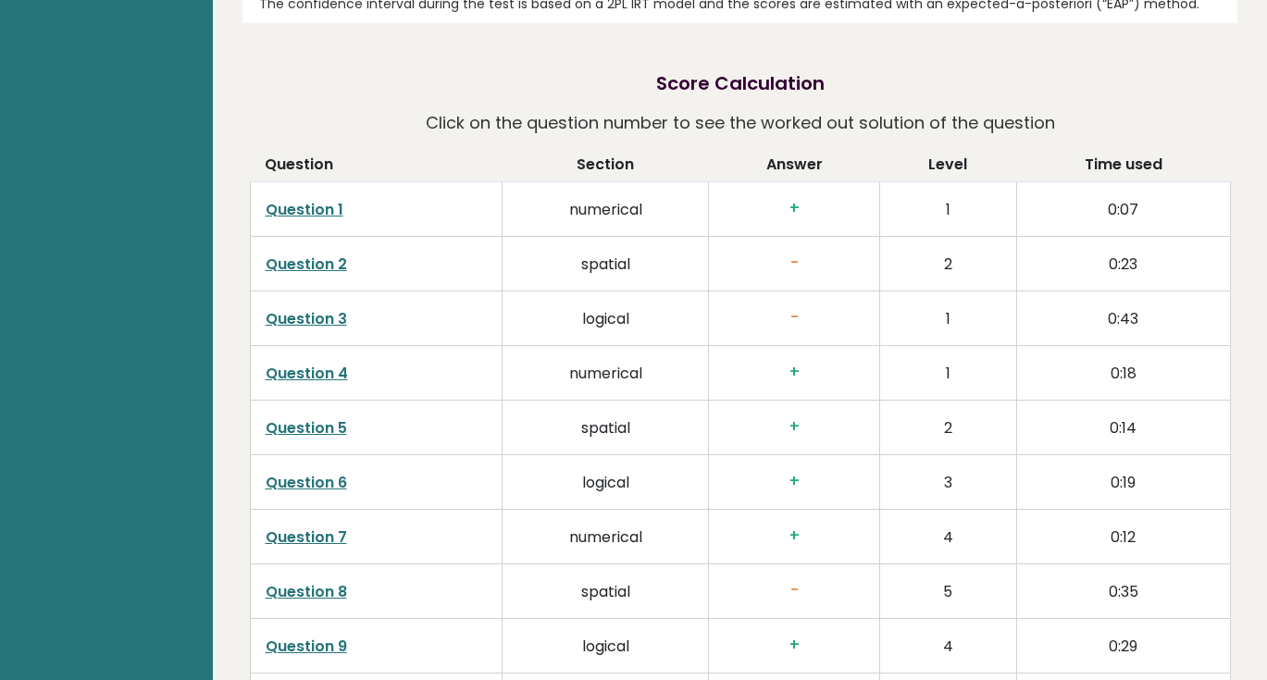
scroll to position [2830, 0]
click at [317, 212] on link "Question 1" at bounding box center [305, 207] width 78 height 21
click at [308, 265] on link "Question 2" at bounding box center [306, 262] width 81 height 21
click at [304, 260] on link "Question 2" at bounding box center [306, 262] width 81 height 21
click at [295, 318] on link "Question 3" at bounding box center [306, 316] width 81 height 21
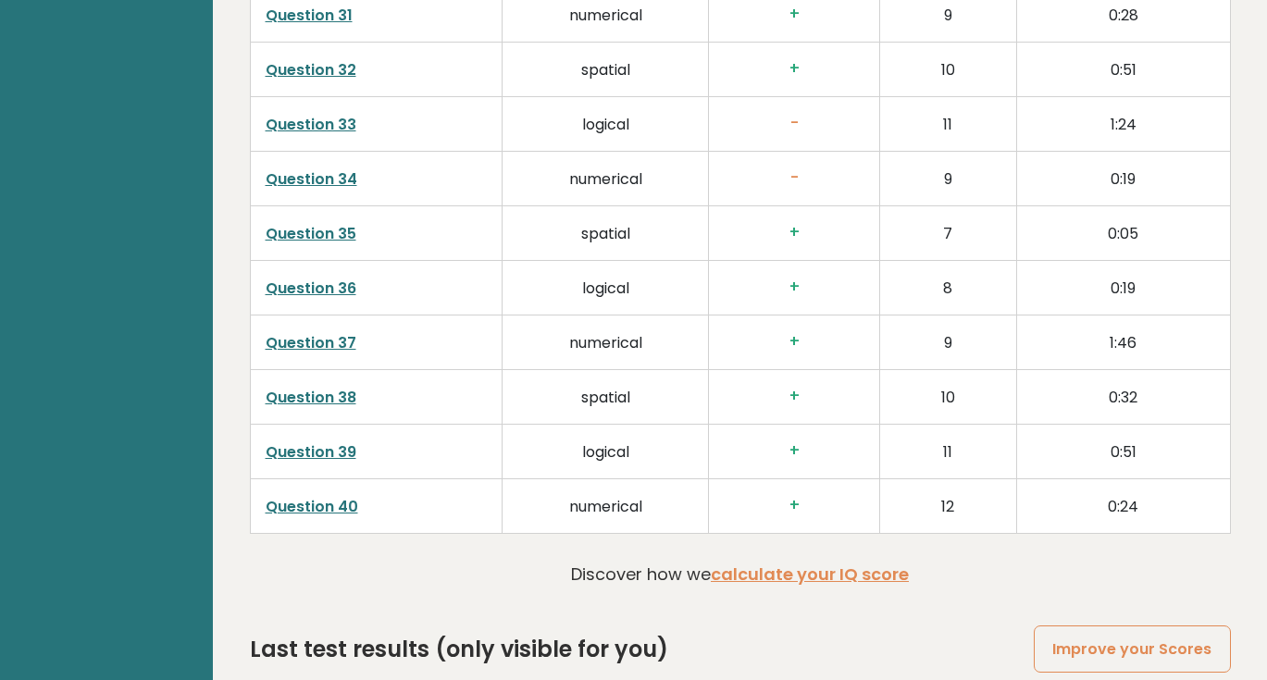
scroll to position [4659, 0]
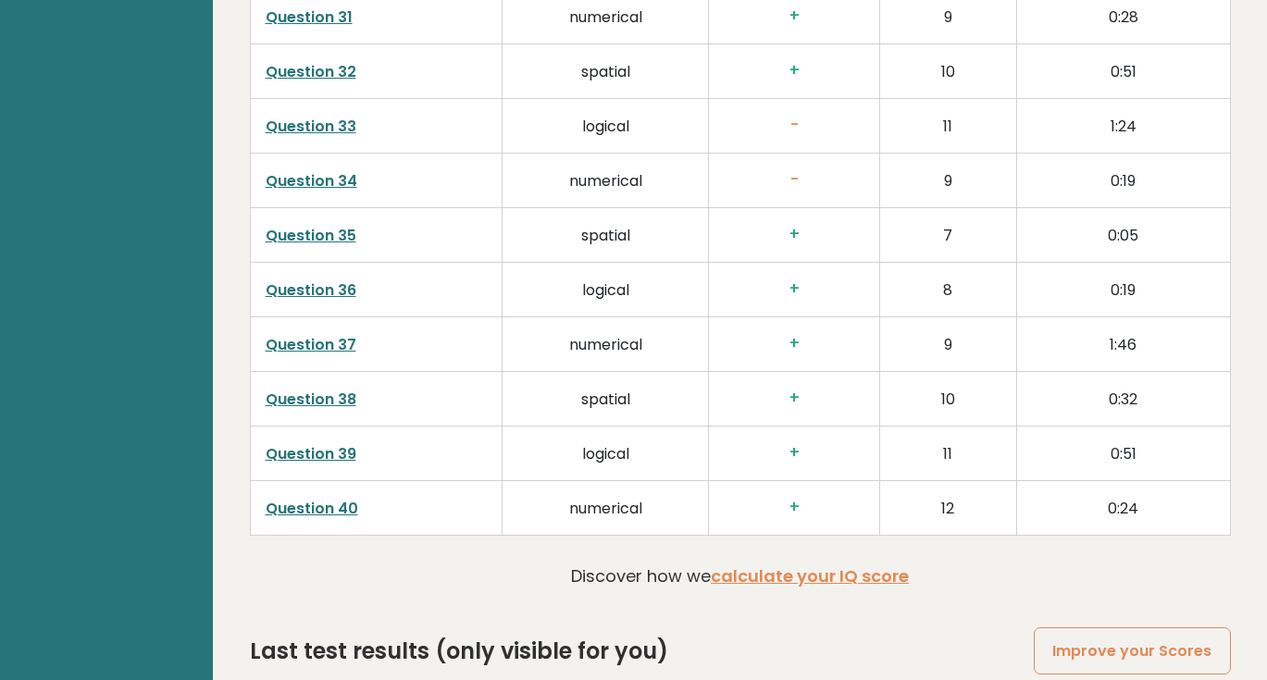
click at [301, 180] on link "Question 34" at bounding box center [312, 180] width 92 height 21
click at [317, 234] on link "Question 35" at bounding box center [311, 235] width 91 height 21
click at [322, 180] on link "Question 34" at bounding box center [312, 180] width 92 height 21
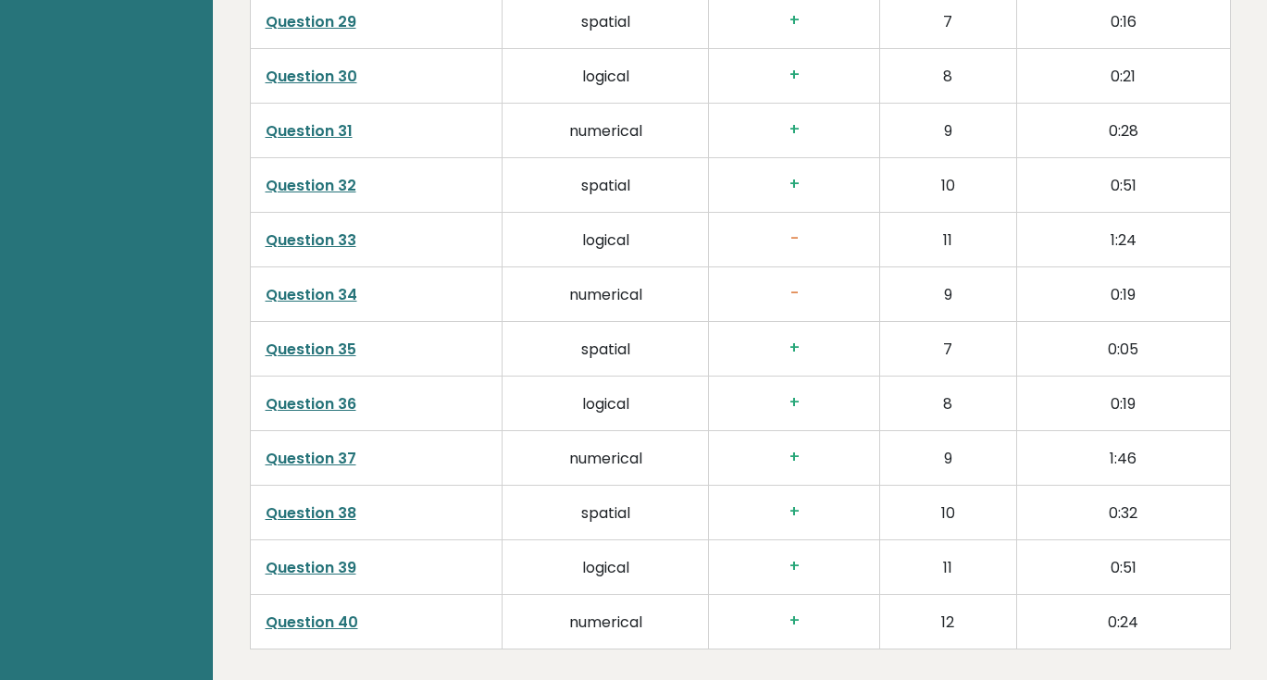
scroll to position [4544, 0]
click at [296, 238] on link "Question 33" at bounding box center [311, 240] width 91 height 21
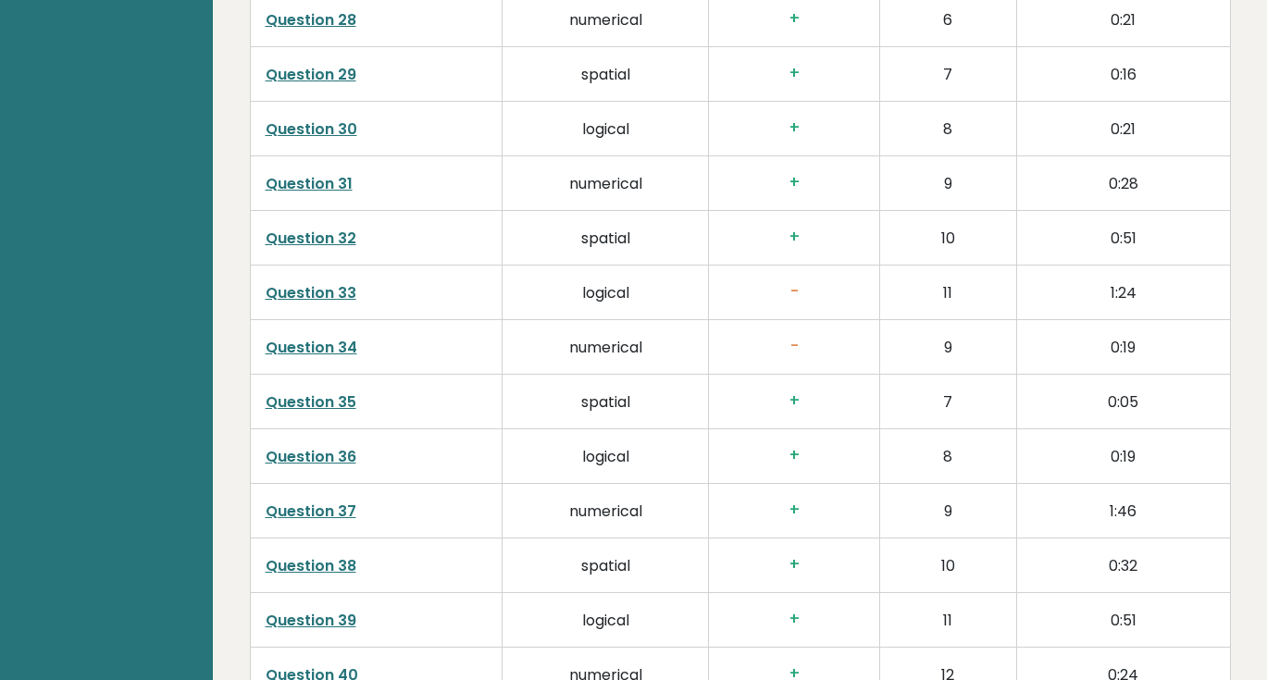
scroll to position [4491, 0]
click at [299, 293] on link "Question 33" at bounding box center [311, 293] width 91 height 21
click at [297, 353] on link "Question 34" at bounding box center [312, 348] width 92 height 21
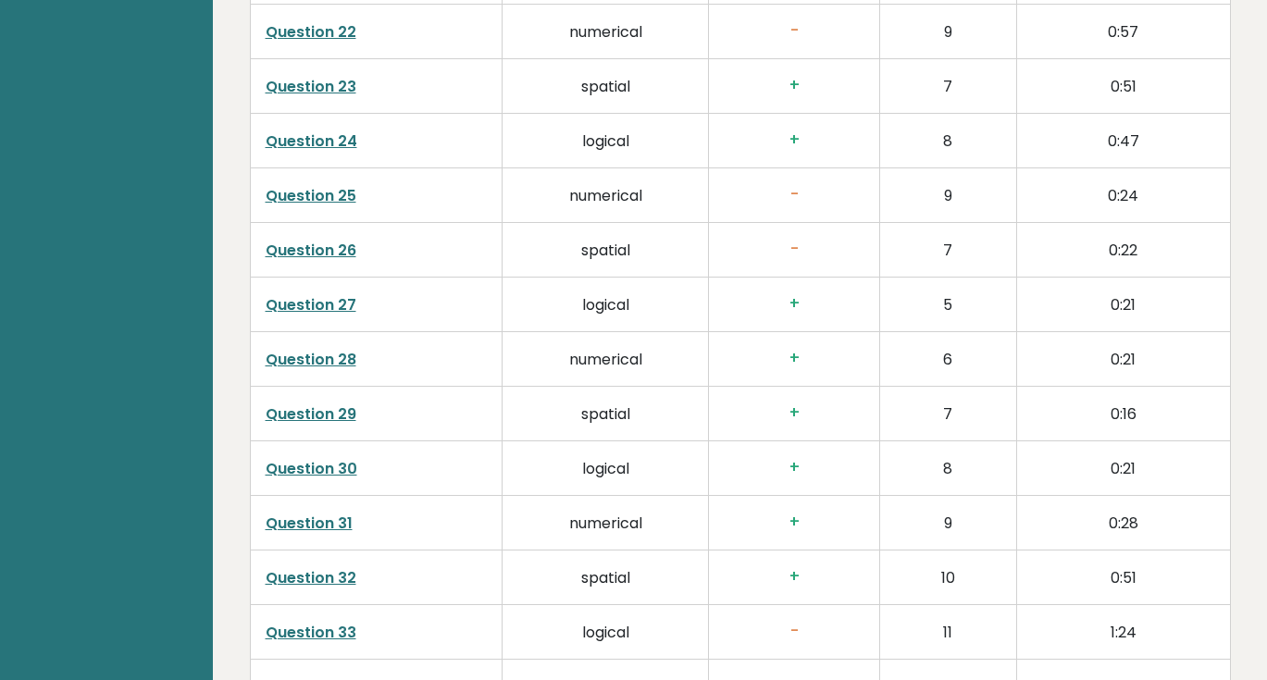
scroll to position [4152, 0]
click at [337, 249] on link "Question 26" at bounding box center [311, 251] width 91 height 21
click at [321, 199] on link "Question 25" at bounding box center [311, 196] width 91 height 21
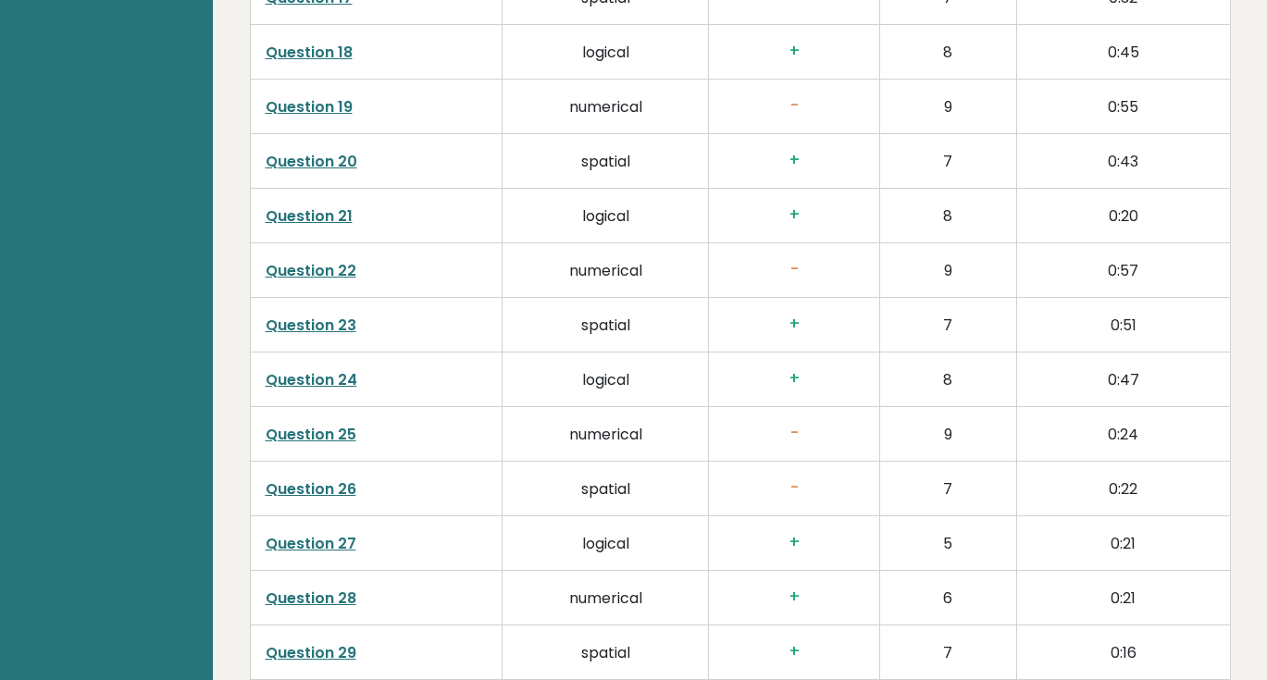
scroll to position [3916, 0]
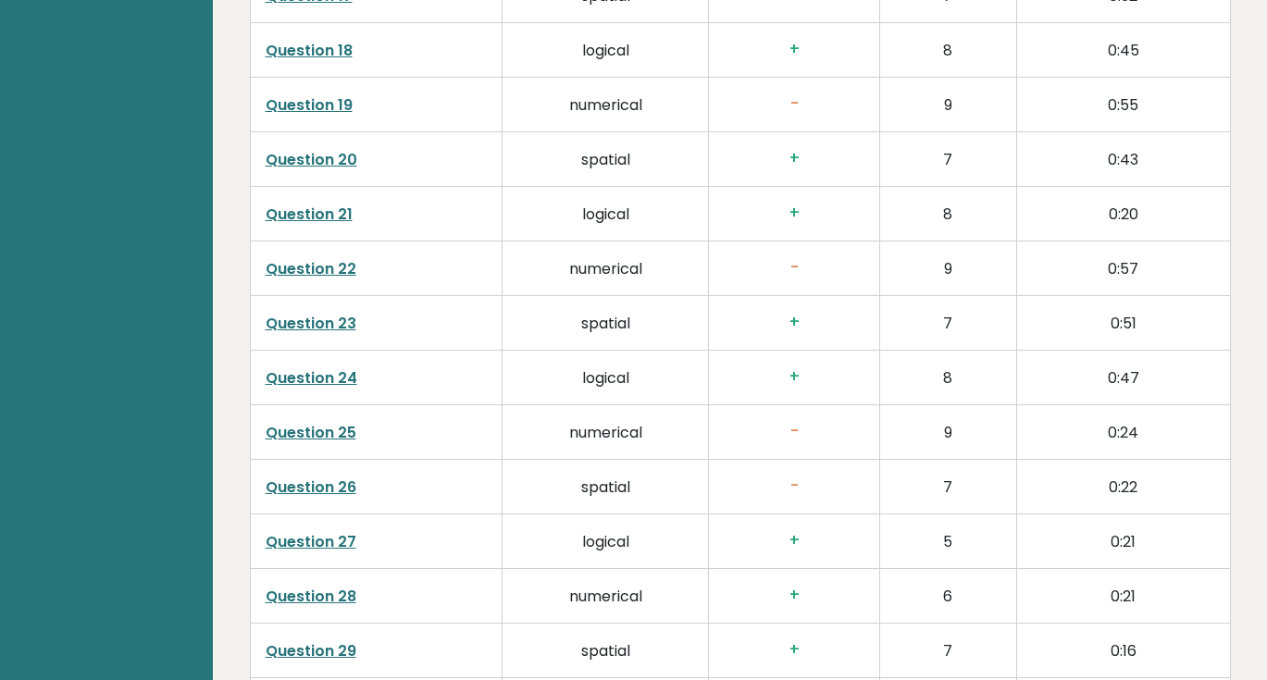
click at [314, 267] on link "Question 22" at bounding box center [311, 268] width 91 height 21
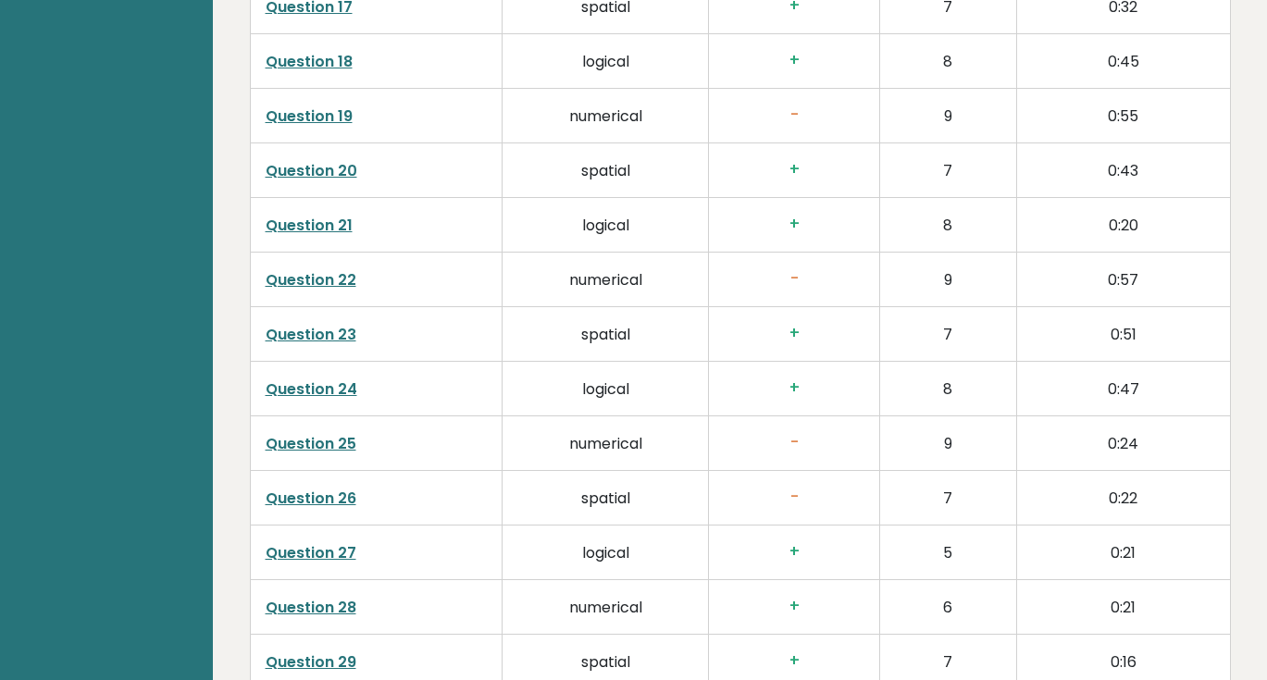
scroll to position [3842, 0]
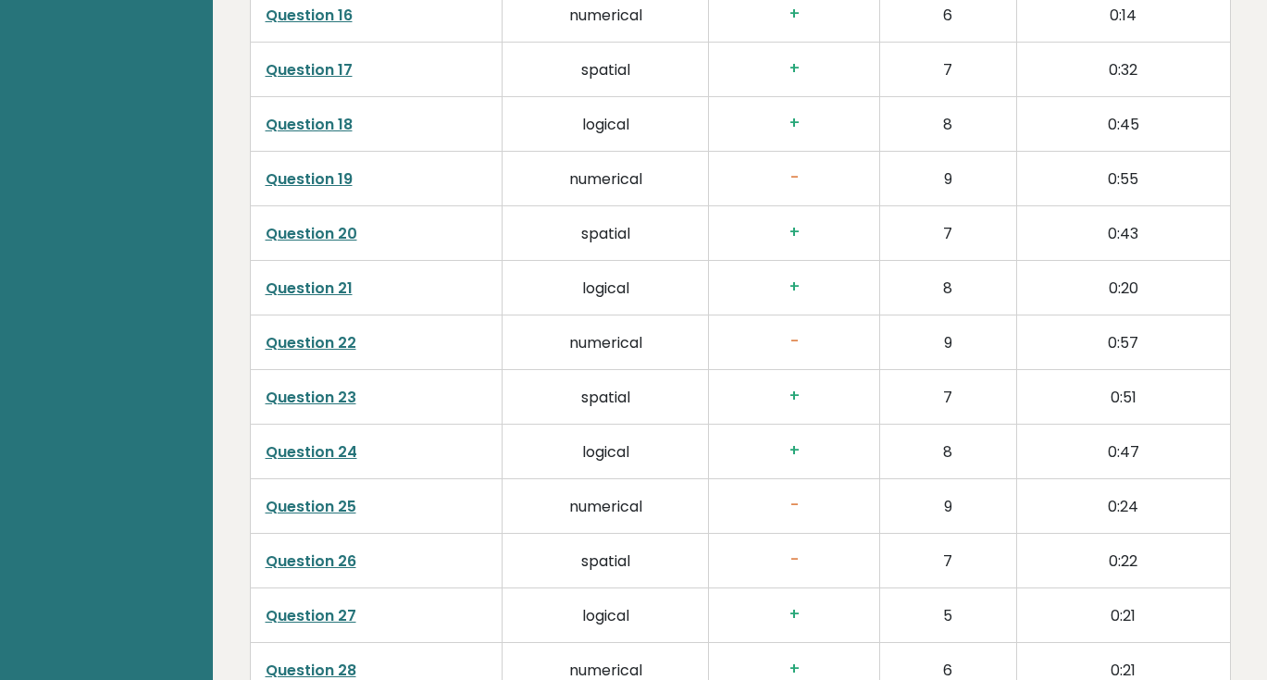
click at [333, 177] on link "Question 19" at bounding box center [309, 178] width 87 height 21
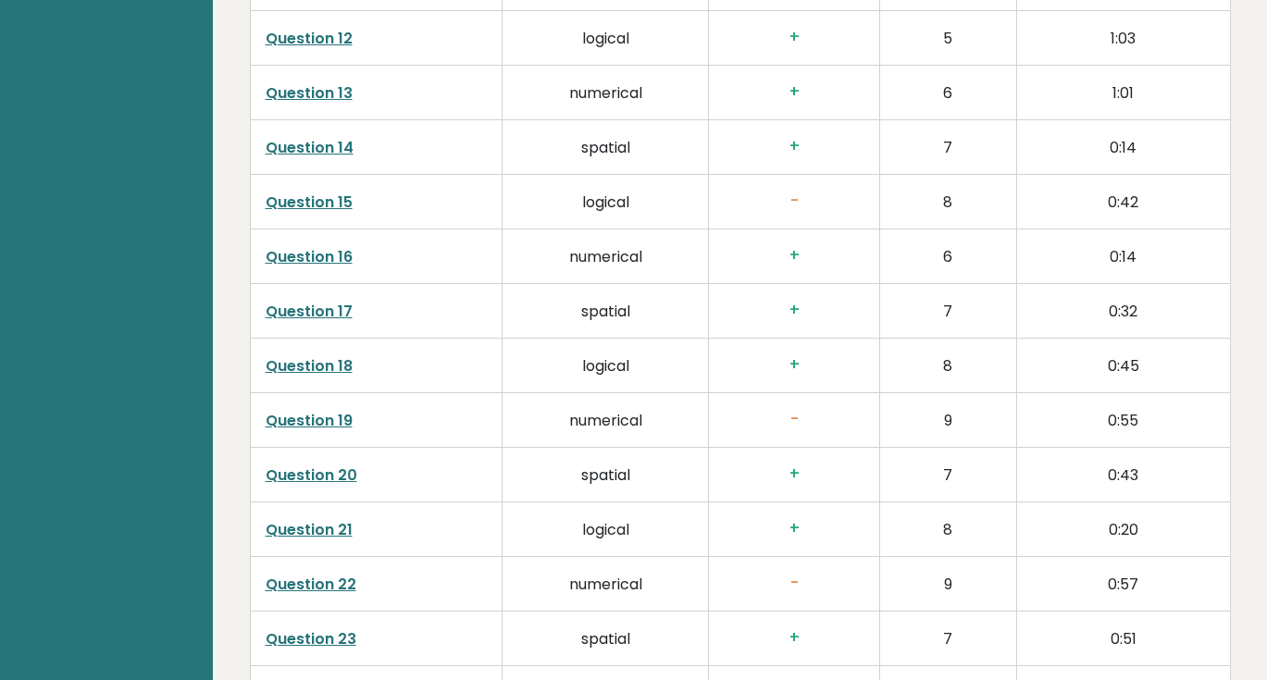
scroll to position [3585, 0]
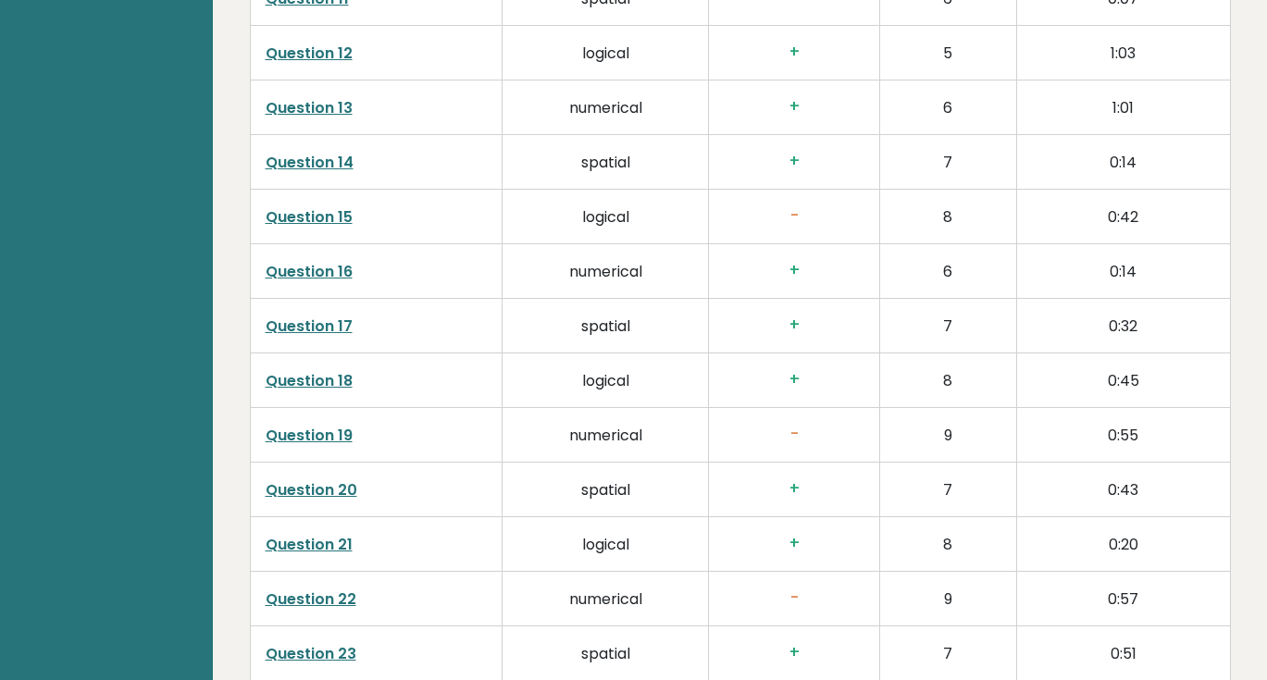
click at [317, 218] on link "Question 15" at bounding box center [309, 216] width 87 height 21
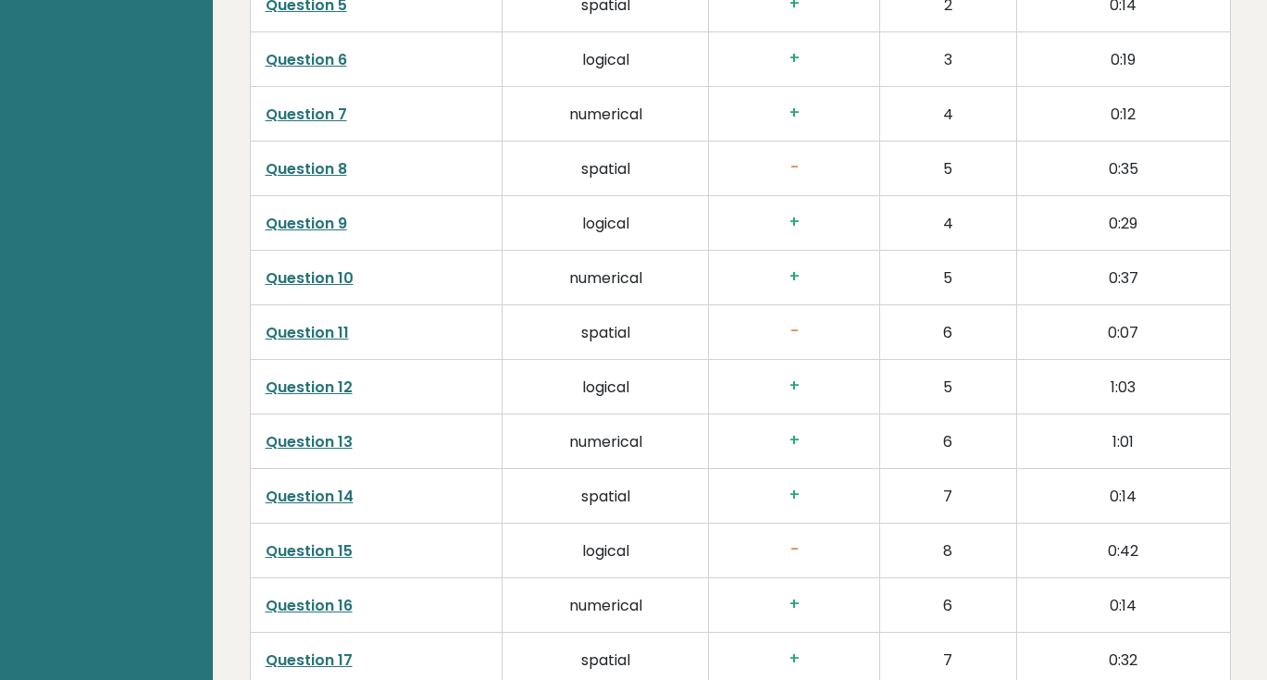
scroll to position [3249, 0]
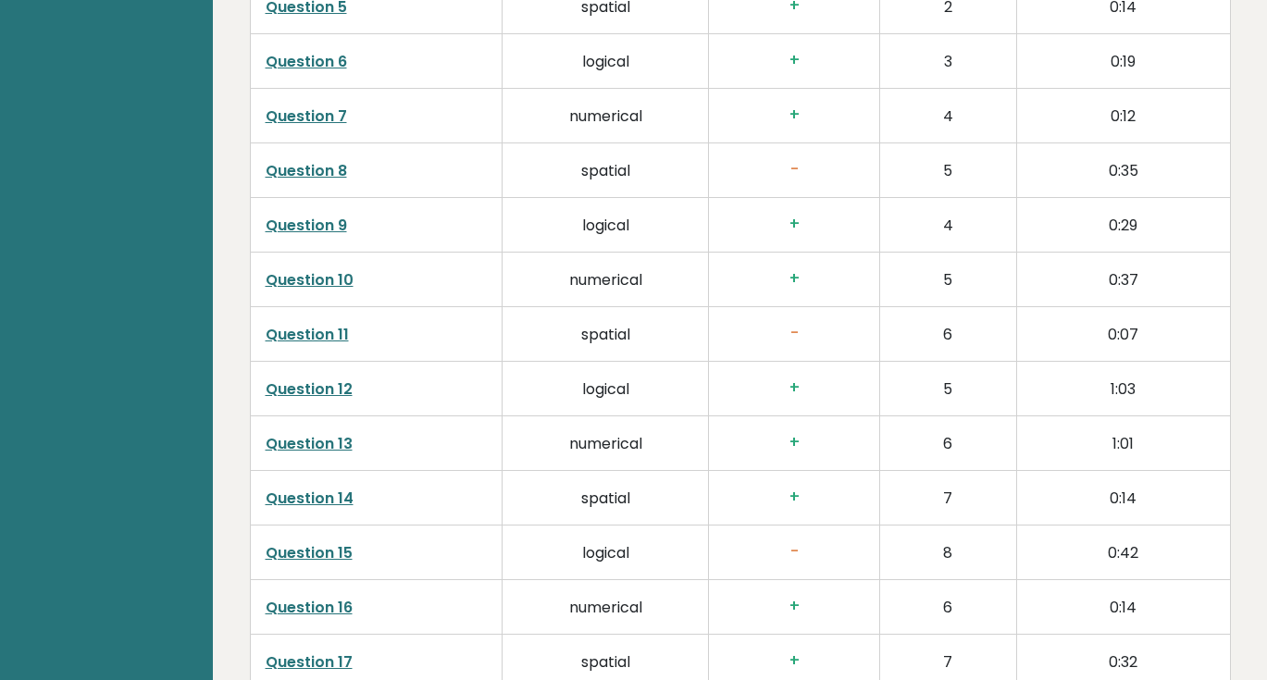
click at [314, 339] on link "Question 11" at bounding box center [307, 334] width 83 height 21
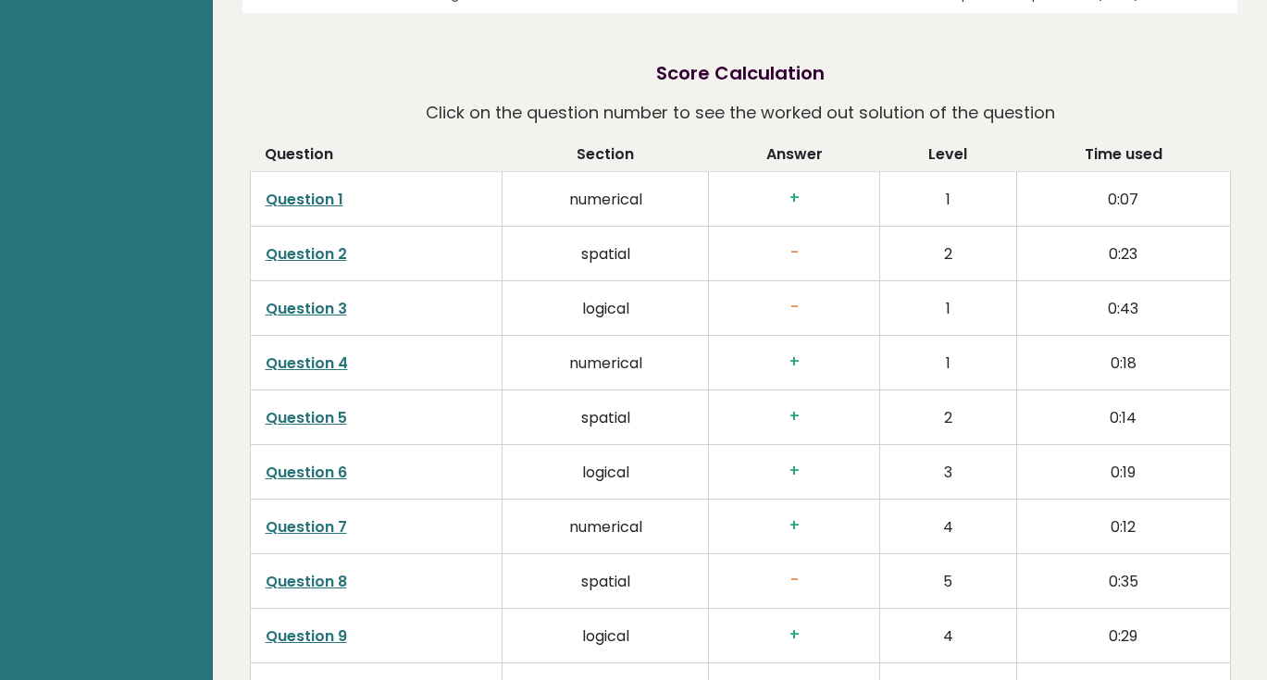
scroll to position [2809, 0]
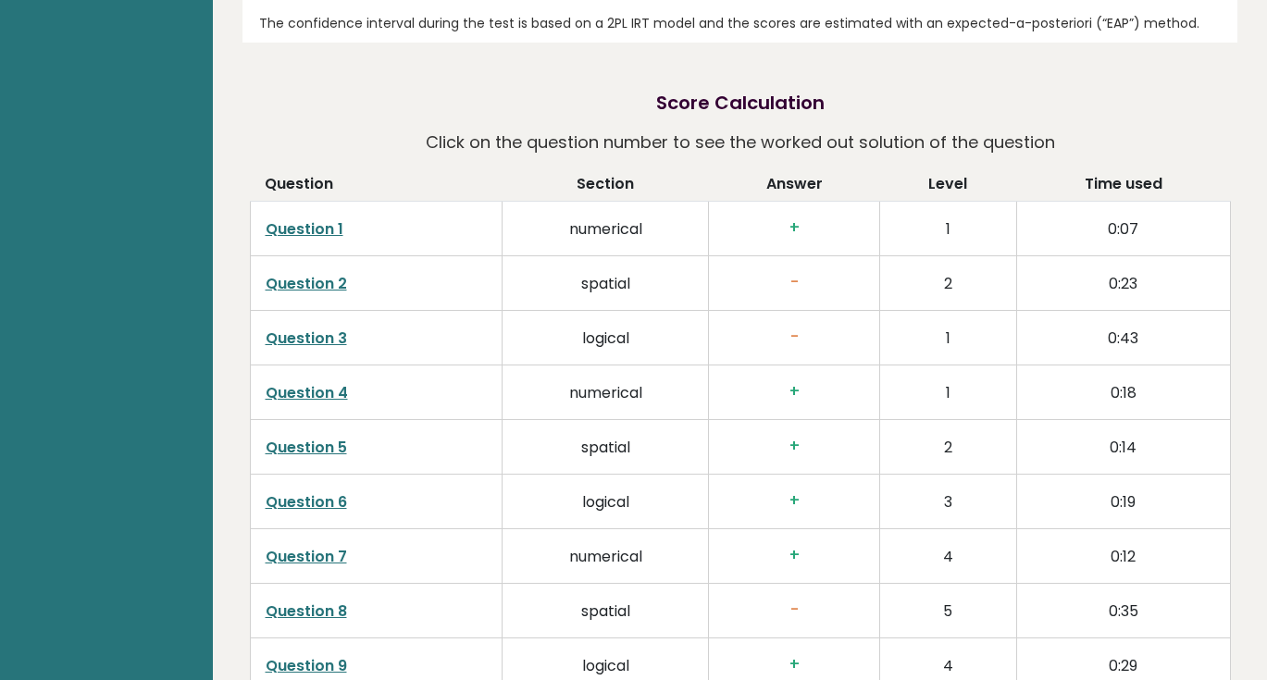
click at [333, 286] on link "Question 2" at bounding box center [306, 283] width 81 height 21
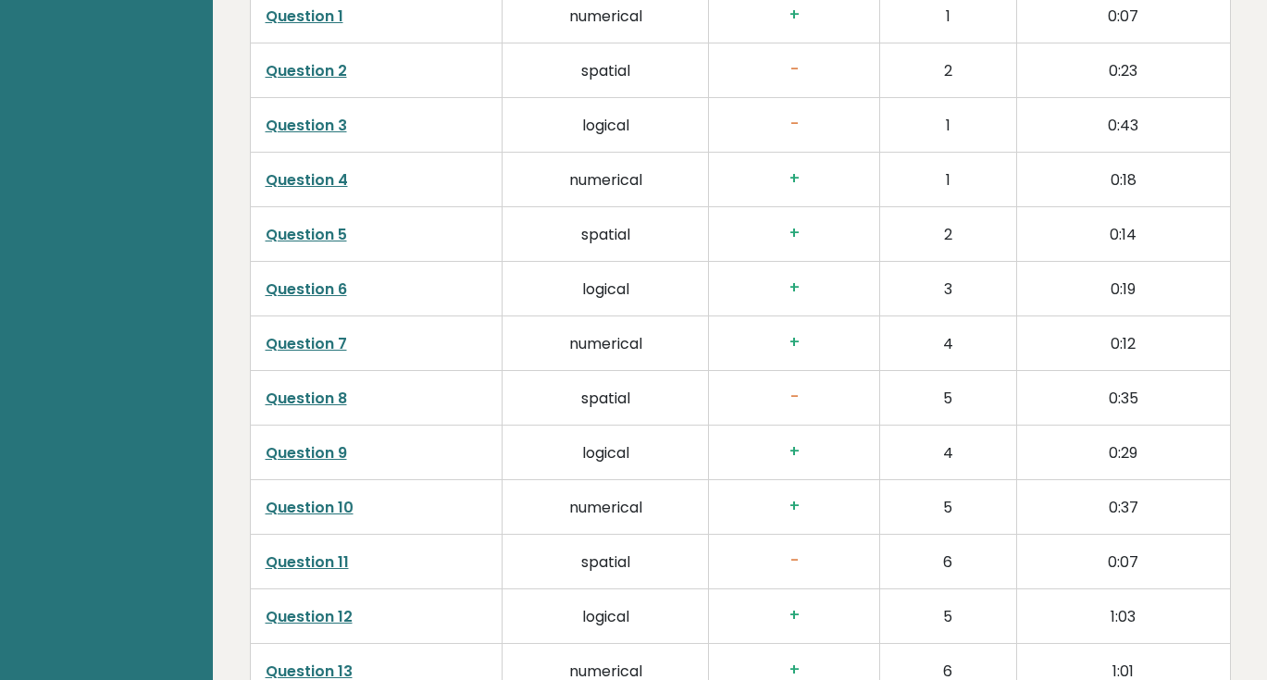
scroll to position [2866, 0]
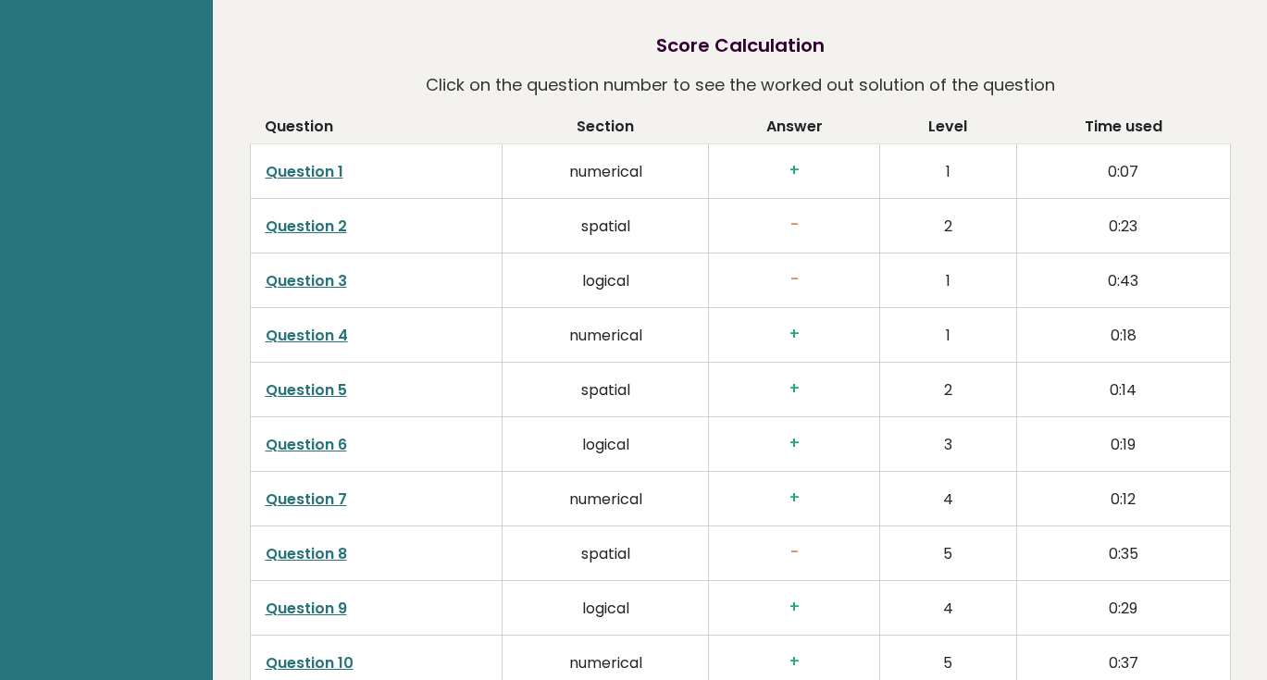
click at [305, 285] on link "Question 3" at bounding box center [306, 280] width 81 height 21
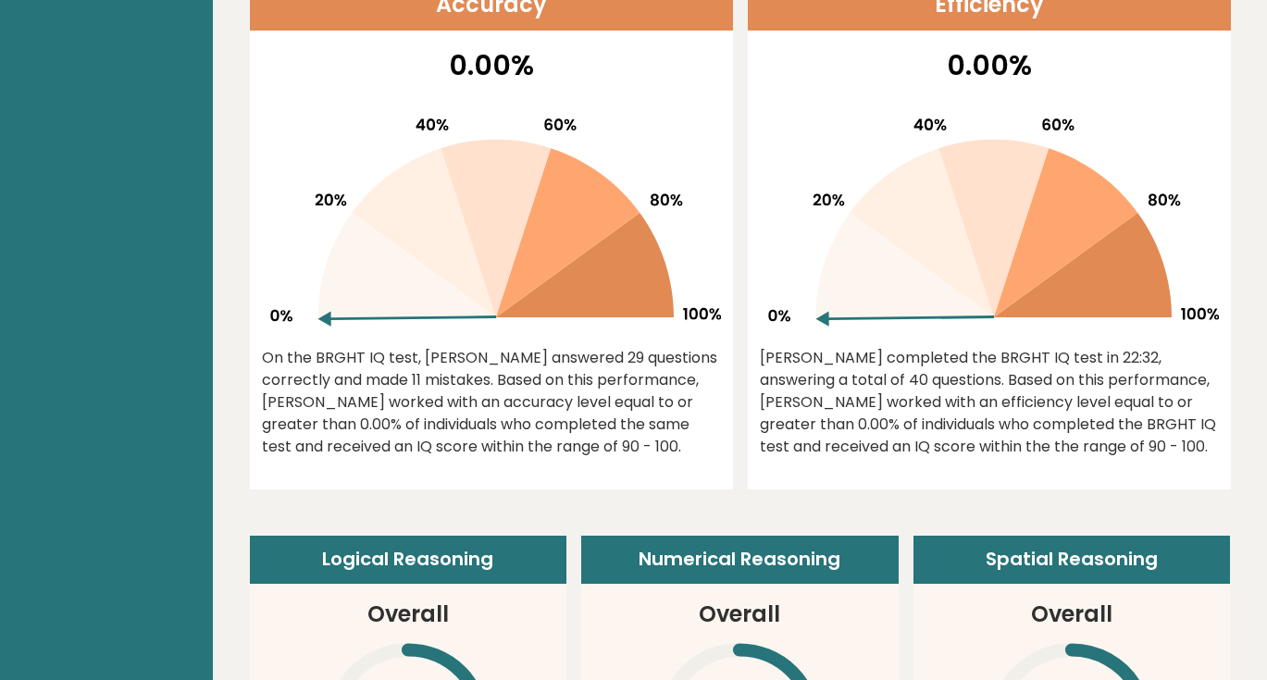
scroll to position [0, 0]
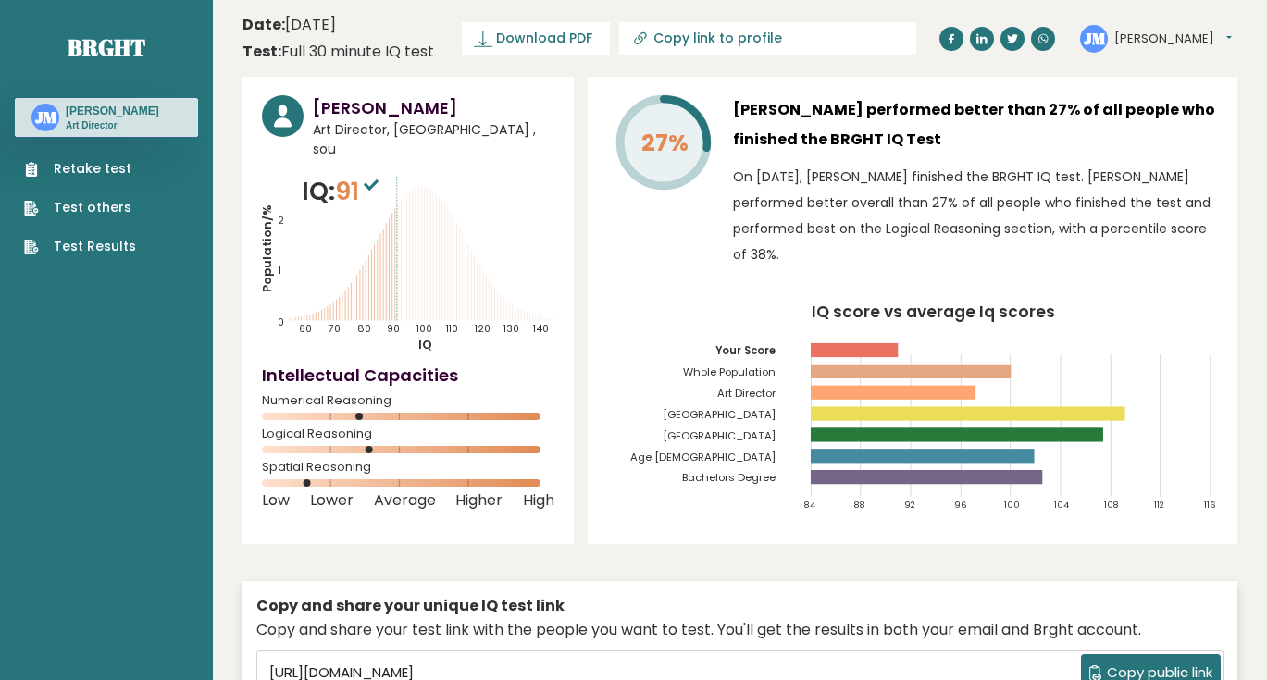
click at [59, 198] on link "Test others" at bounding box center [80, 207] width 112 height 19
click at [123, 246] on link "Test Results" at bounding box center [80, 246] width 112 height 19
click at [364, 178] on span "91" at bounding box center [359, 191] width 48 height 34
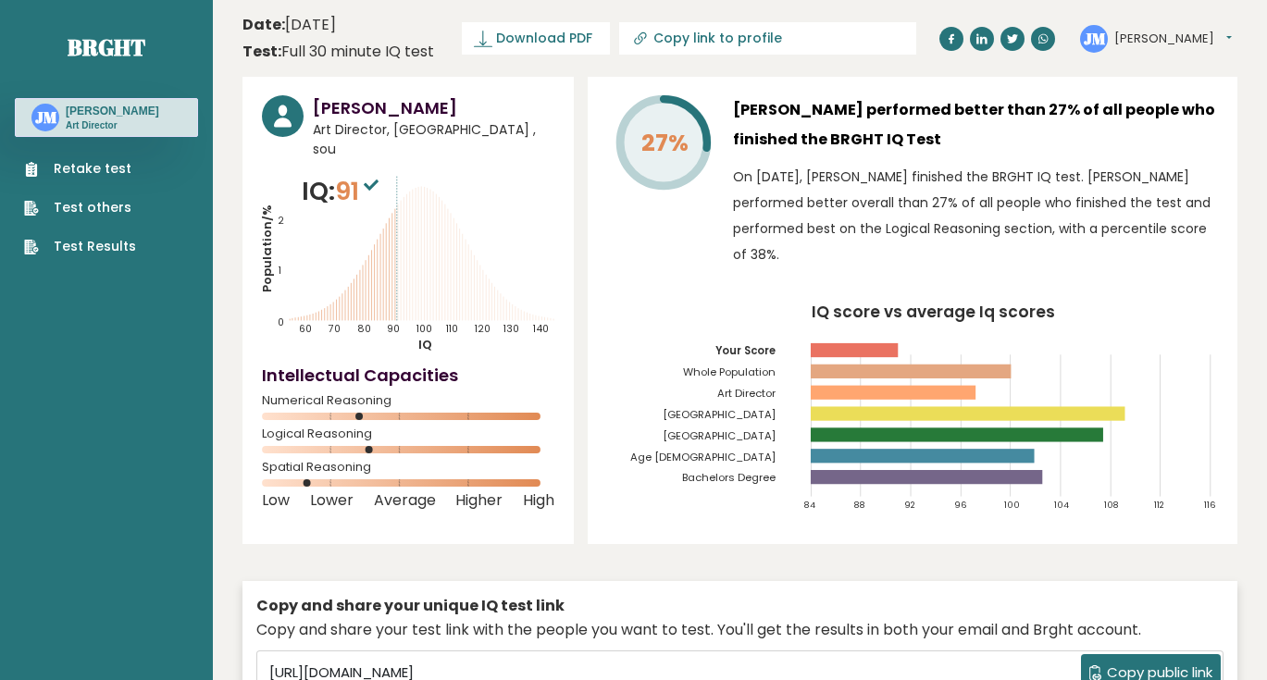
click at [355, 174] on span "91" at bounding box center [359, 191] width 48 height 34
drag, startPoint x: 354, startPoint y: 168, endPoint x: 342, endPoint y: 167, distance: 11.3
click at [342, 174] on span "91" at bounding box center [359, 191] width 48 height 34
drag, startPoint x: 345, startPoint y: 167, endPoint x: 366, endPoint y: 173, distance: 21.4
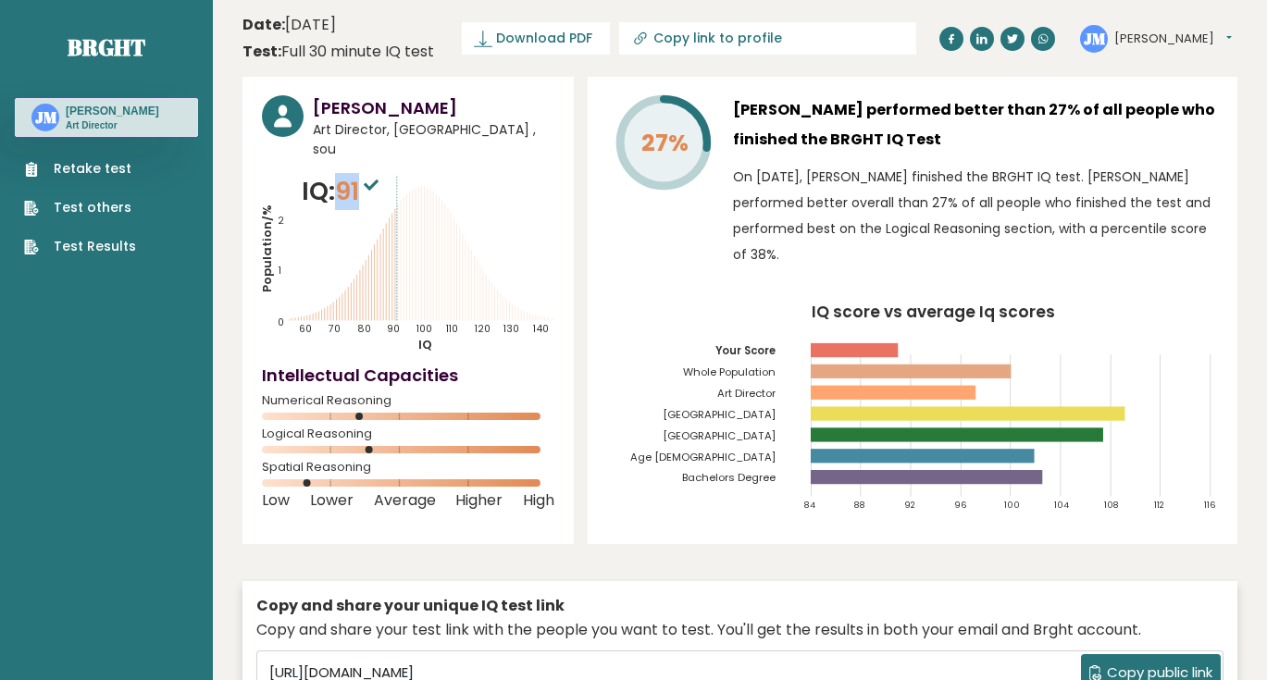
click at [366, 174] on span "91" at bounding box center [359, 191] width 48 height 34
click at [366, 173] on sup at bounding box center [371, 184] width 24 height 26
click at [397, 205] on icon "Population/% IQ 0 1 2 60 70 80 90 100 110 120 130 140" at bounding box center [408, 263] width 292 height 180
drag, startPoint x: 397, startPoint y: 205, endPoint x: 446, endPoint y: 215, distance: 50.1
click at [446, 215] on icon "Population/% IQ 0 1 2 60 70 80 90 100 110 120 130 140" at bounding box center [408, 263] width 292 height 180
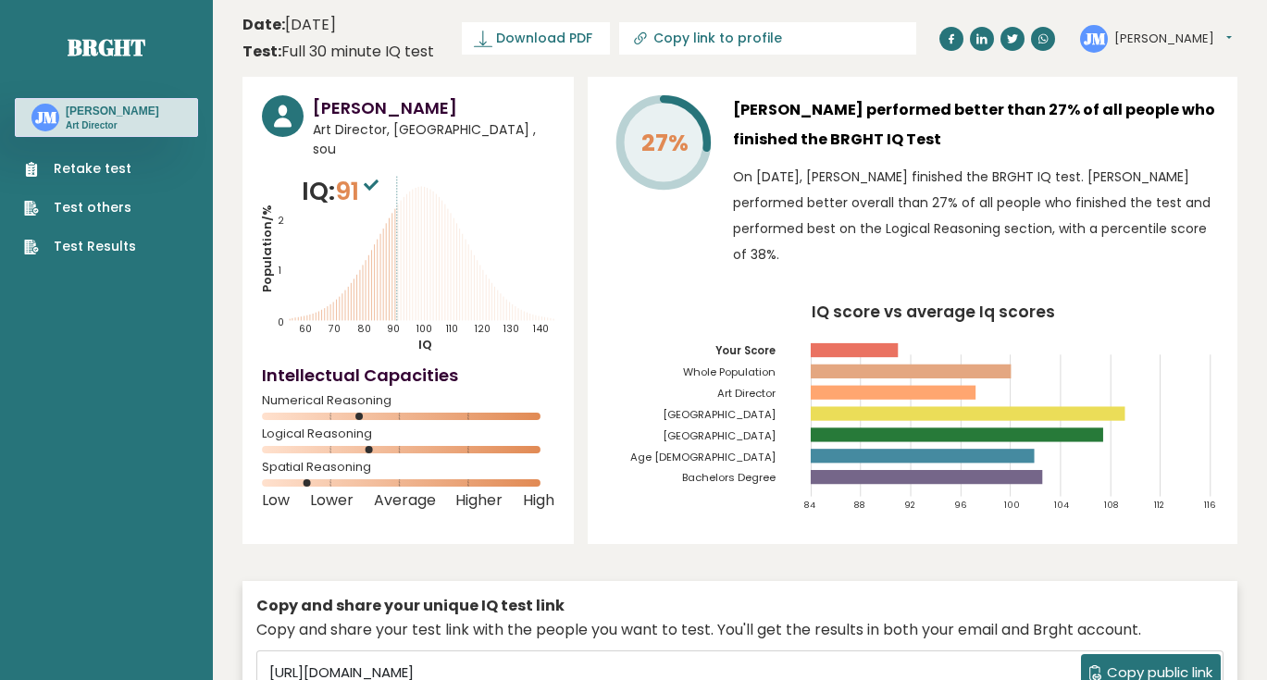
click at [446, 215] on icon "Population/% IQ 0 1 2 60 70 80 90 100 110 120 130 140" at bounding box center [408, 263] width 292 height 180
click at [484, 323] on tspan "120" at bounding box center [482, 330] width 17 height 14
drag, startPoint x: 471, startPoint y: 302, endPoint x: 368, endPoint y: 244, distance: 117.7
click at [368, 244] on icon "Population/% IQ 0 1 2 60 70 80 90 100 110 120 130 140" at bounding box center [408, 263] width 292 height 180
click at [436, 230] on icon "Population/% IQ 0 1 2 60 70 80 90 100 110 120 130 140" at bounding box center [408, 263] width 292 height 180
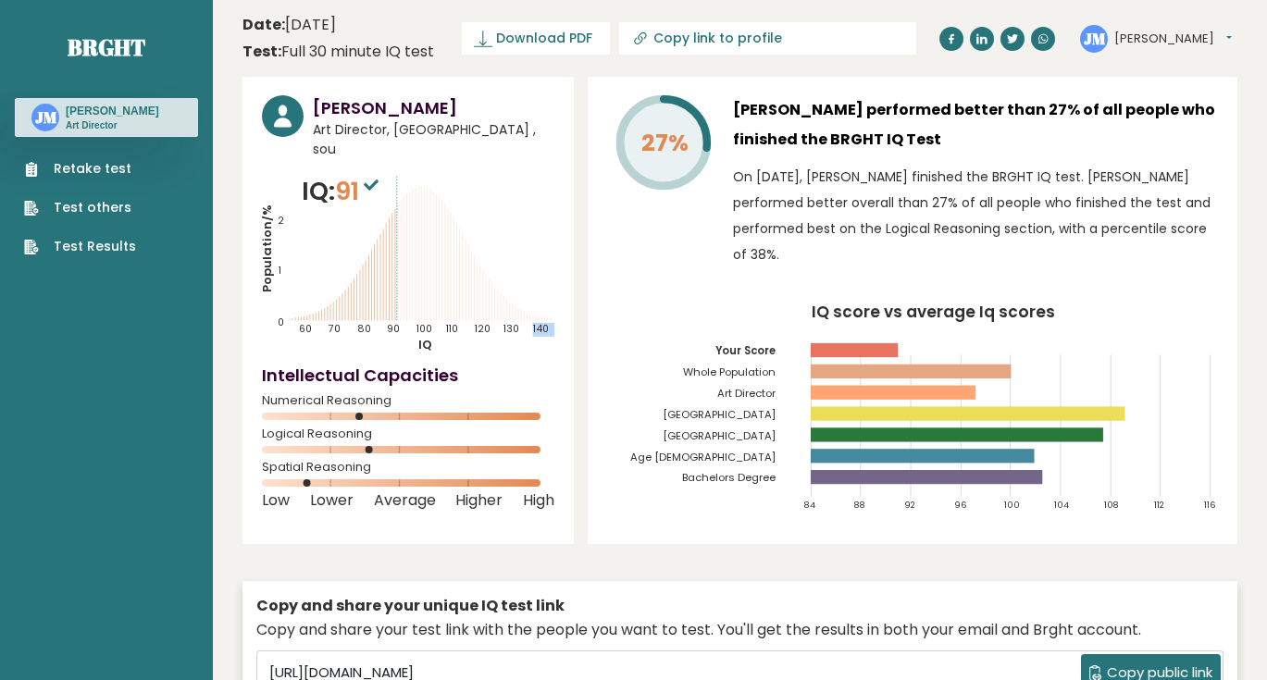
drag, startPoint x: 430, startPoint y: 267, endPoint x: 387, endPoint y: 230, distance: 57.1
click at [387, 235] on icon "Population/% IQ 0 1 2 60 70 80 90 100 110 120 130 140" at bounding box center [408, 263] width 292 height 180
click at [425, 260] on icon "Population/% IQ 0 1 2 60 70 80 90 100 110 120 130 140" at bounding box center [408, 263] width 292 height 180
click at [409, 238] on icon "Population/% IQ 0 1 2 60 70 80 90 100 110 120 130 140" at bounding box center [408, 263] width 292 height 180
click at [427, 198] on icon "Population/% IQ 0 1 2 60 70 80 90 100 110 120 130 140" at bounding box center [408, 263] width 292 height 180
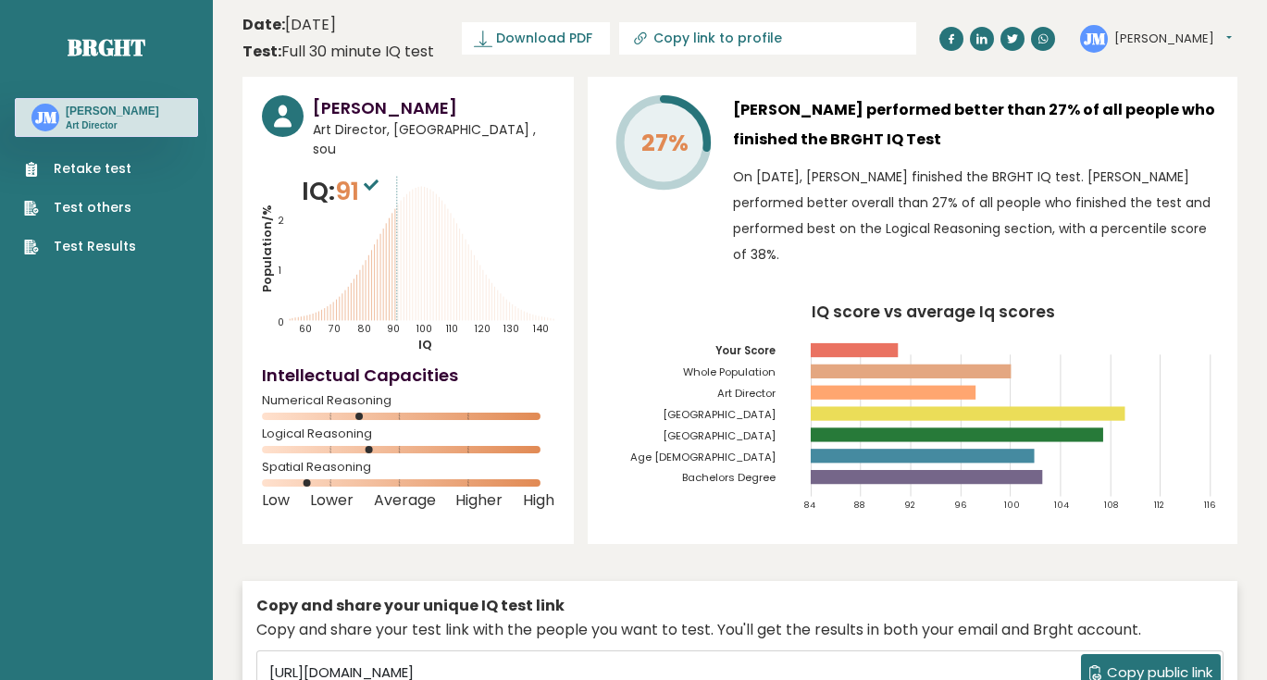
click at [428, 228] on icon at bounding box center [428, 254] width 0 height 133
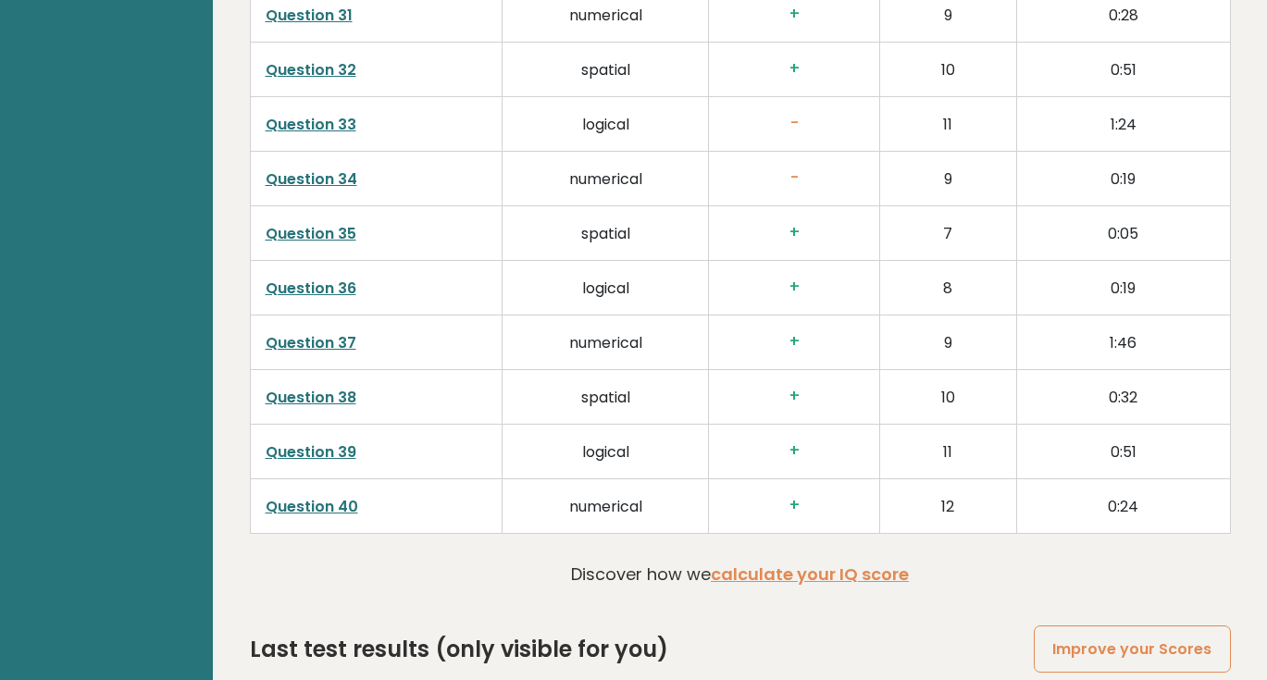
scroll to position [4773, 0]
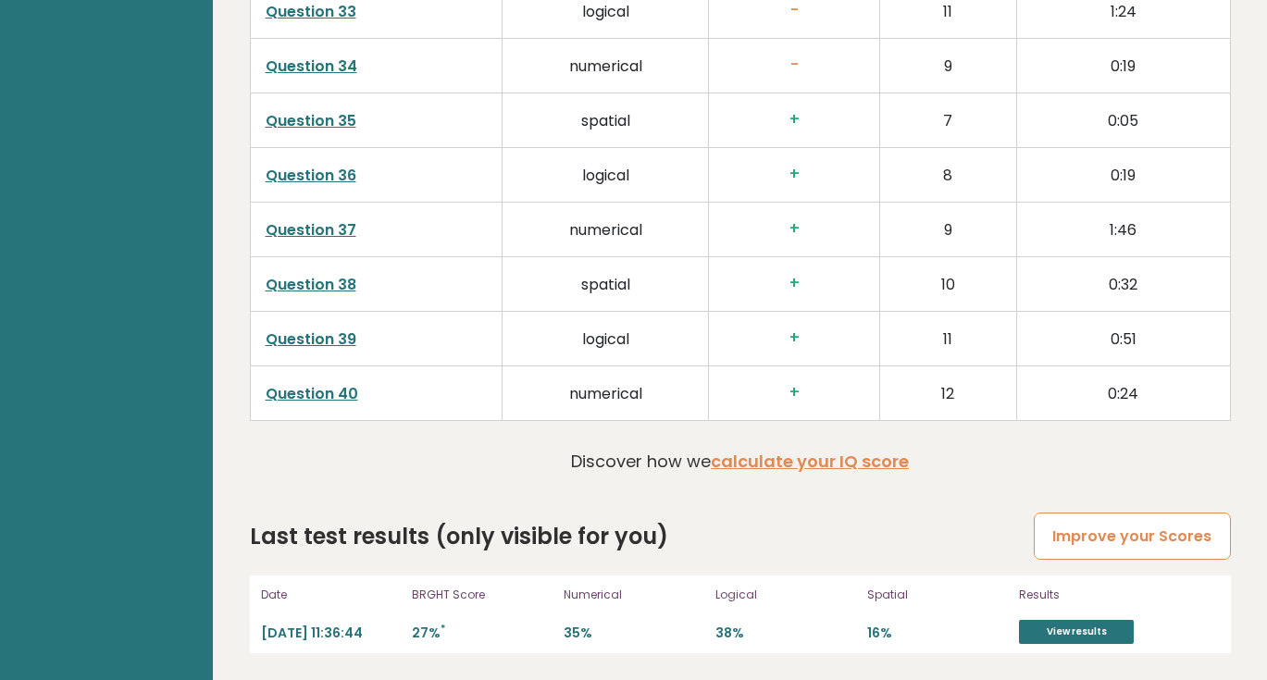
click at [1088, 540] on link "Improve your Scores" at bounding box center [1132, 536] width 196 height 47
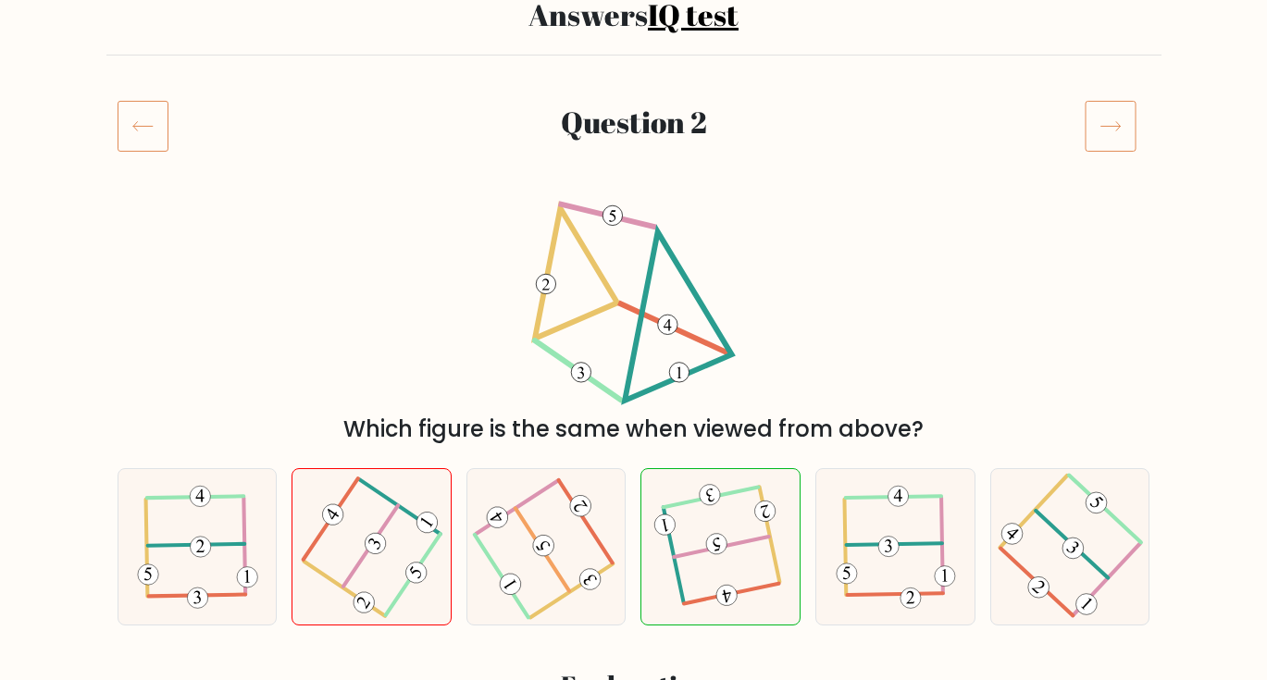
scroll to position [157, 0]
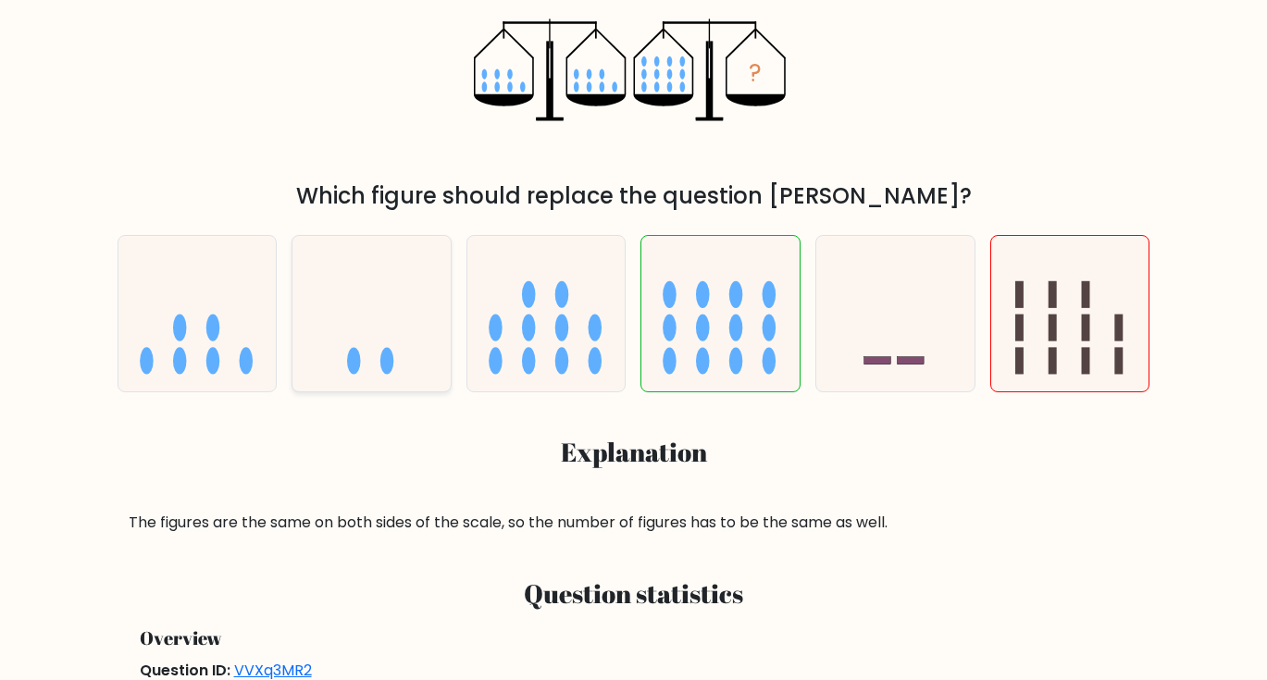
scroll to position [269, 0]
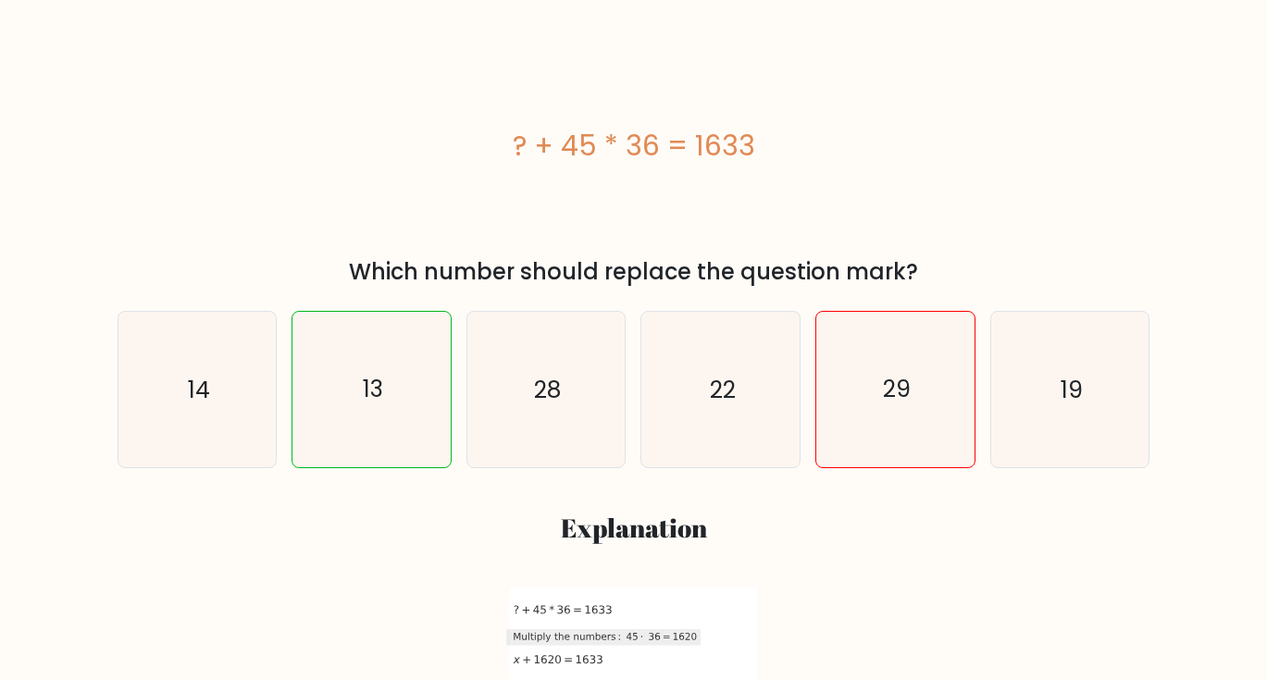
scroll to position [290, 0]
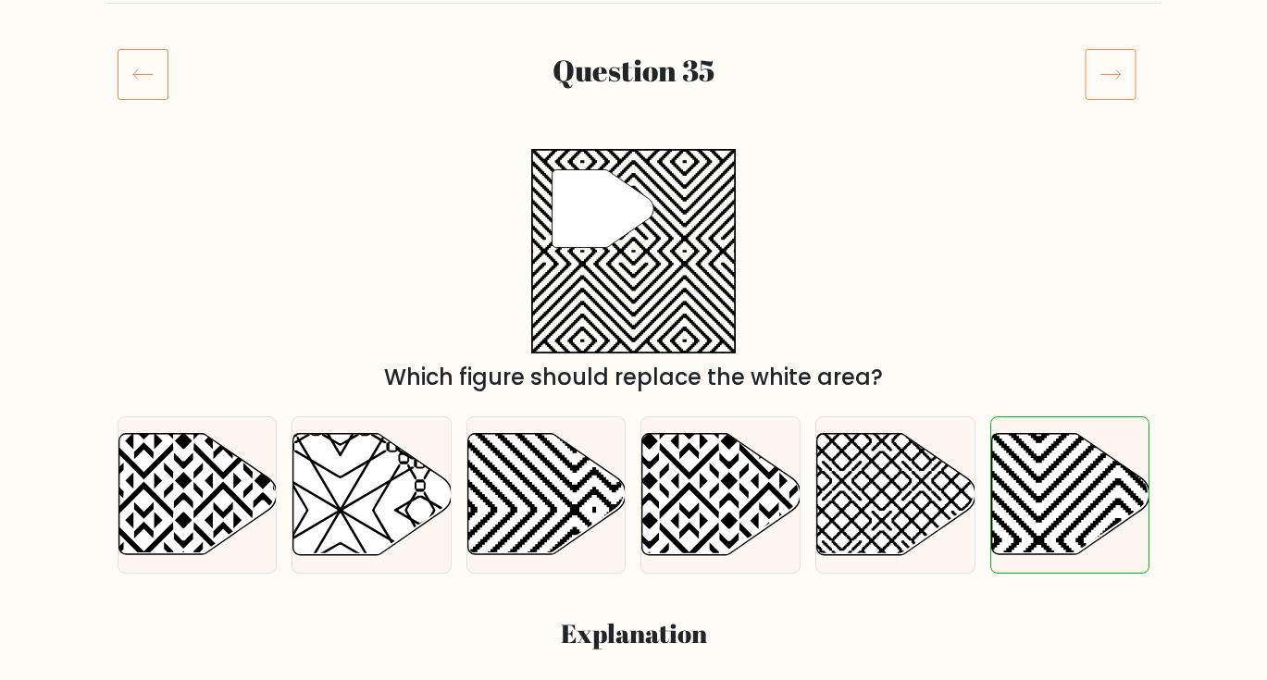
scroll to position [217, 0]
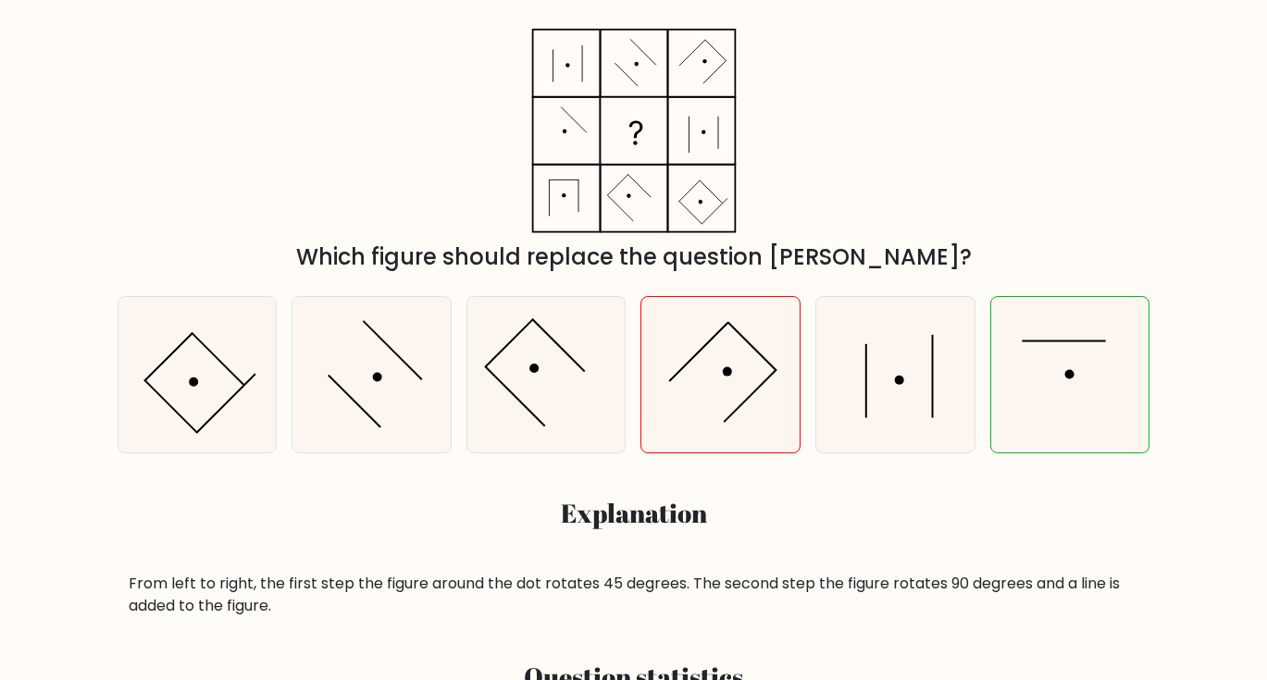
scroll to position [303, 0]
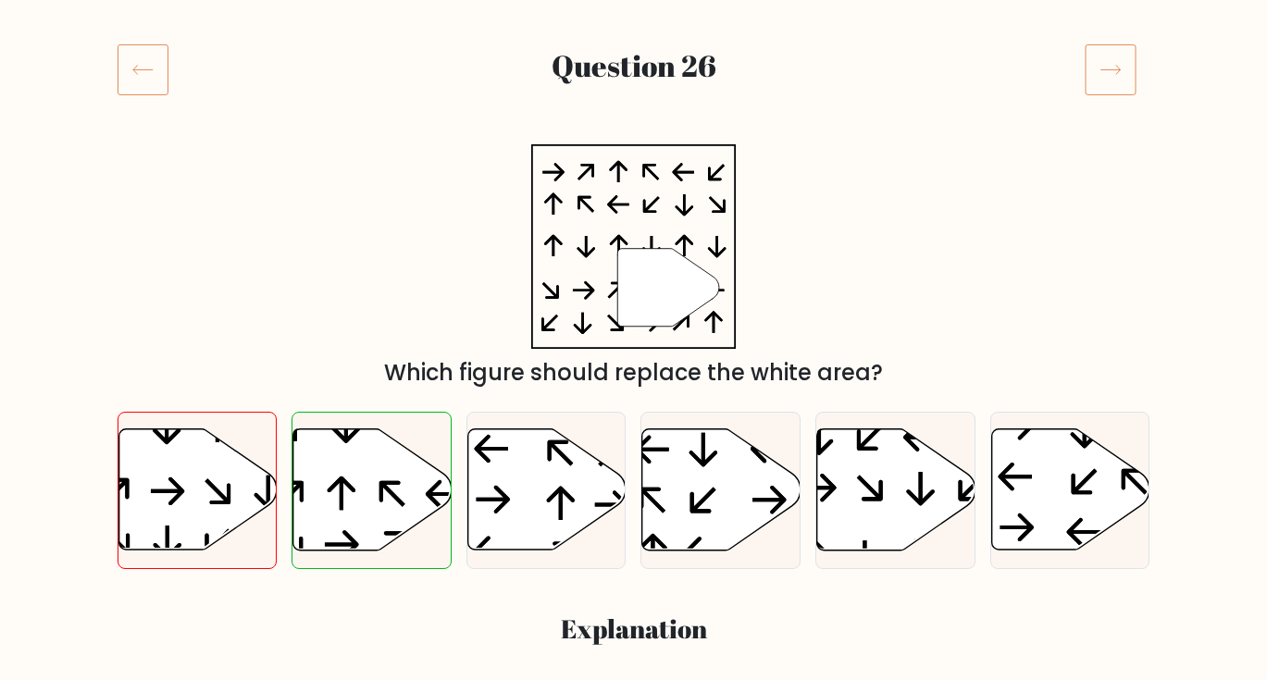
scroll to position [237, 0]
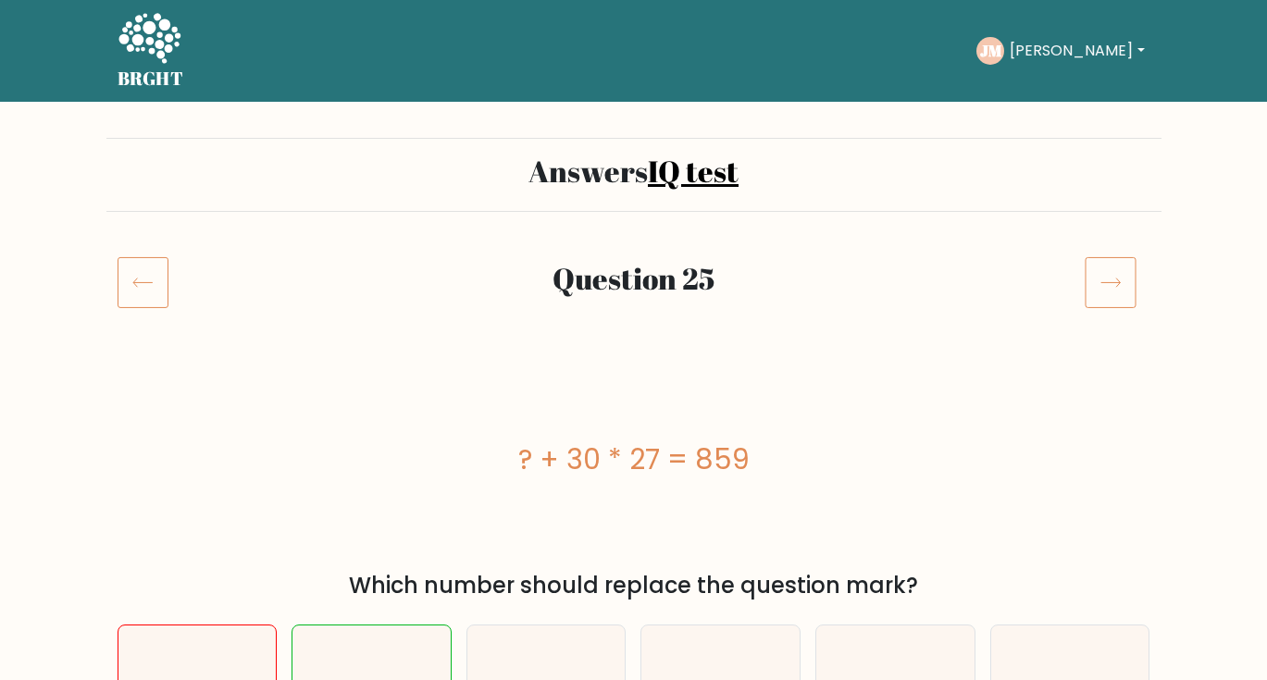
scroll to position [137, 0]
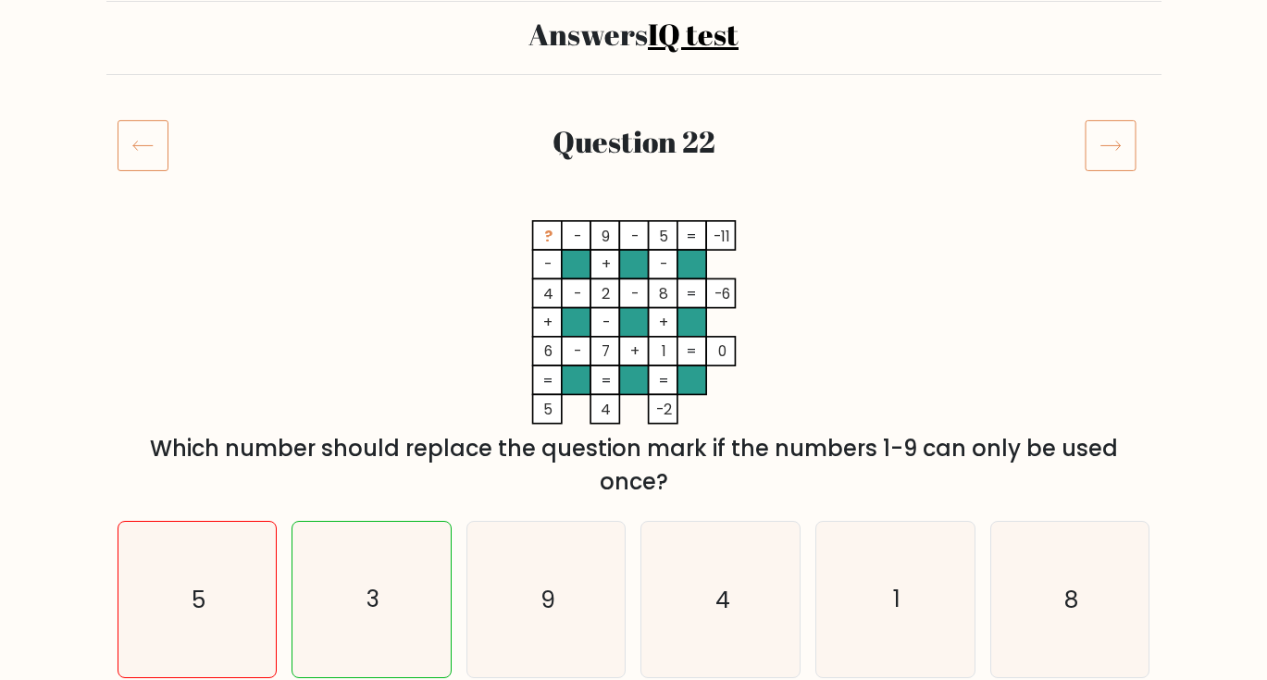
scroll to position [161, 0]
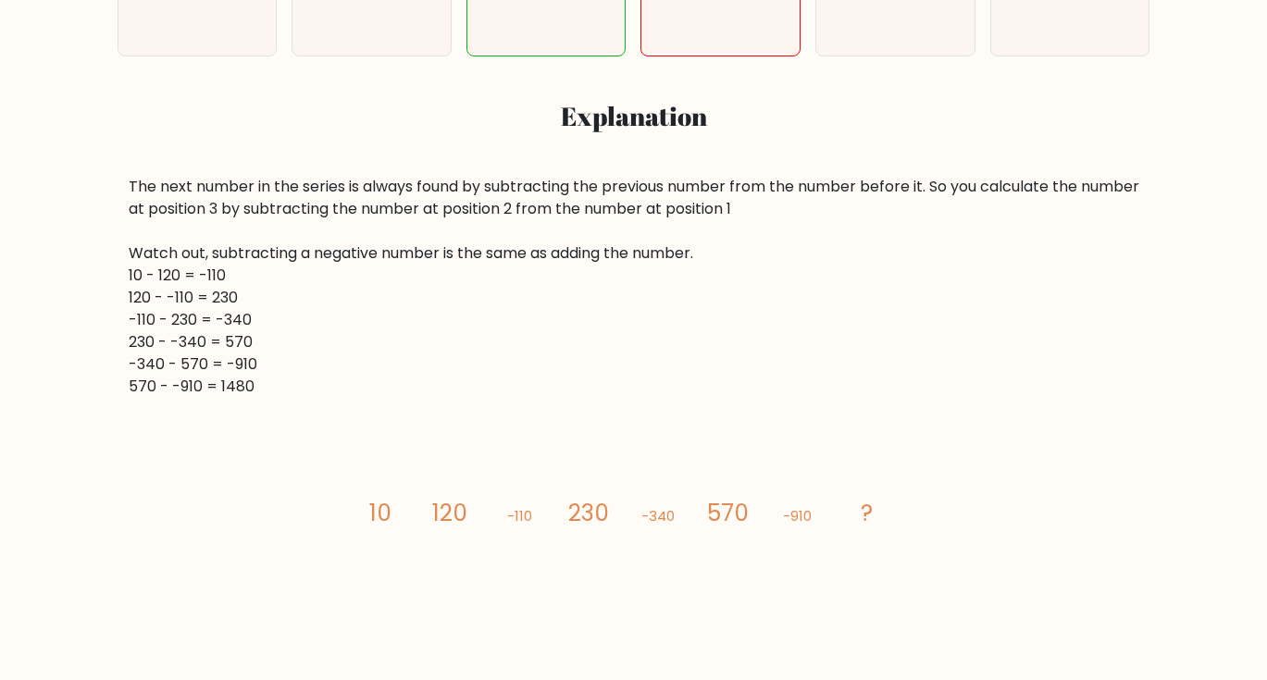
scroll to position [726, 0]
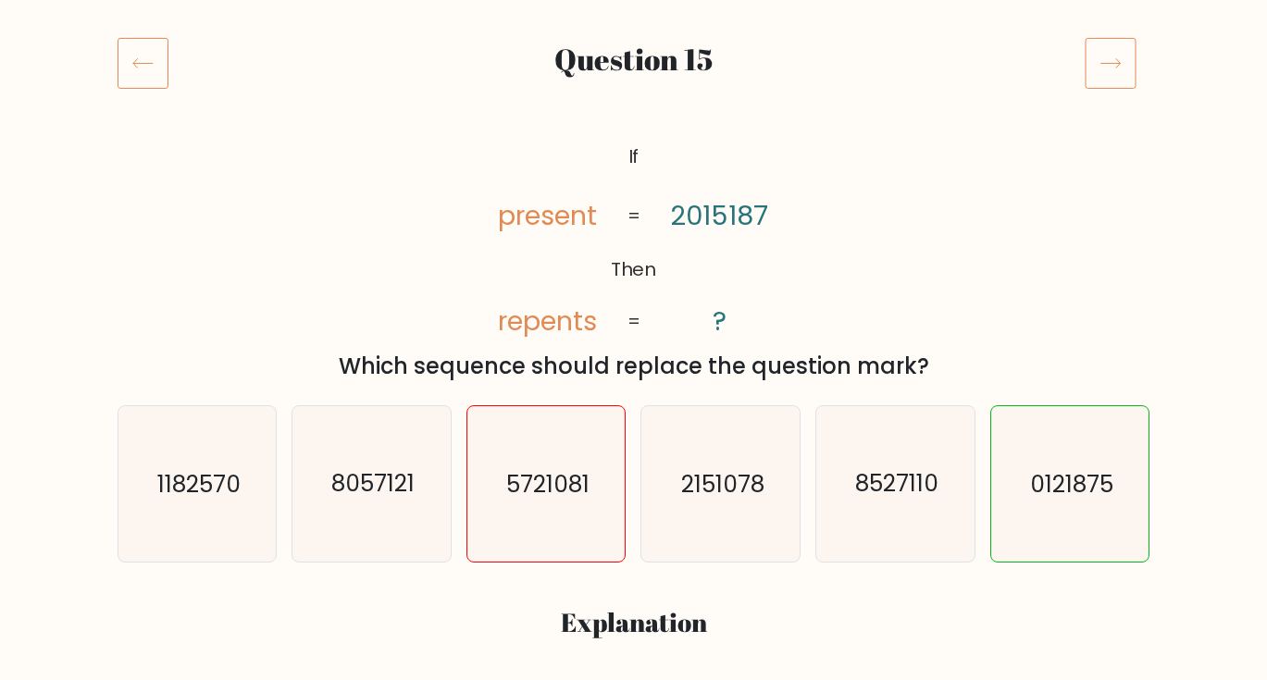
scroll to position [233, 0]
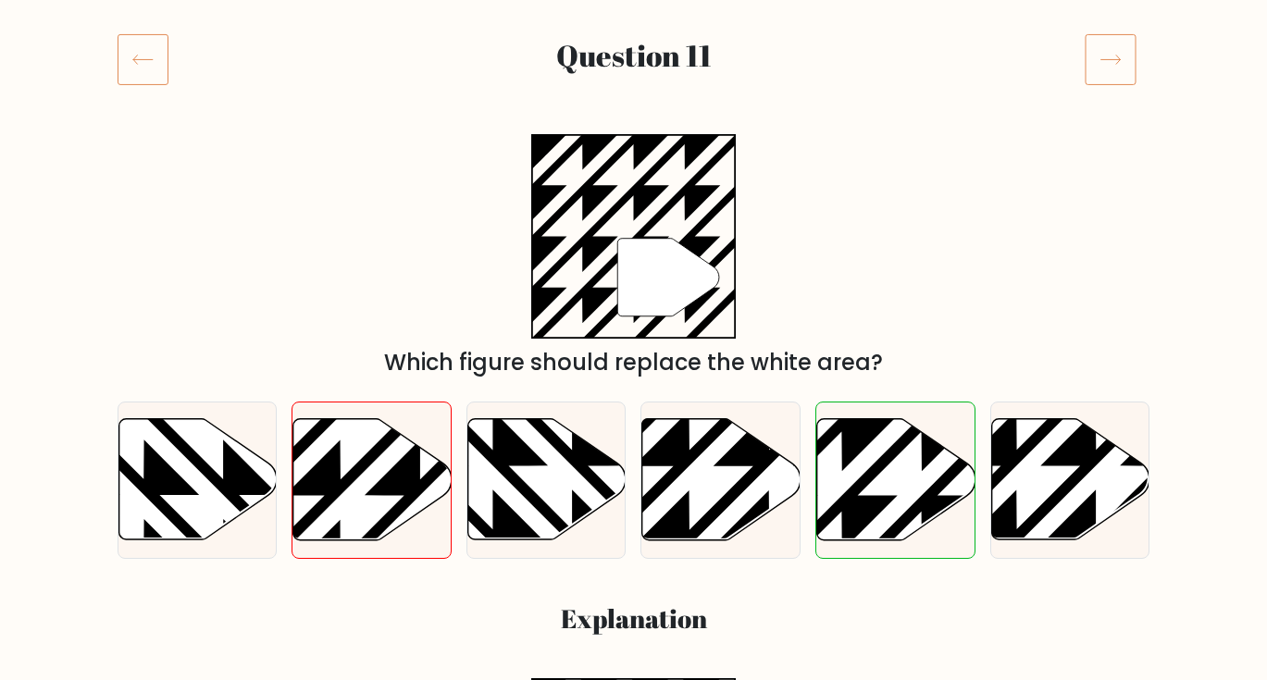
scroll to position [240, 0]
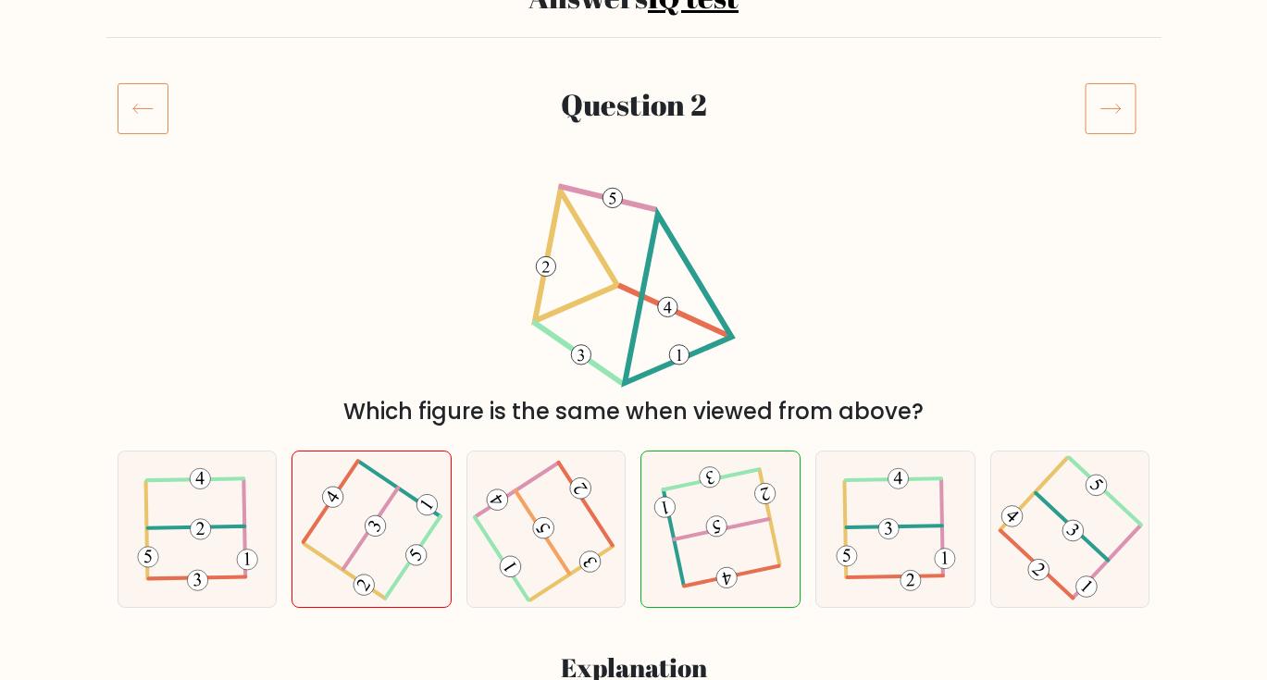
scroll to position [292, 0]
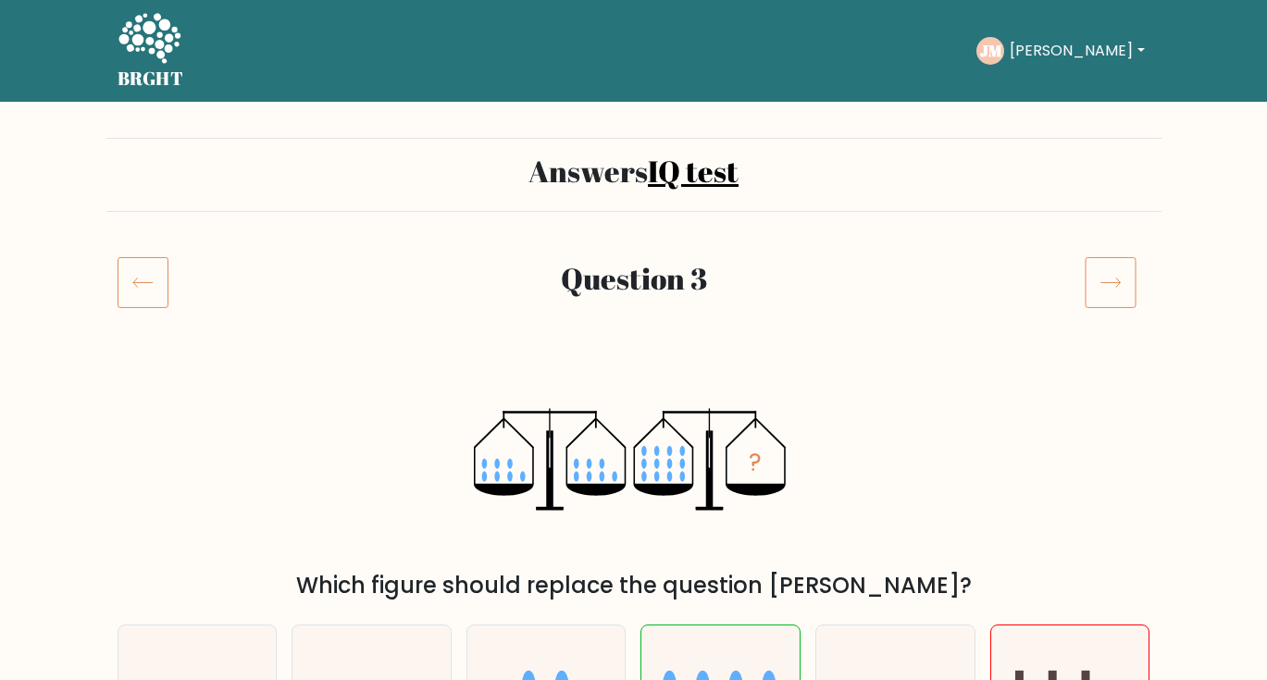
scroll to position [68, 0]
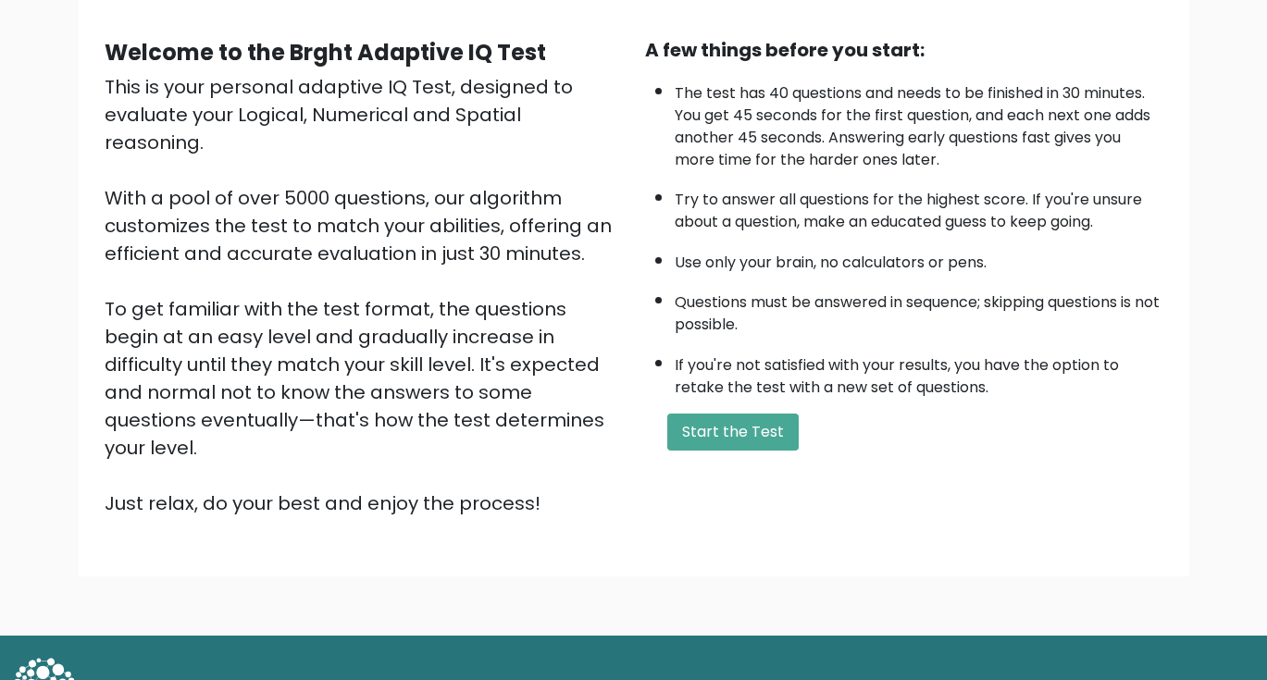
scroll to position [163, 0]
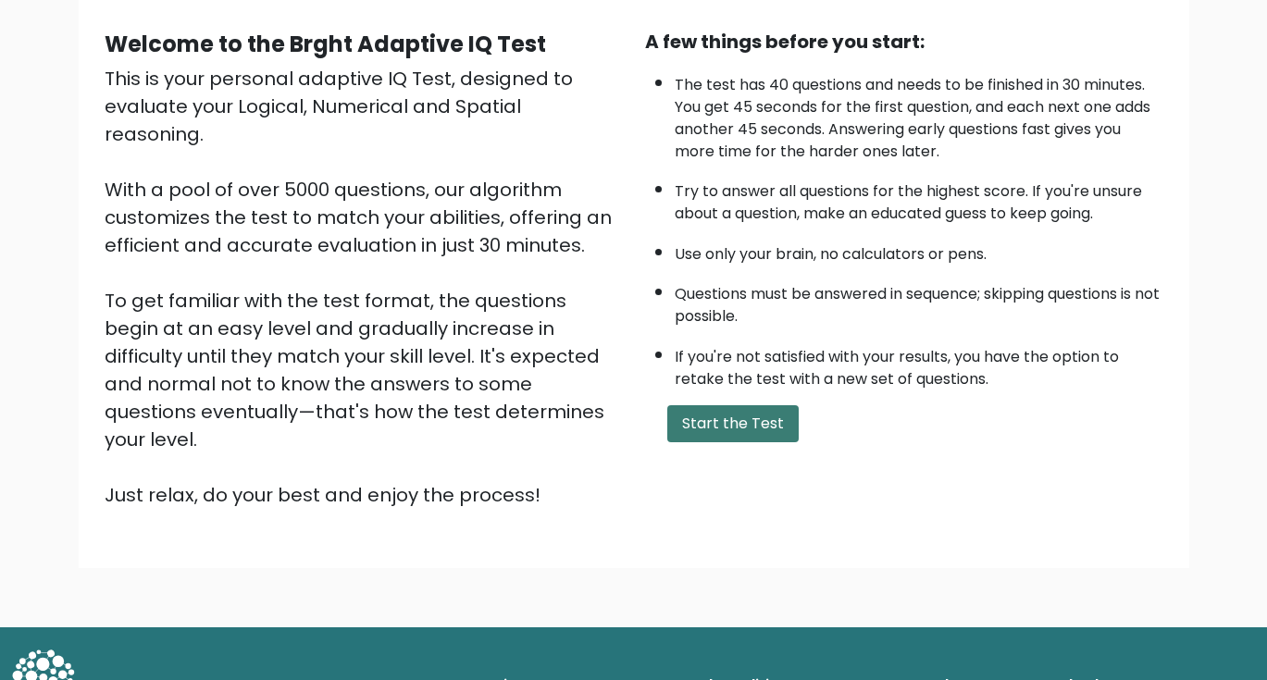
click at [750, 425] on button "Start the Test" at bounding box center [732, 423] width 131 height 37
